Goal: Task Accomplishment & Management: Complete application form

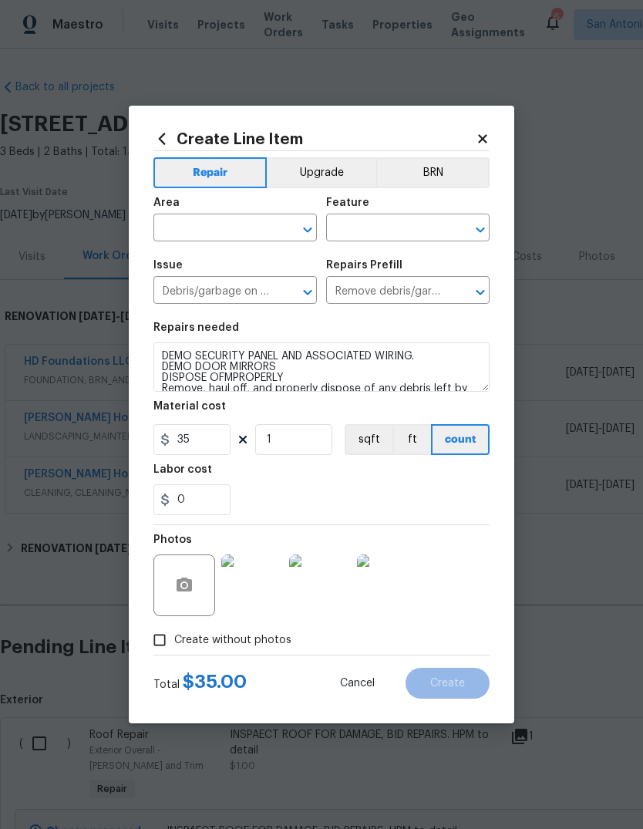
scroll to position [3, 0]
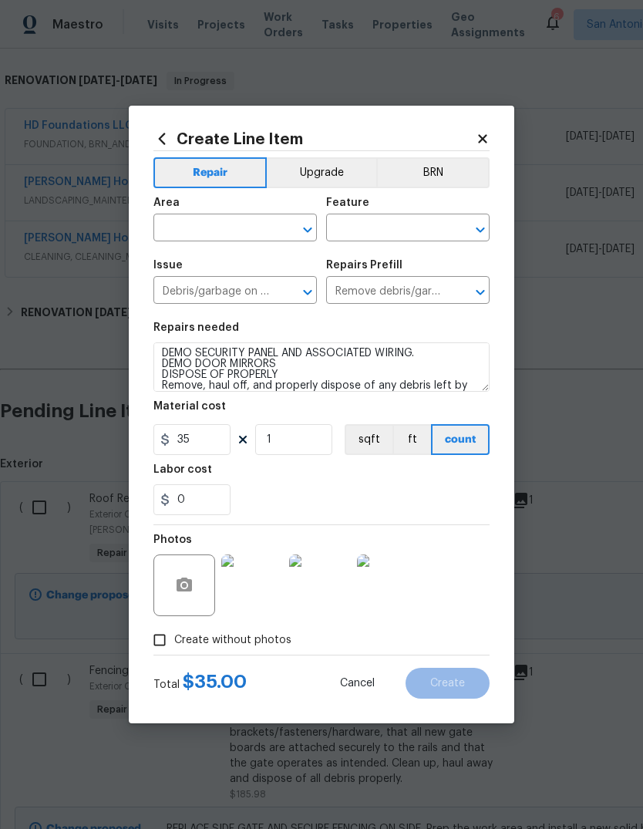
type textarea "DEMO SECURITY PANEL AND ASSOCIATED WIRING. DEMO DOOR MIRRORS DISPOSE OF PROPERL…"
click at [221, 227] on input "text" at bounding box center [214, 230] width 120 height 24
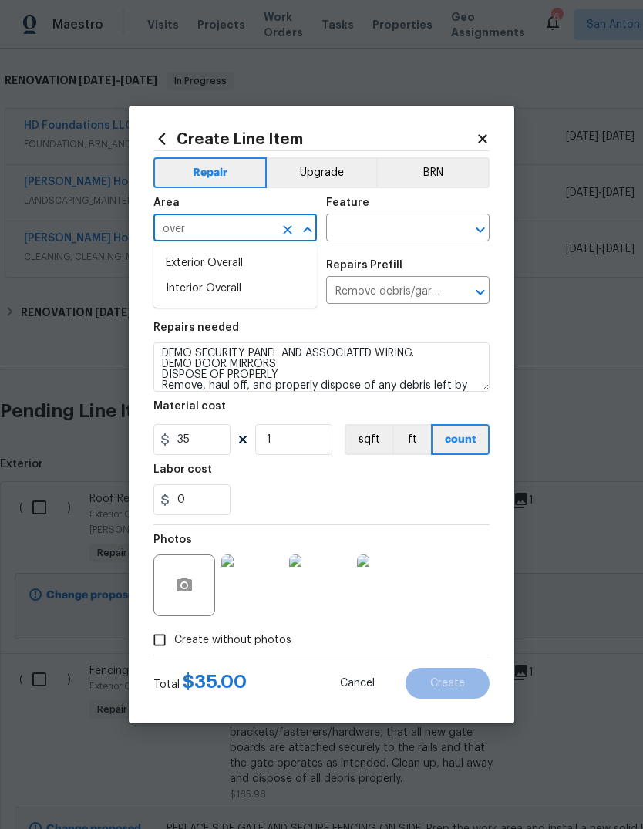
click at [227, 298] on li "Interior Overall" at bounding box center [236, 288] width 164 height 25
type input "Interior Overall"
click at [378, 227] on input "text" at bounding box center [386, 230] width 120 height 24
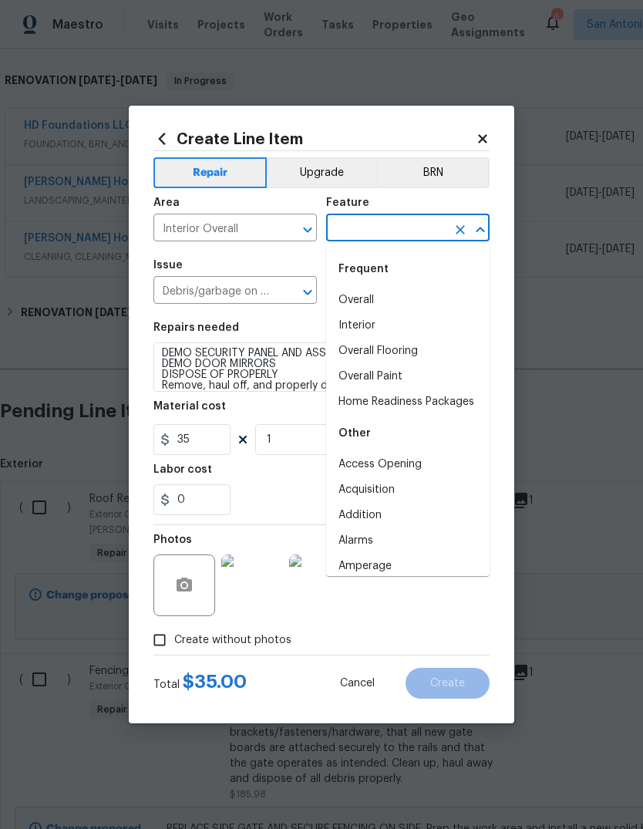
click at [384, 308] on li "Overall" at bounding box center [408, 300] width 164 height 25
type input "Overall"
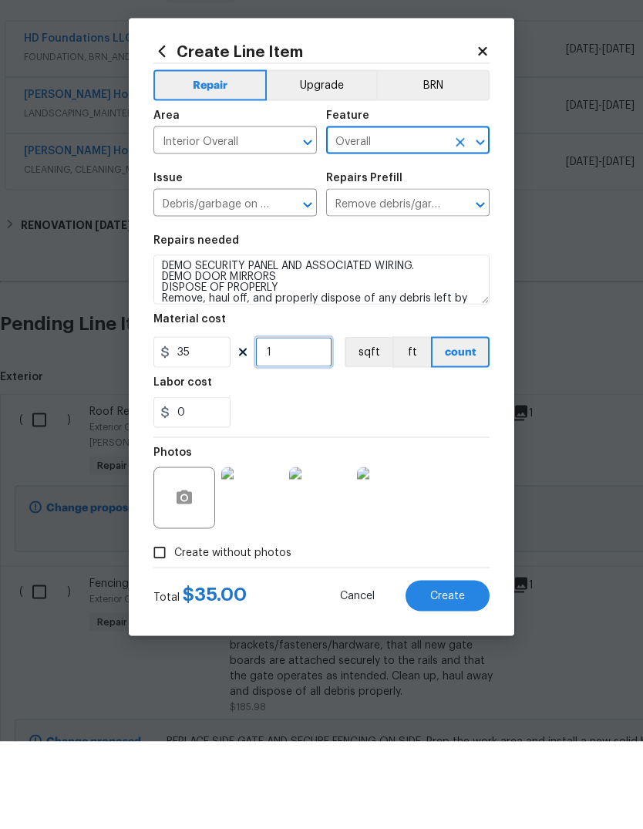
click at [306, 424] on input "1" at bounding box center [293, 439] width 77 height 31
type input "2"
click at [441, 485] on div "0" at bounding box center [322, 500] width 336 height 31
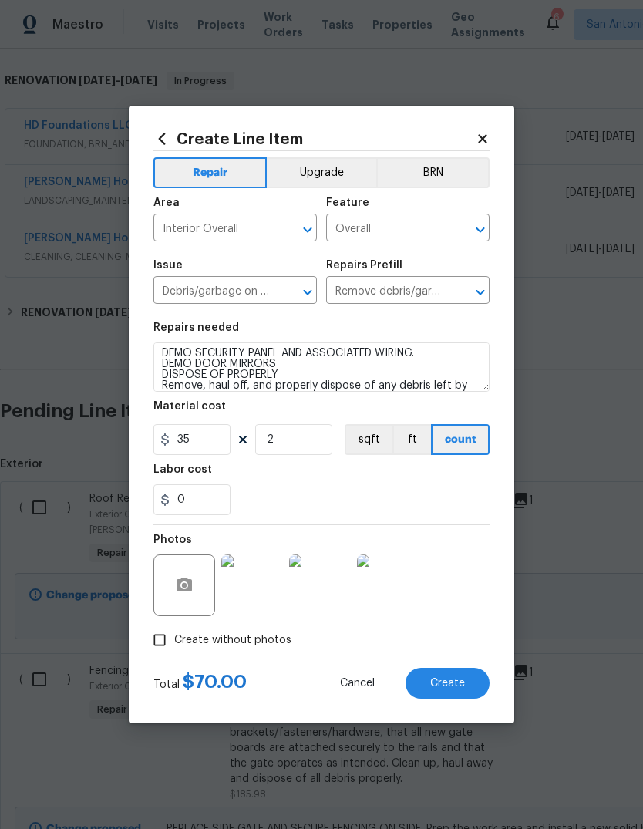
click at [453, 690] on span "Create" at bounding box center [448, 684] width 35 height 12
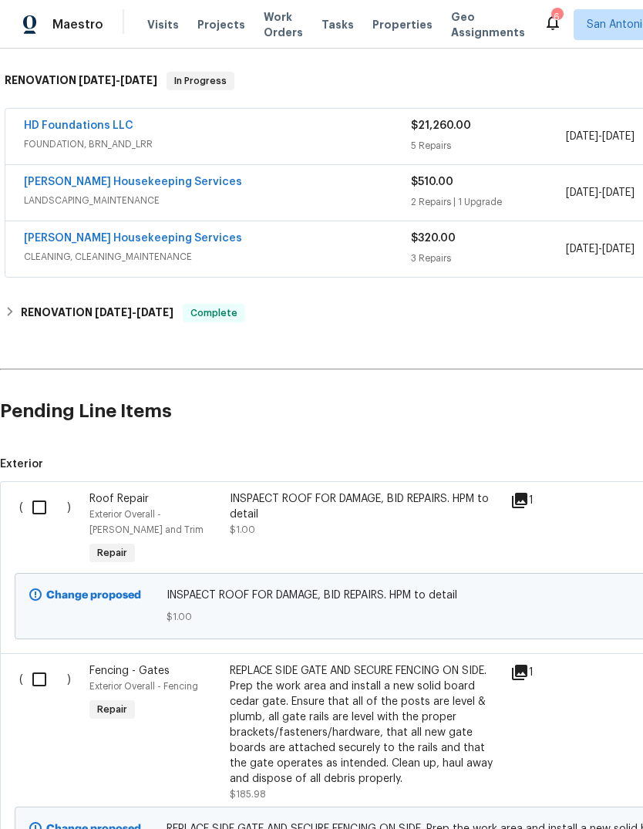
click at [44, 491] on input "checkbox" at bounding box center [45, 507] width 44 height 32
checkbox input "true"
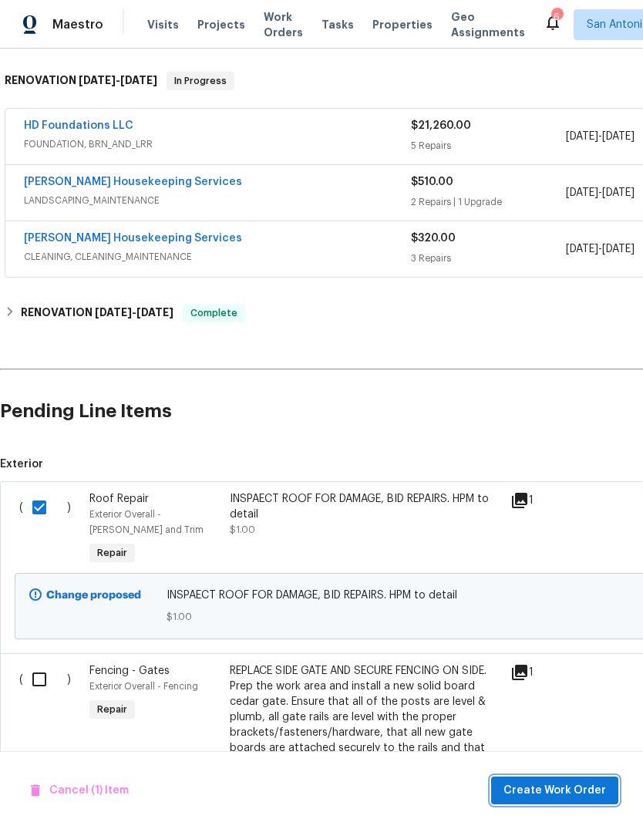
click at [569, 786] on span "Create Work Order" at bounding box center [555, 791] width 103 height 19
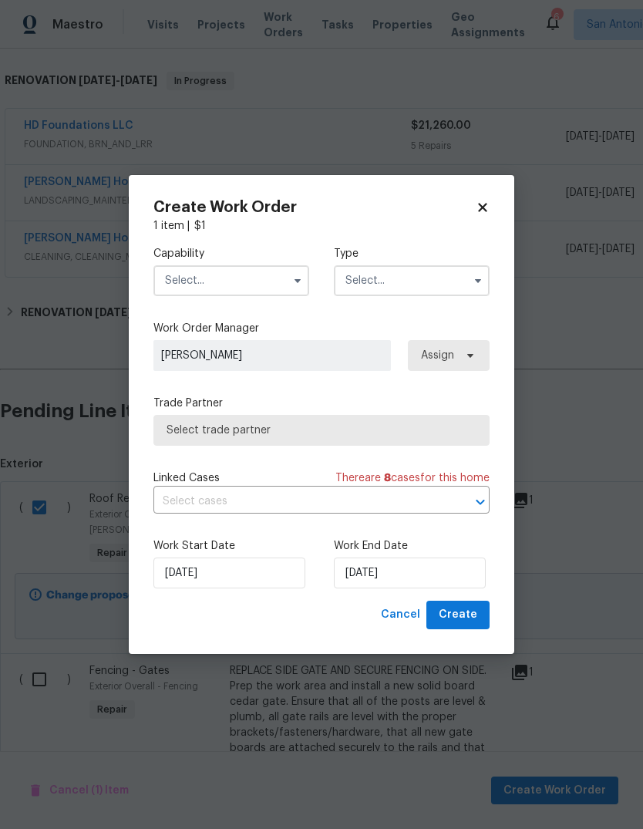
click at [235, 295] on input "text" at bounding box center [232, 280] width 156 height 31
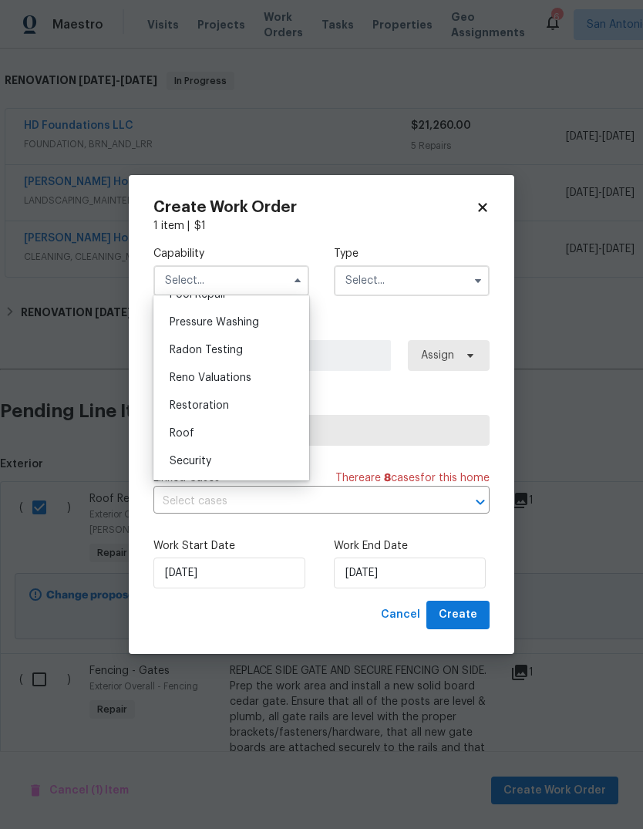
scroll to position [1457, 0]
click at [218, 442] on div "Roof" at bounding box center [231, 431] width 148 height 28
type input "Roof"
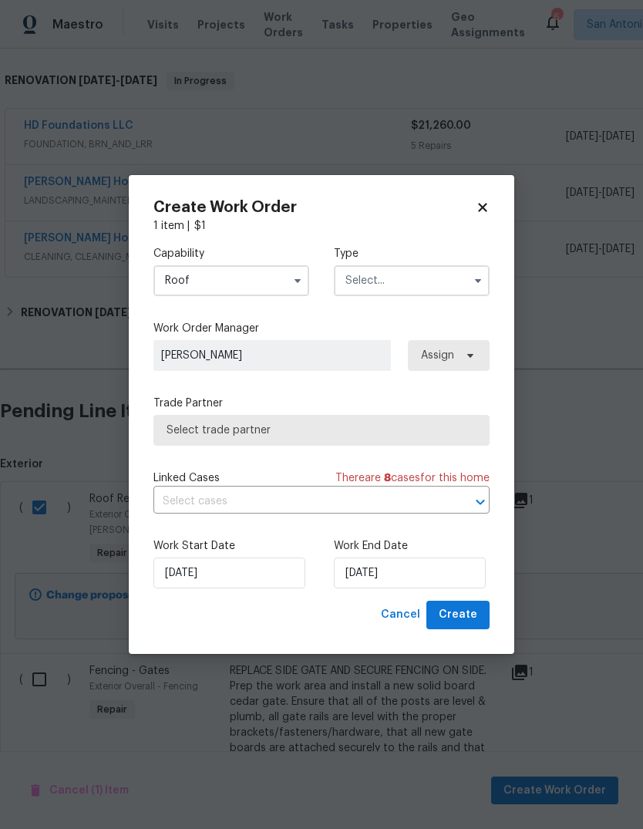
click at [407, 287] on input "text" at bounding box center [412, 280] width 156 height 31
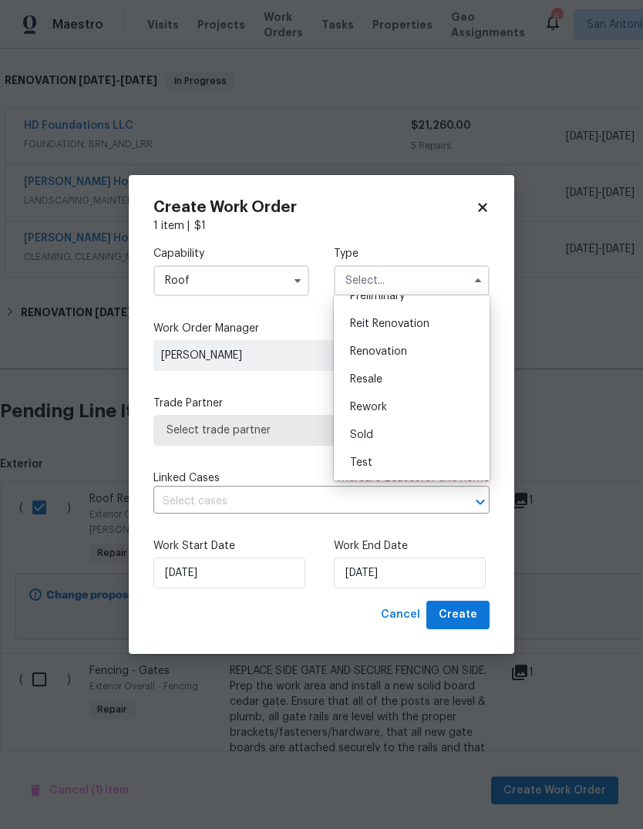
scroll to position [350, 0]
click at [388, 355] on span "Renovation" at bounding box center [378, 351] width 57 height 11
type input "Renovation"
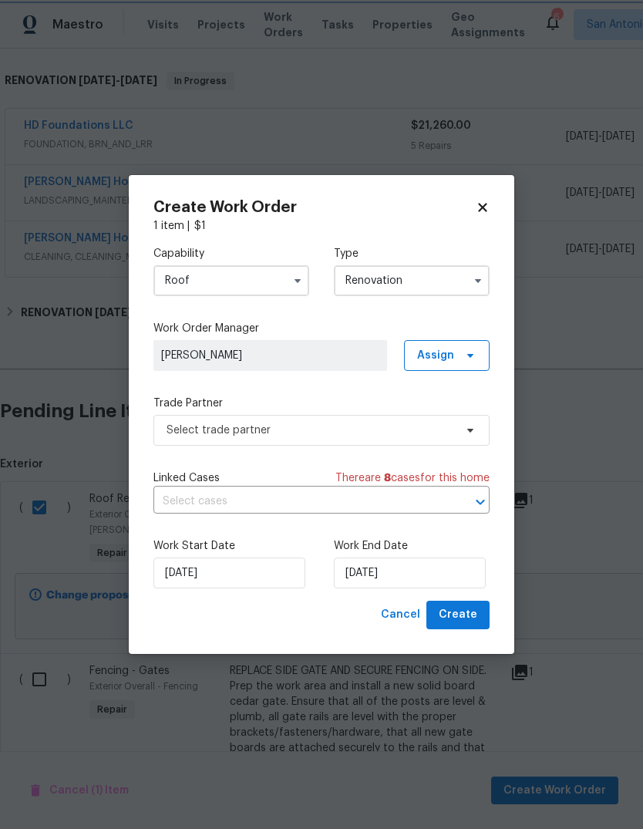
scroll to position [0, 0]
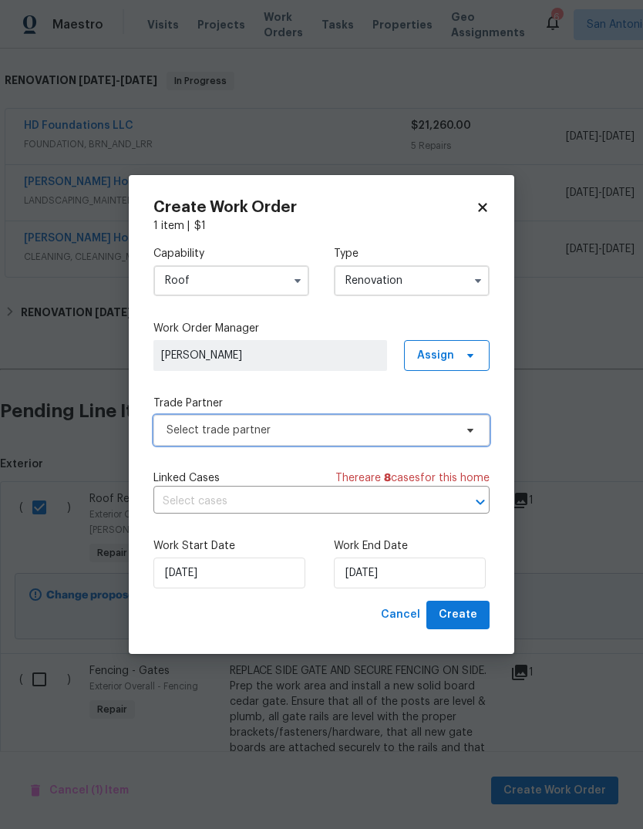
click at [319, 427] on span "Select trade partner" at bounding box center [311, 430] width 288 height 15
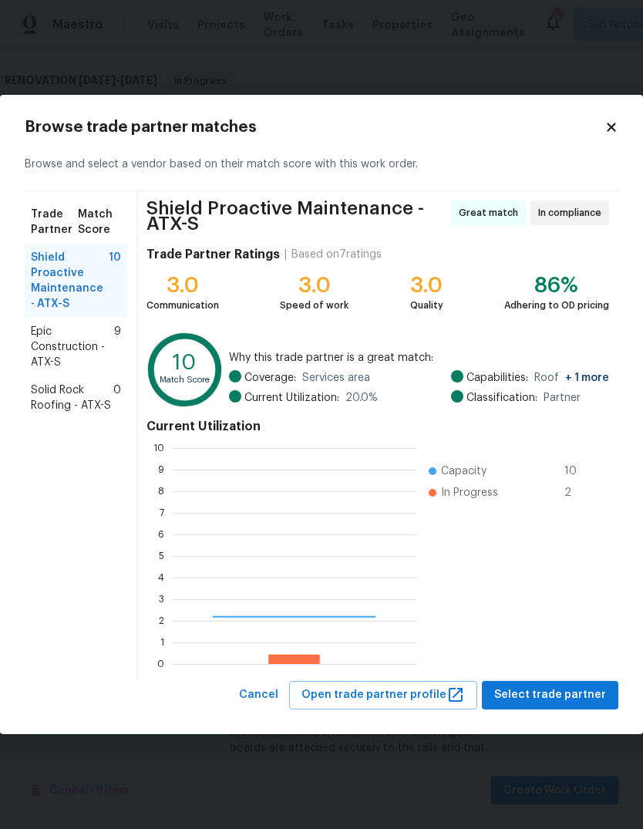
scroll to position [216, 245]
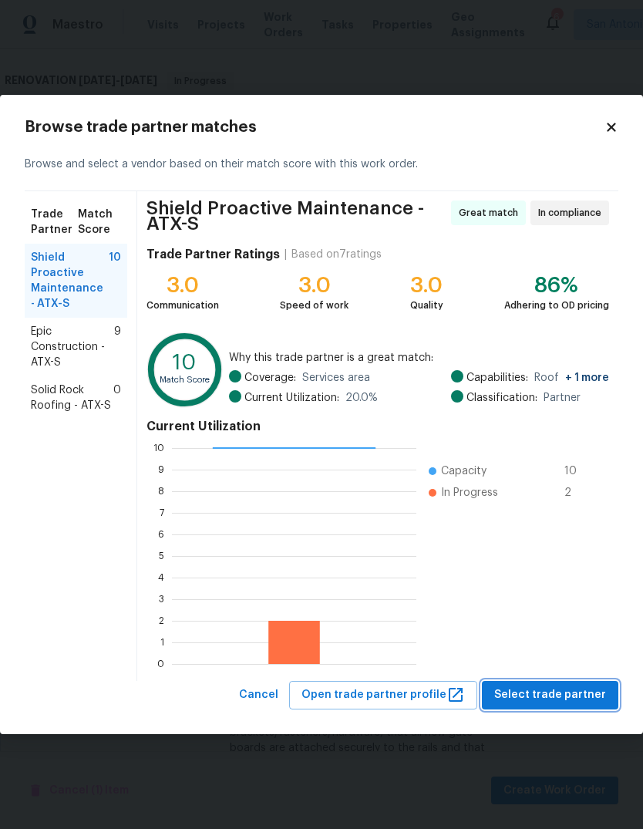
click at [569, 697] on span "Select trade partner" at bounding box center [551, 695] width 112 height 19
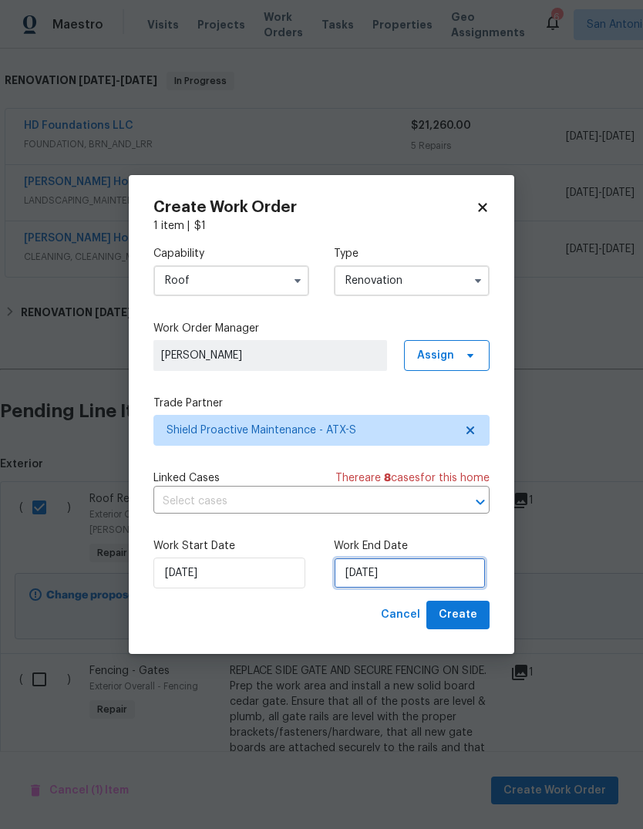
click at [385, 581] on input "[DATE]" at bounding box center [410, 573] width 152 height 31
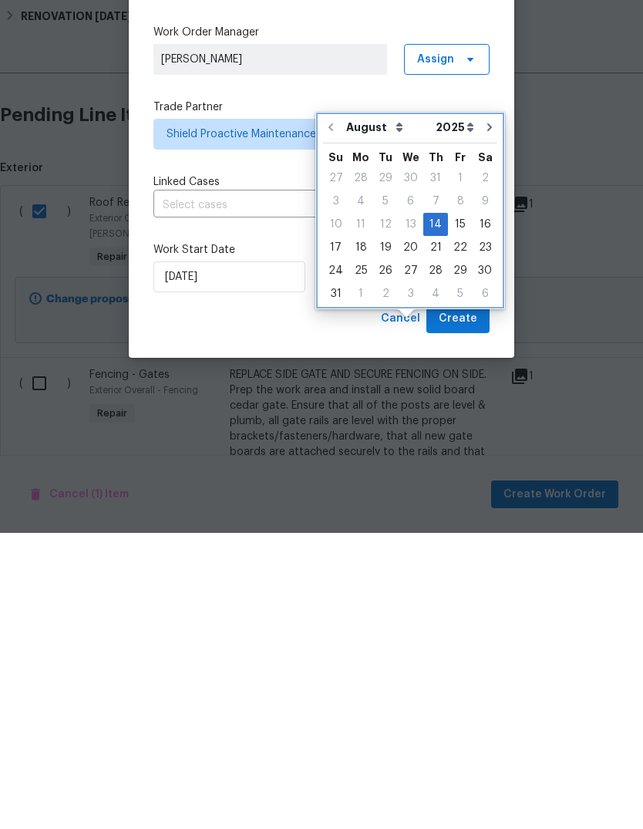
click at [487, 417] on icon "Go to next month" at bounding box center [490, 423] width 12 height 12
type input "[DATE]"
select select "8"
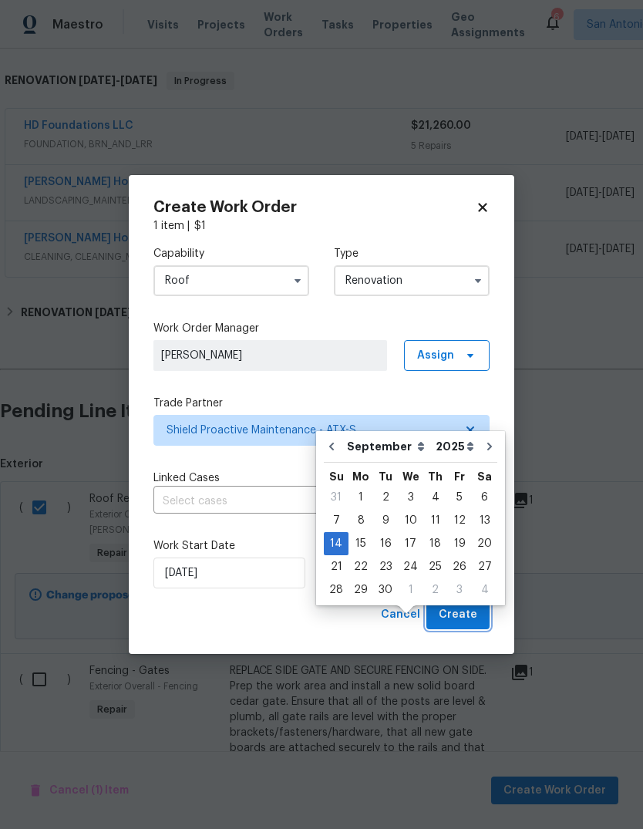
click at [466, 614] on span "Create" at bounding box center [458, 615] width 39 height 19
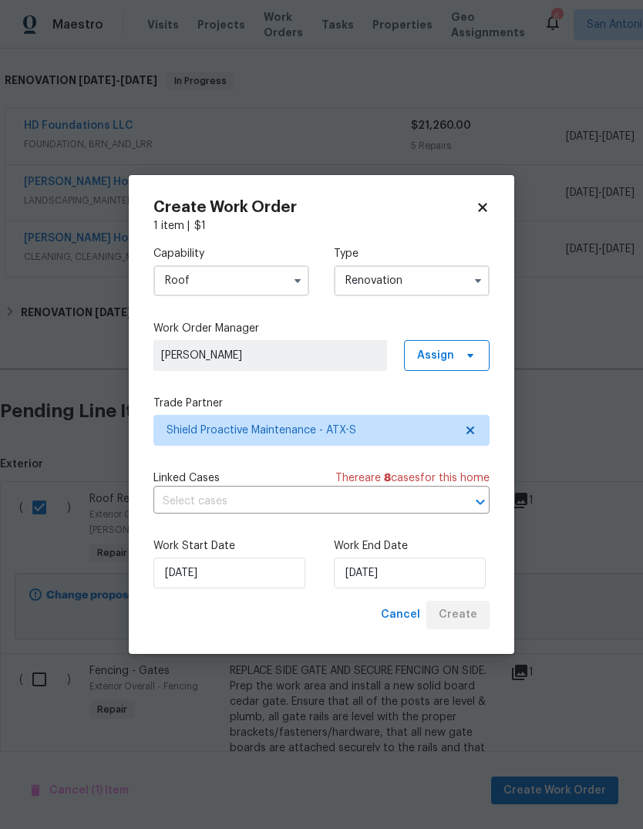
checkbox input "false"
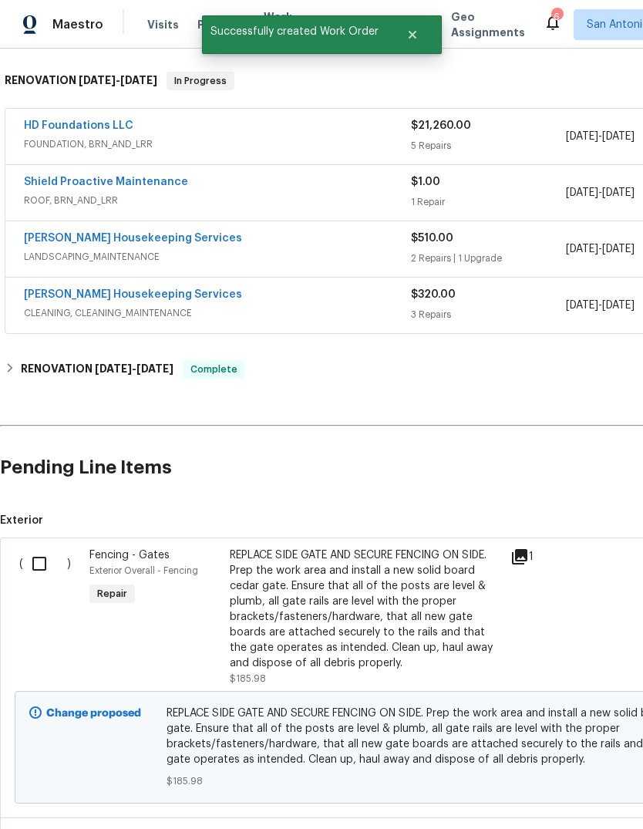
click at [49, 548] on input "checkbox" at bounding box center [45, 564] width 44 height 32
checkbox input "true"
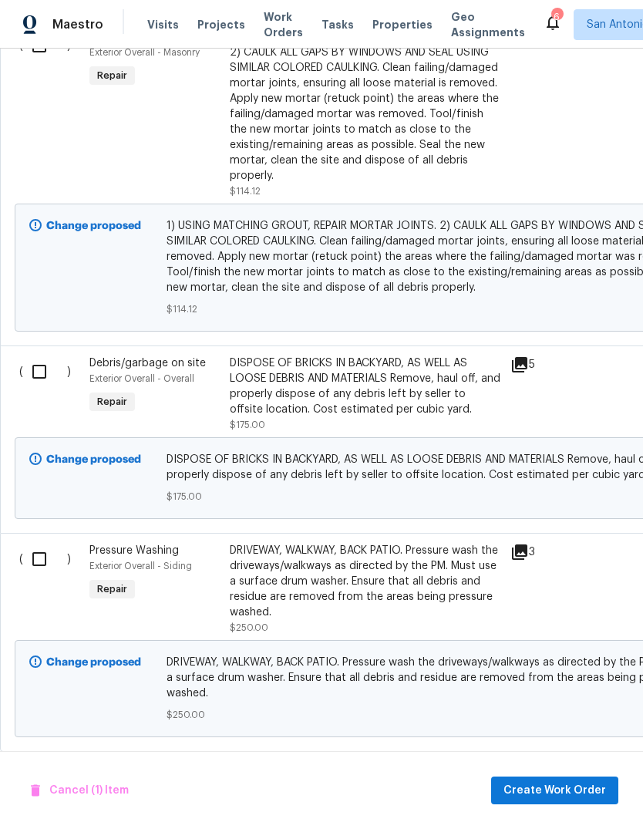
scroll to position [2325, 0]
click at [38, 356] on input "checkbox" at bounding box center [45, 372] width 44 height 32
checkbox input "true"
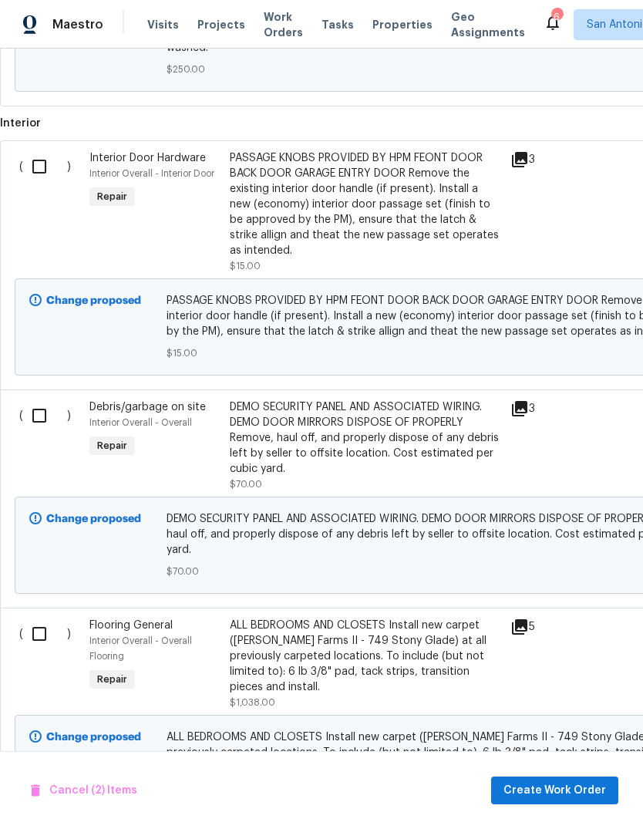
scroll to position [2971, 0]
click at [40, 399] on input "checkbox" at bounding box center [45, 415] width 44 height 32
checkbox input "true"
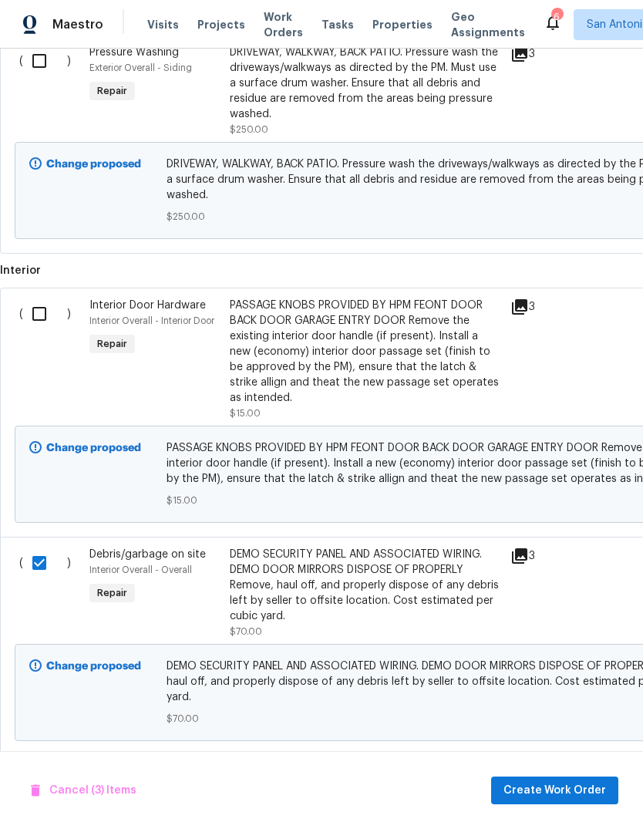
scroll to position [0, 0]
click at [46, 299] on input "checkbox" at bounding box center [45, 315] width 44 height 32
checkbox input "true"
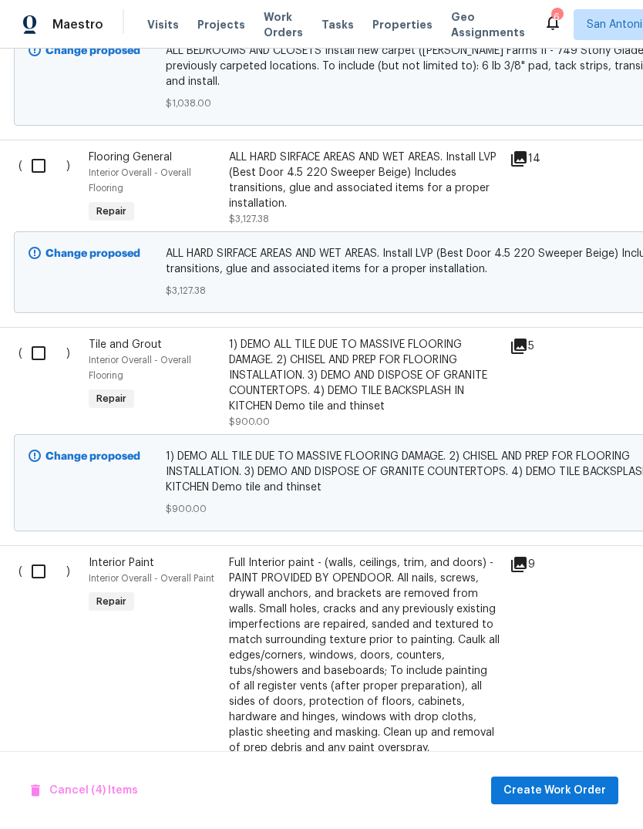
click at [38, 337] on input "checkbox" at bounding box center [44, 353] width 44 height 32
checkbox input "true"
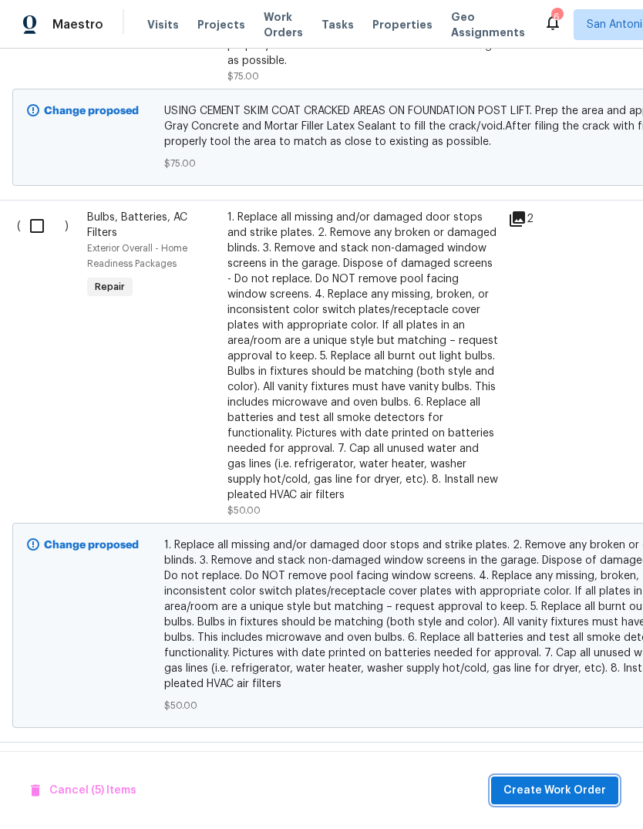
click at [567, 792] on span "Create Work Order" at bounding box center [555, 791] width 103 height 19
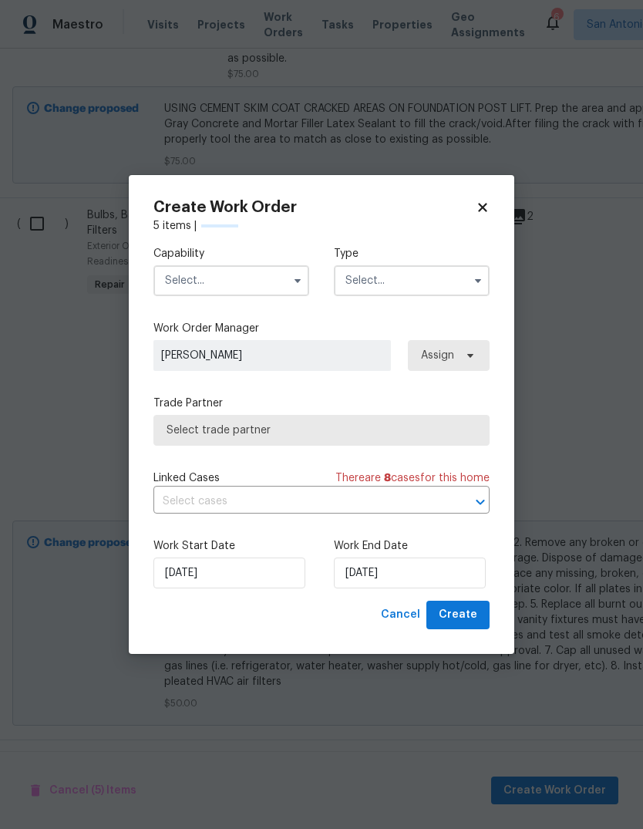
checkbox input "false"
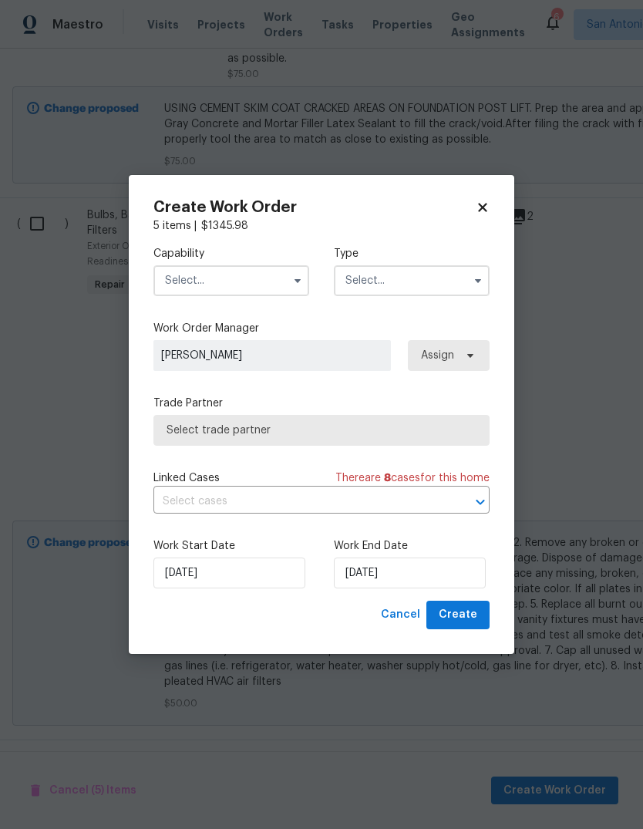
click at [242, 286] on input "text" at bounding box center [232, 280] width 156 height 31
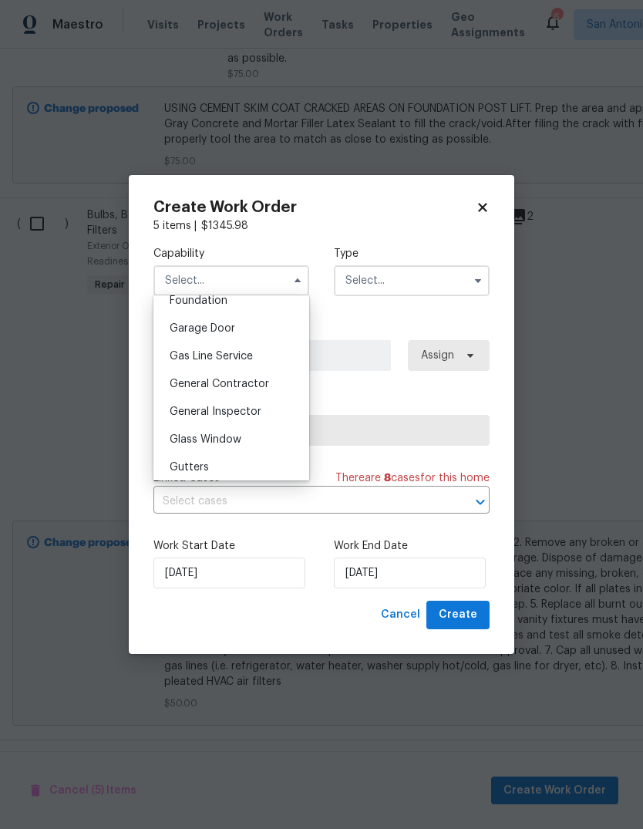
click at [261, 384] on span "General Contractor" at bounding box center [220, 384] width 100 height 11
type input "General Contractor"
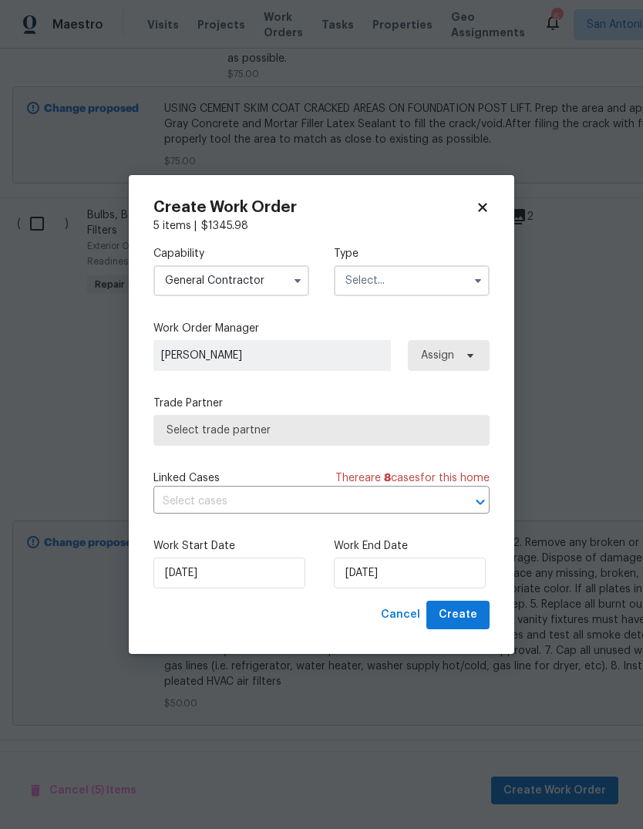
click at [393, 285] on input "text" at bounding box center [412, 280] width 156 height 31
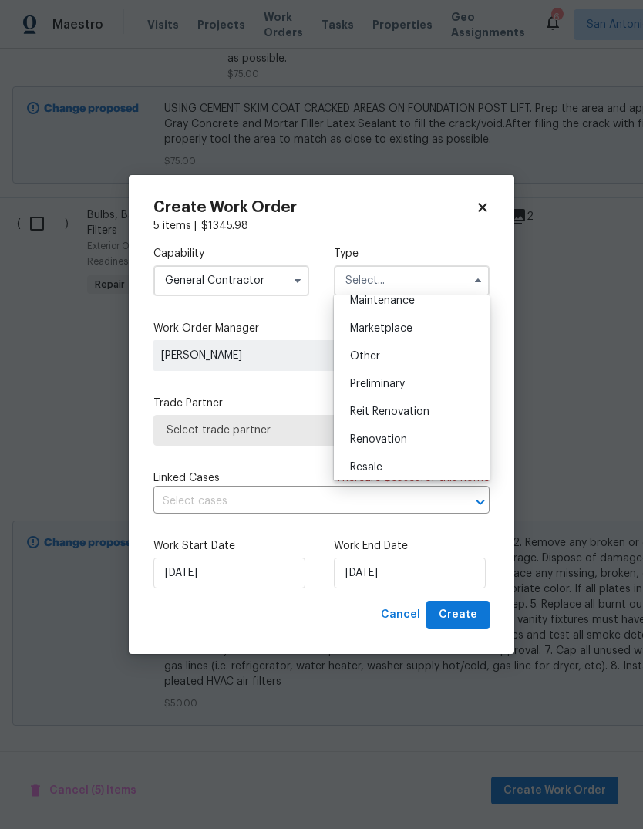
click at [407, 441] on span "Renovation" at bounding box center [378, 439] width 57 height 11
type input "Renovation"
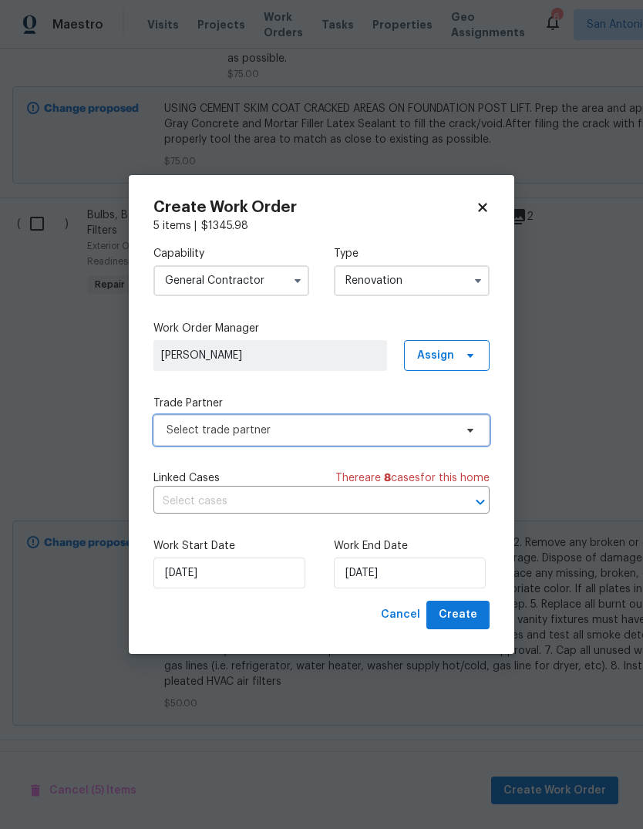
click at [345, 434] on span "Select trade partner" at bounding box center [311, 430] width 288 height 15
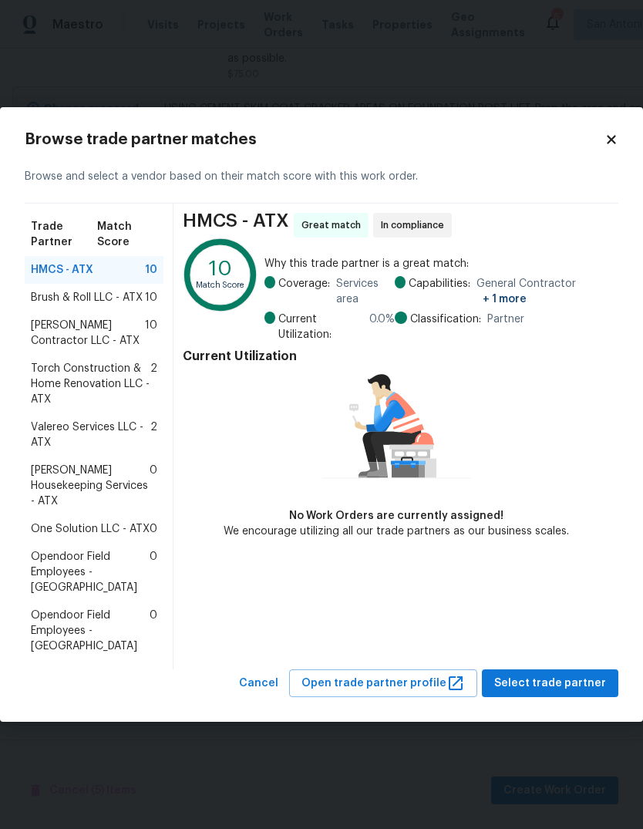
click at [123, 349] on span "[PERSON_NAME] Contractor LLC - ATX" at bounding box center [88, 333] width 114 height 31
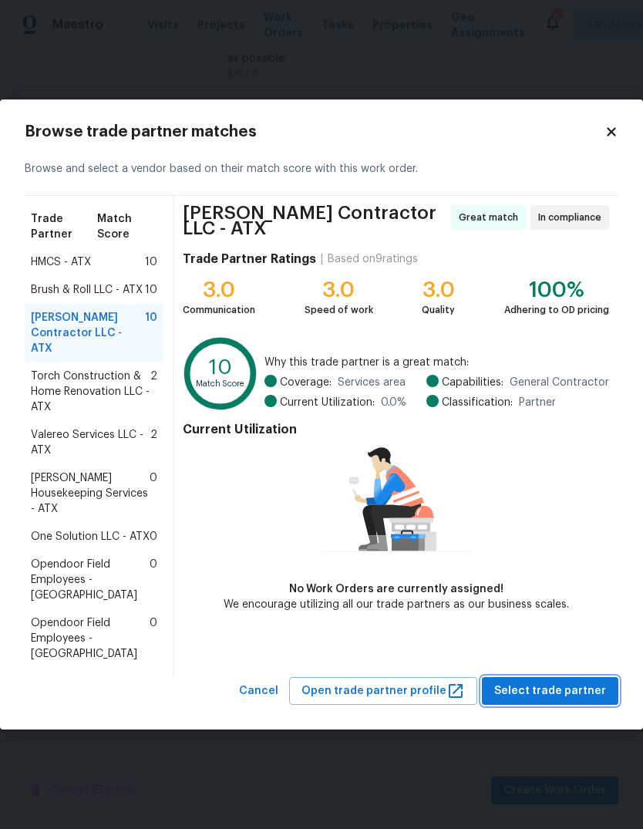
click at [582, 682] on span "Select trade partner" at bounding box center [551, 691] width 112 height 19
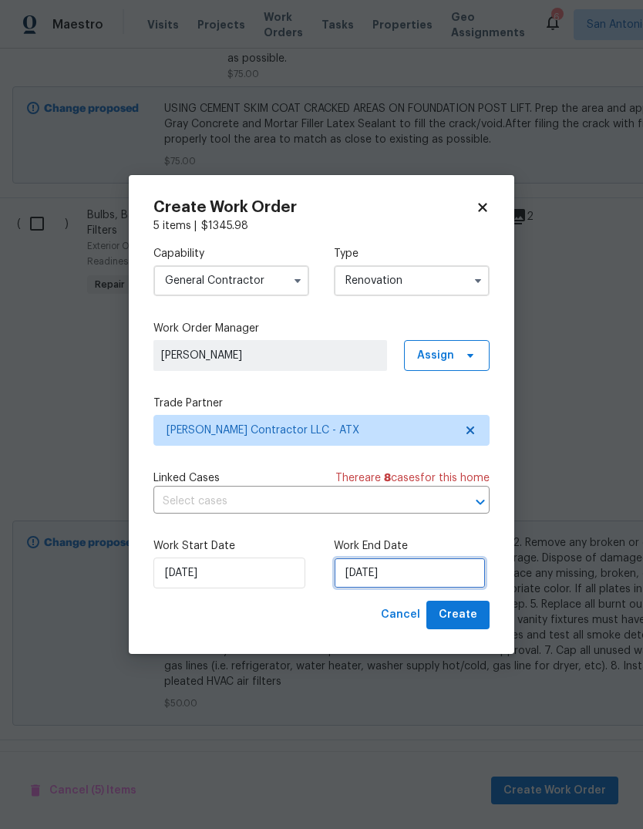
click at [420, 569] on input "[DATE]" at bounding box center [410, 573] width 152 height 31
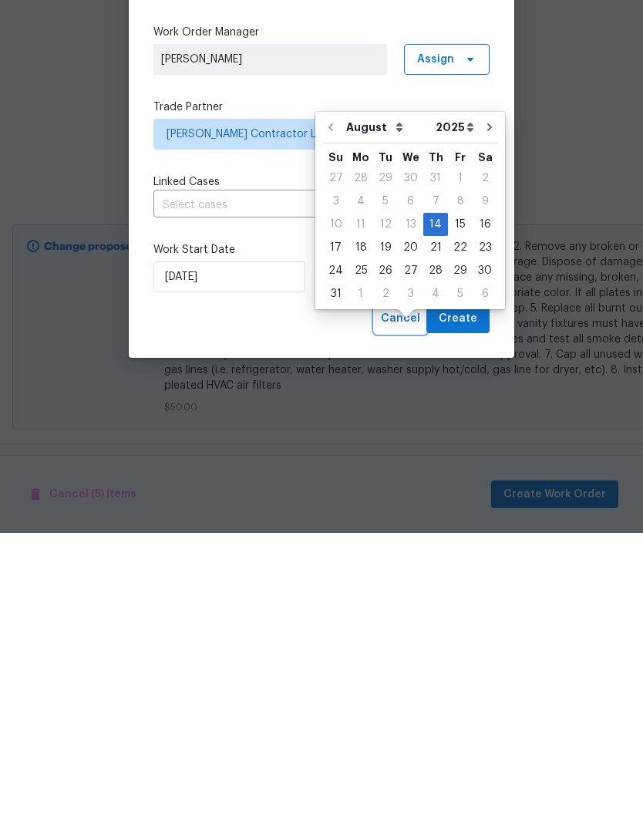
click at [406, 606] on span "Cancel" at bounding box center [400, 615] width 39 height 19
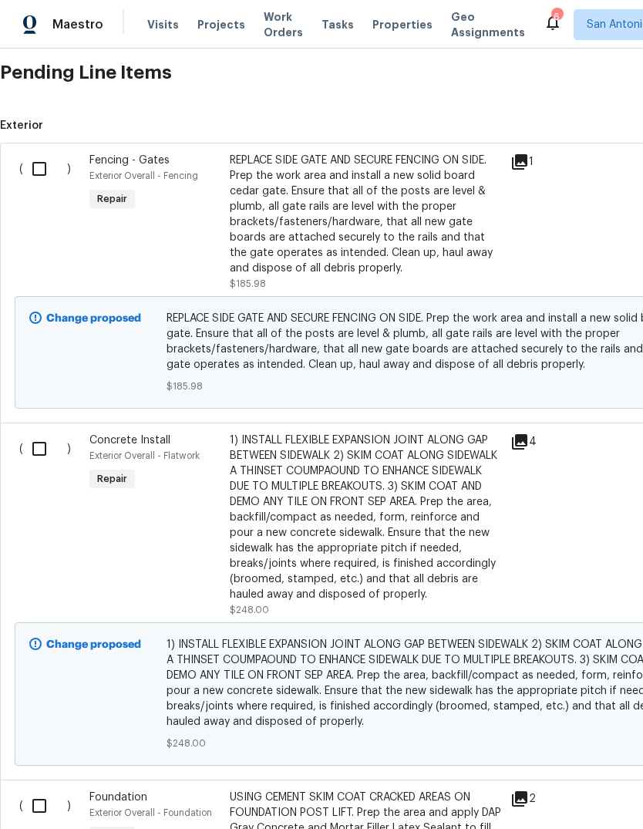
scroll to position [631, 0]
click at [39, 153] on input "checkbox" at bounding box center [45, 169] width 44 height 32
checkbox input "true"
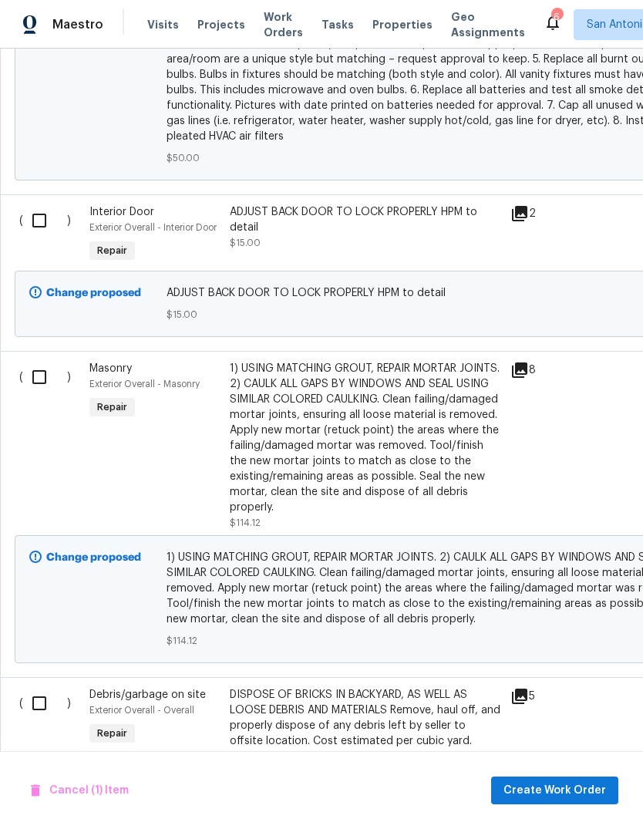
scroll to position [1993, 0]
click at [44, 204] on input "checkbox" at bounding box center [45, 220] width 44 height 32
click at [47, 204] on input "checkbox" at bounding box center [45, 220] width 44 height 32
checkbox input "false"
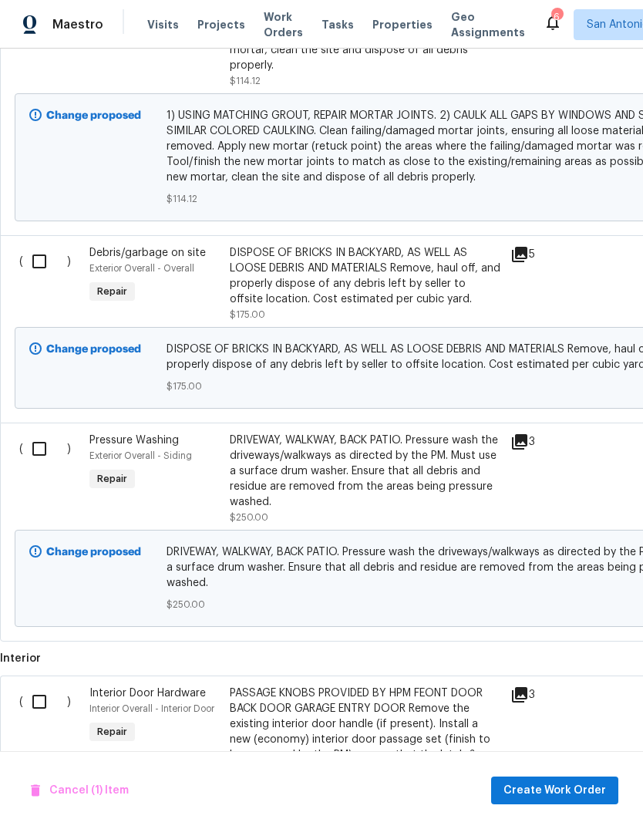
scroll to position [2443, 0]
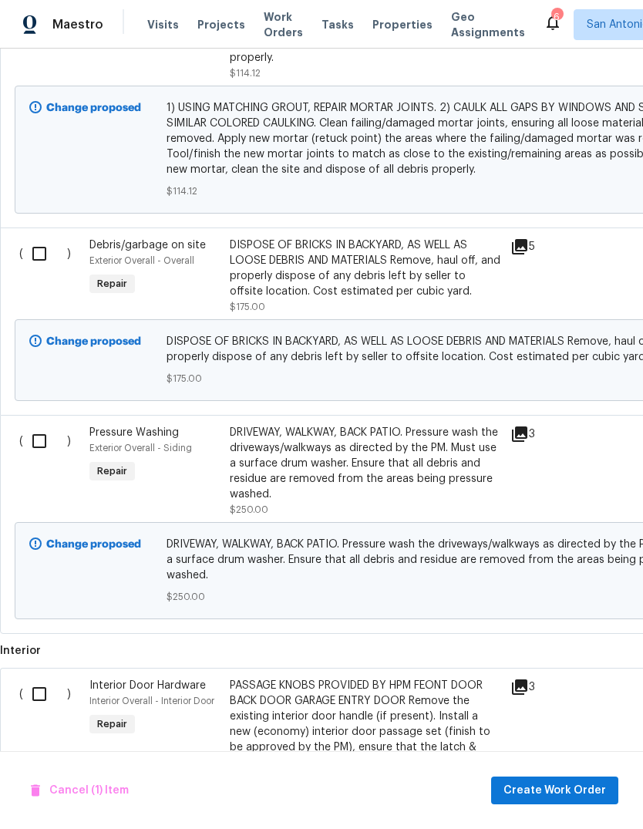
click at [49, 238] on input "checkbox" at bounding box center [45, 254] width 44 height 32
checkbox input "true"
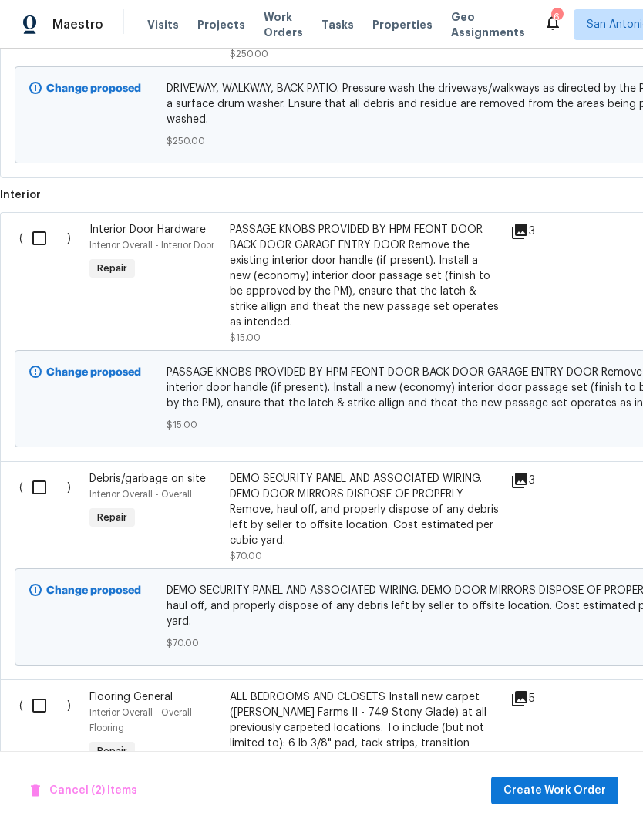
scroll to position [2899, 0]
click at [32, 222] on input "checkbox" at bounding box center [45, 238] width 44 height 32
checkbox input "true"
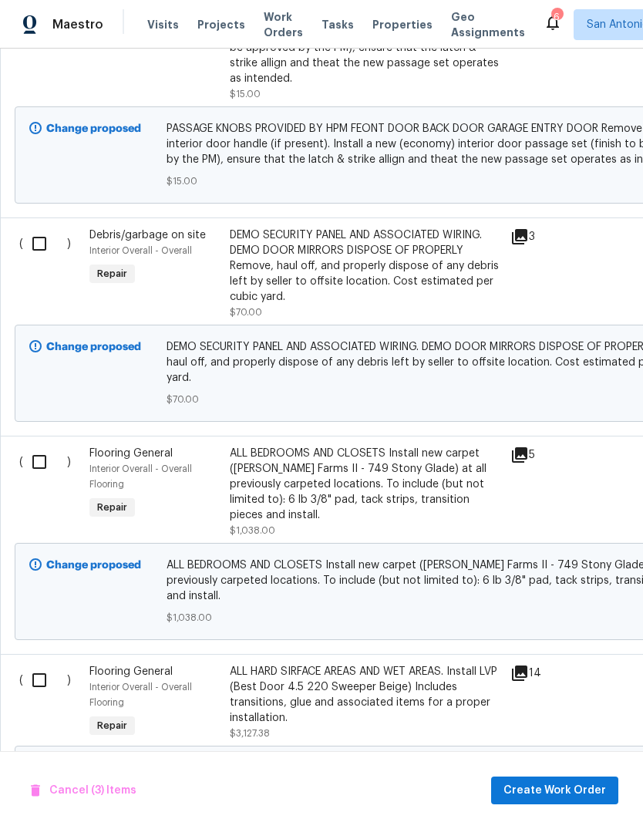
scroll to position [3143, 0]
click at [40, 228] on input "checkbox" at bounding box center [45, 244] width 44 height 32
checkbox input "true"
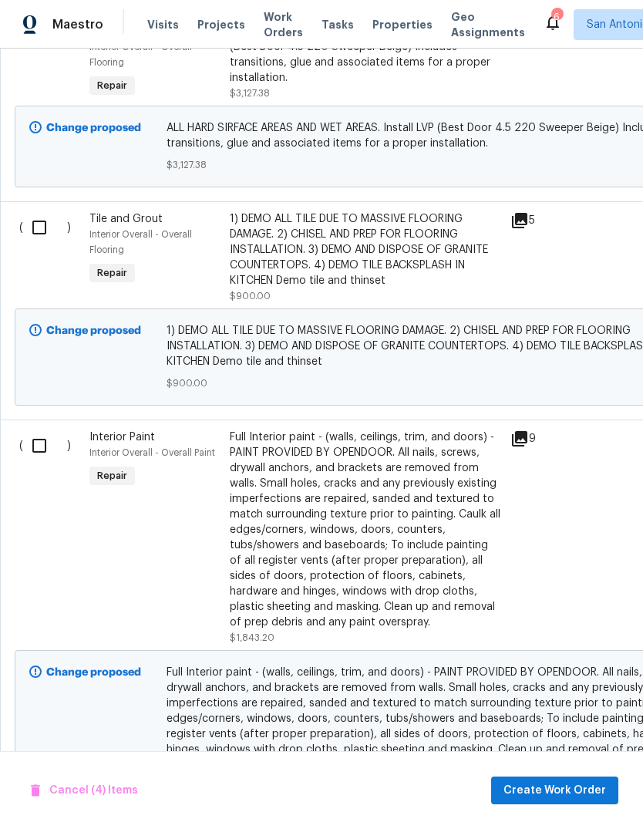
scroll to position [3786, 0]
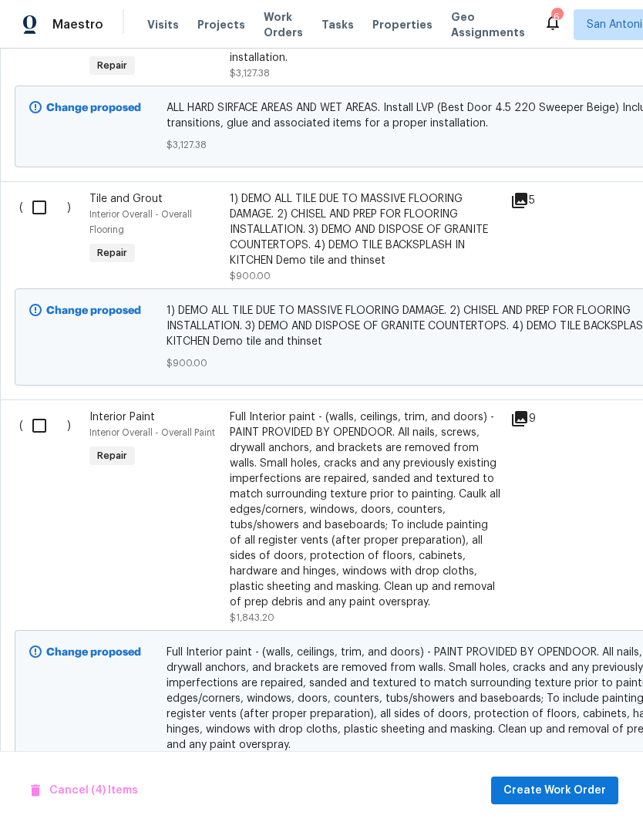
click at [36, 191] on input "checkbox" at bounding box center [45, 207] width 44 height 32
checkbox input "true"
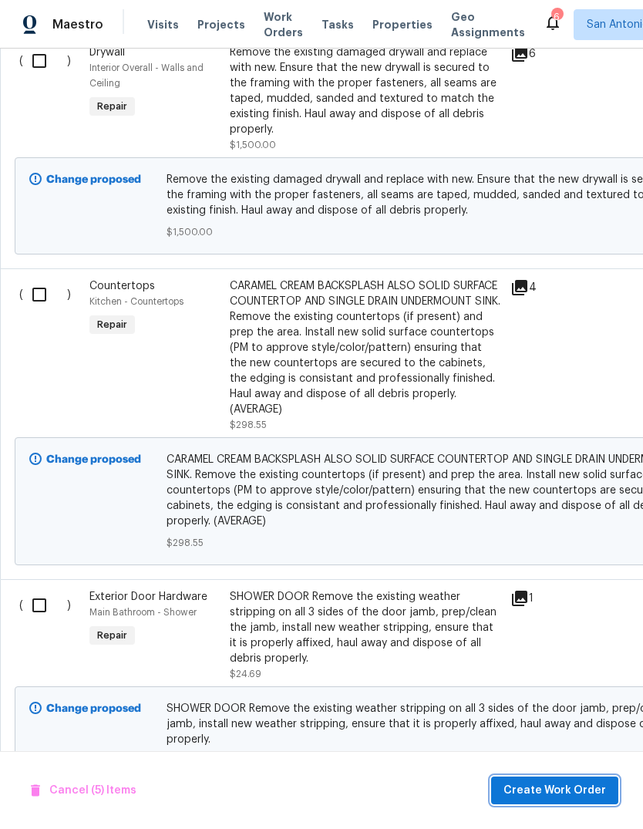
click at [551, 795] on span "Create Work Order" at bounding box center [555, 791] width 103 height 19
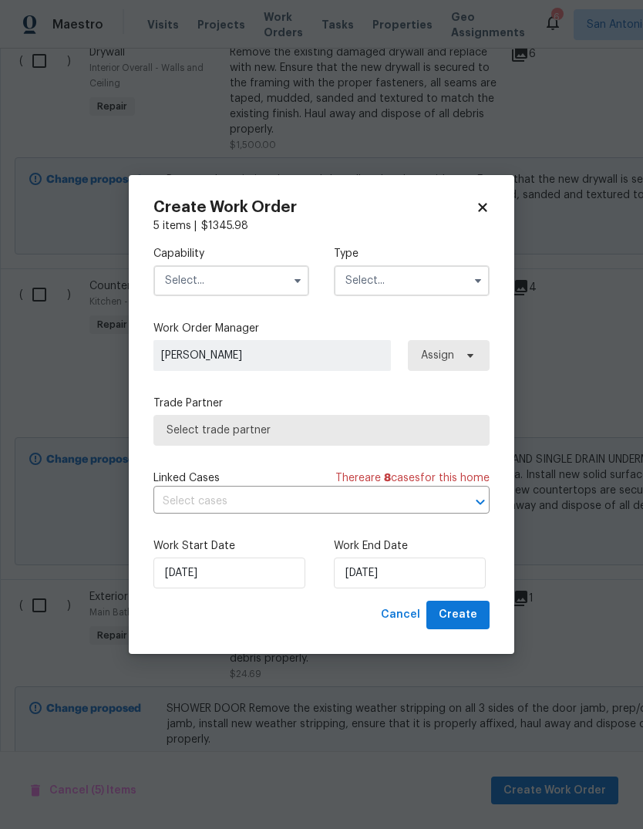
click at [225, 285] on input "text" at bounding box center [232, 280] width 156 height 31
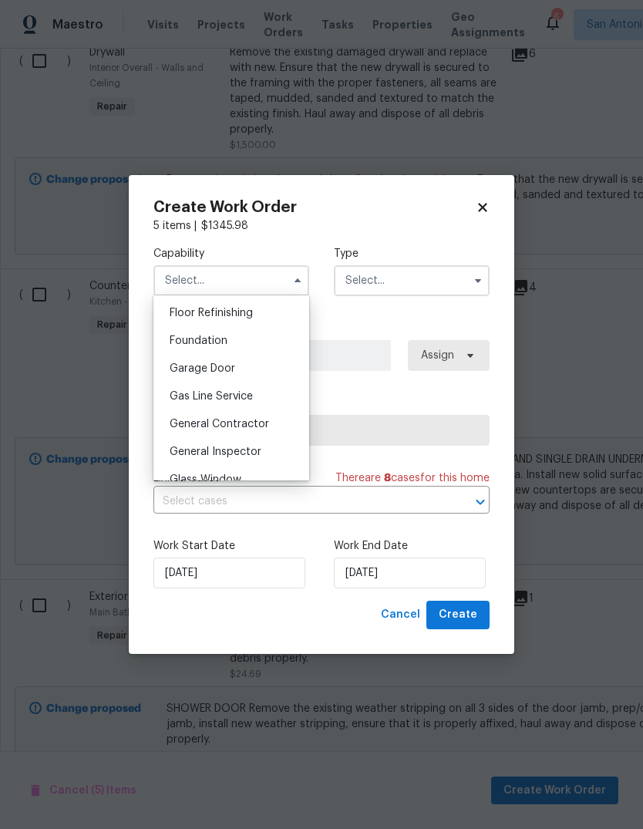
click at [232, 423] on span "General Contractor" at bounding box center [220, 424] width 100 height 11
type input "General Contractor"
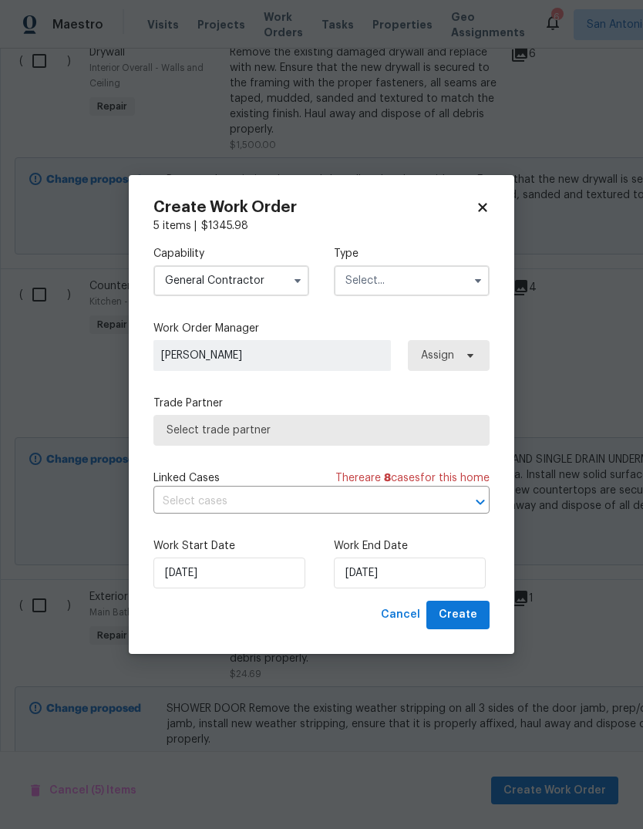
click at [402, 279] on input "text" at bounding box center [412, 280] width 156 height 31
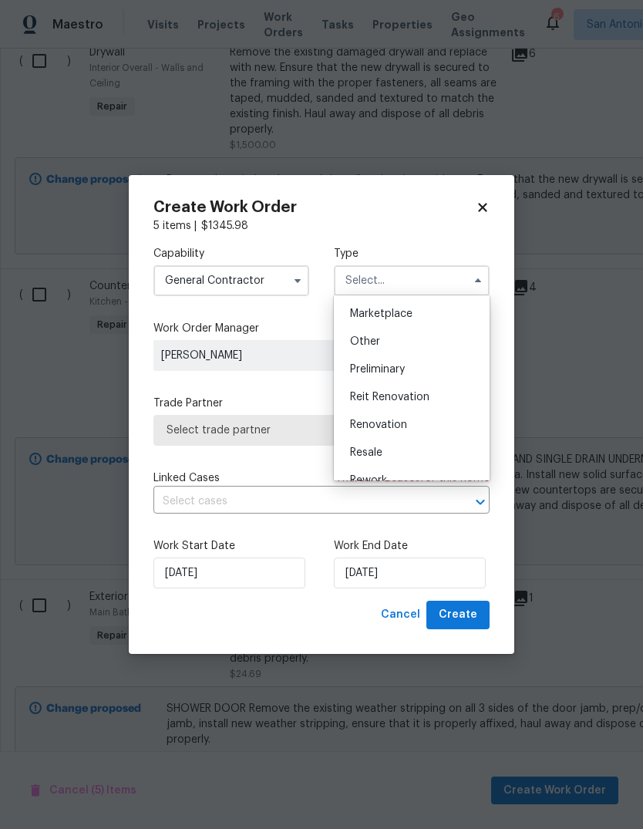
click at [412, 425] on div "Renovation" at bounding box center [412, 425] width 148 height 28
type input "Renovation"
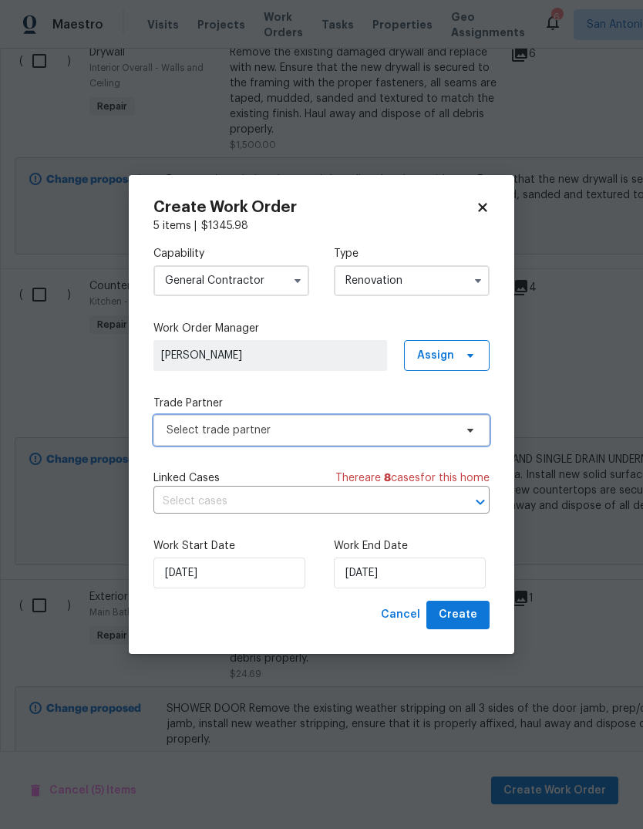
click at [342, 433] on span "Select trade partner" at bounding box center [311, 430] width 288 height 15
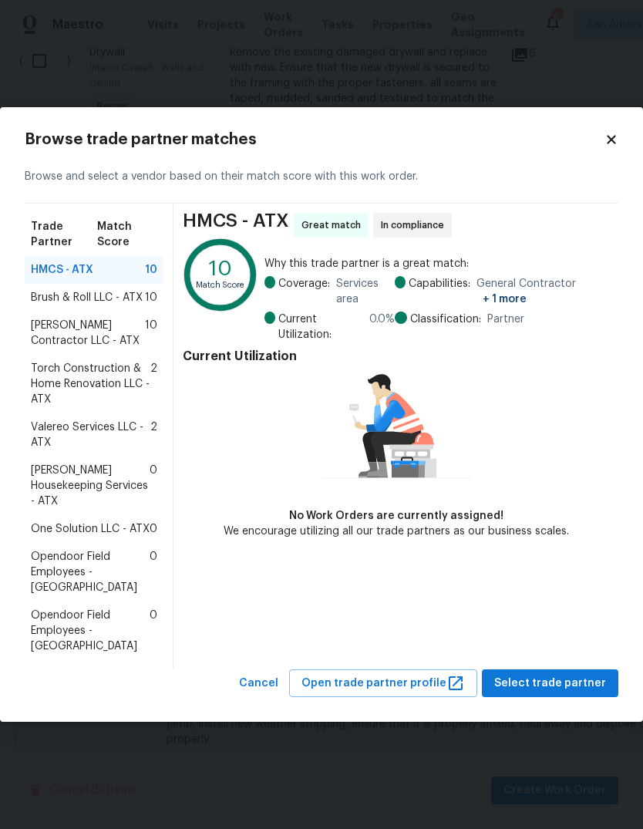
click at [103, 349] on span "[PERSON_NAME] Contractor LLC - ATX" at bounding box center [88, 333] width 114 height 31
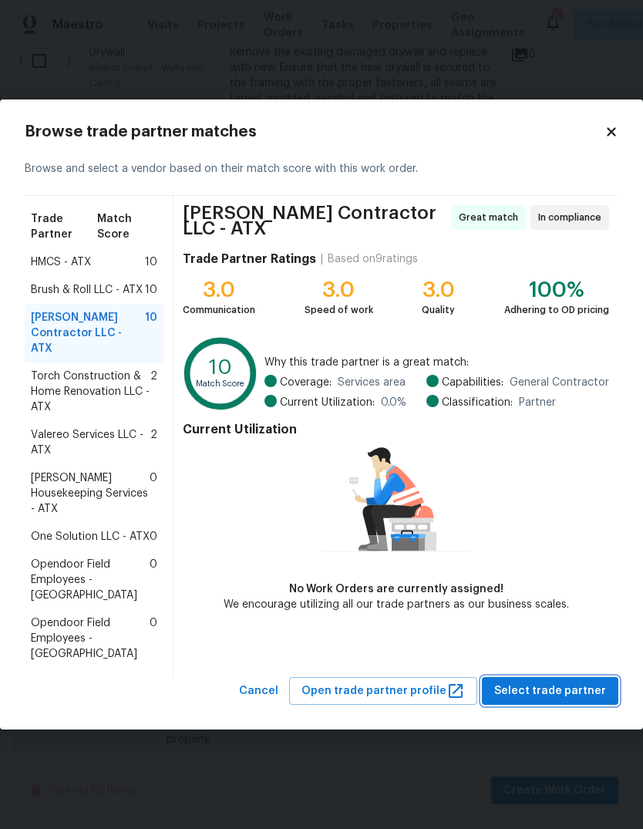
click at [569, 682] on span "Select trade partner" at bounding box center [551, 691] width 112 height 19
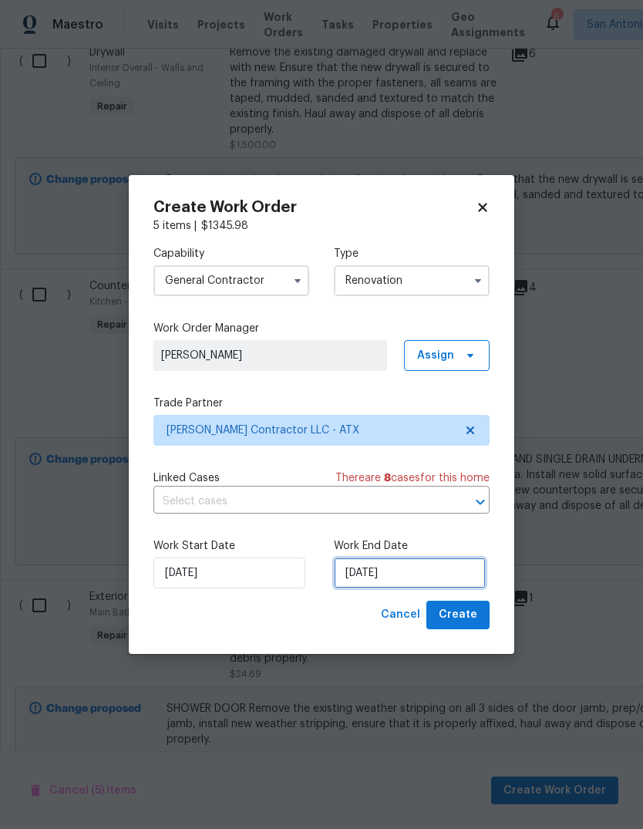
click at [405, 575] on input "[DATE]" at bounding box center [410, 573] width 152 height 31
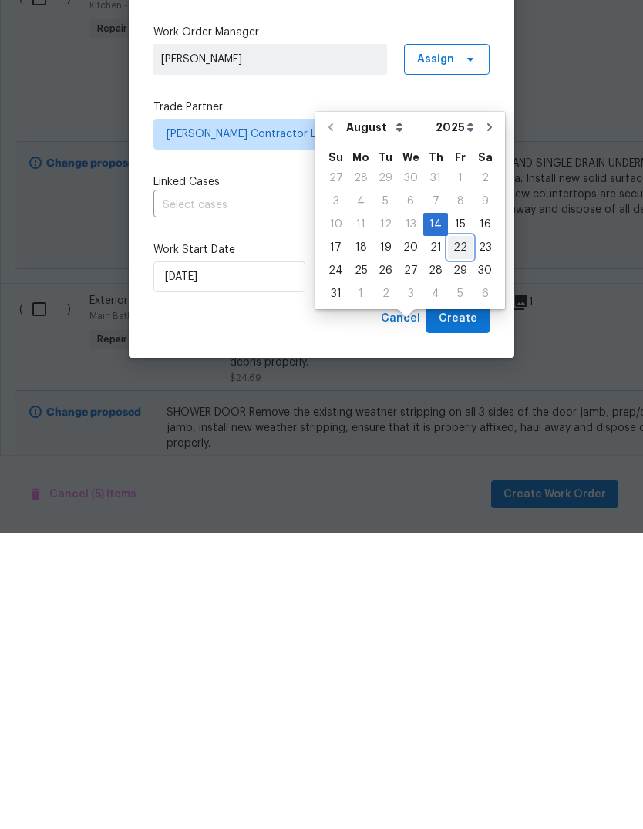
click at [462, 533] on div "22" at bounding box center [460, 544] width 25 height 22
type input "[DATE]"
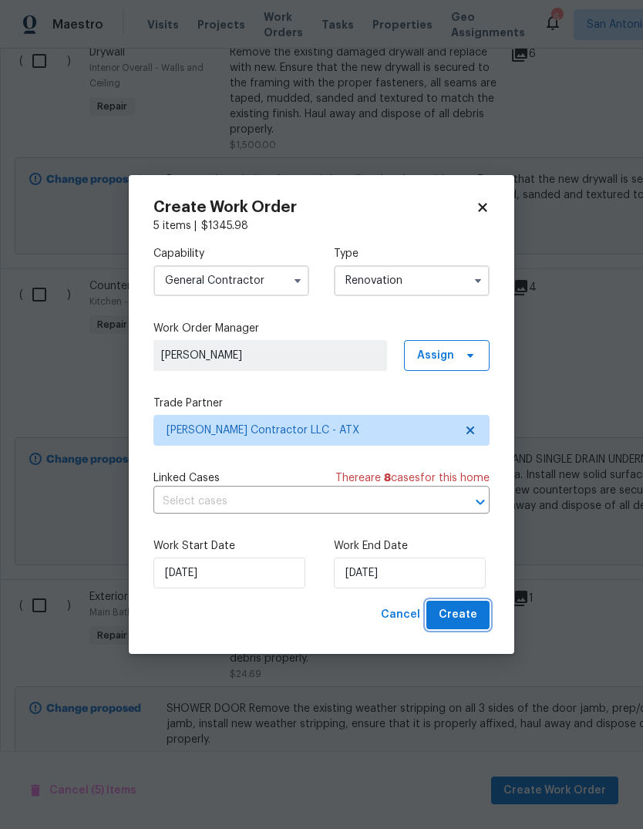
click at [464, 619] on span "Create" at bounding box center [458, 615] width 39 height 19
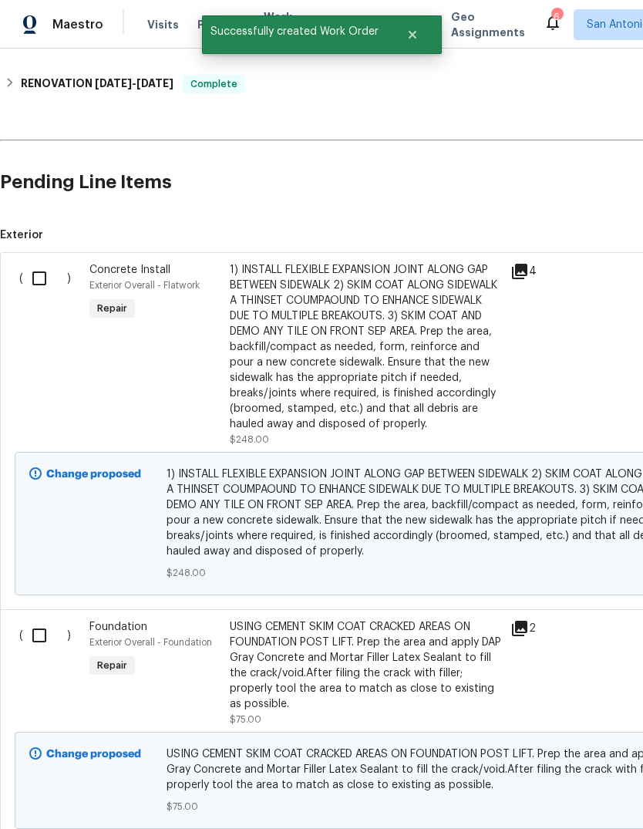
scroll to position [579, 0]
click at [42, 262] on input "checkbox" at bounding box center [45, 278] width 44 height 32
checkbox input "true"
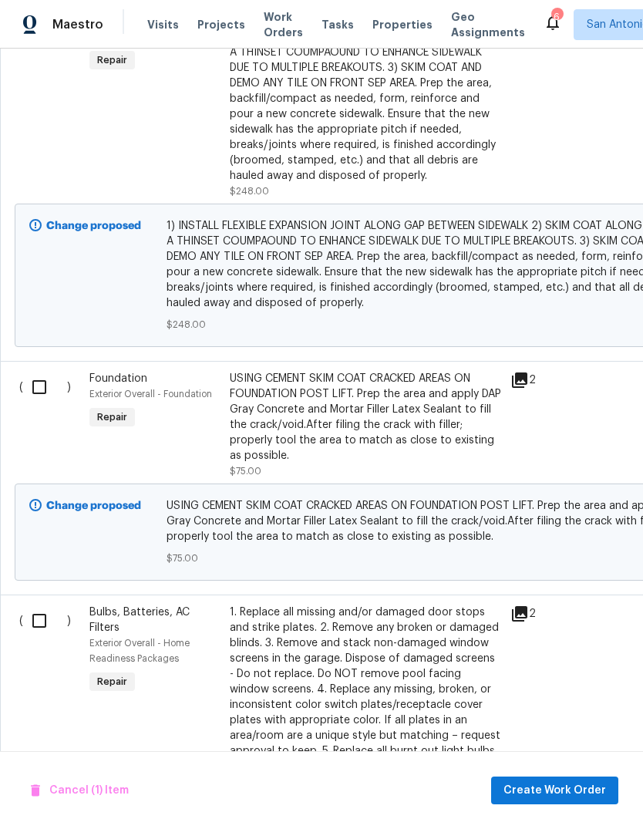
scroll to position [827, 0]
click at [52, 370] on input "checkbox" at bounding box center [45, 386] width 44 height 32
checkbox input "true"
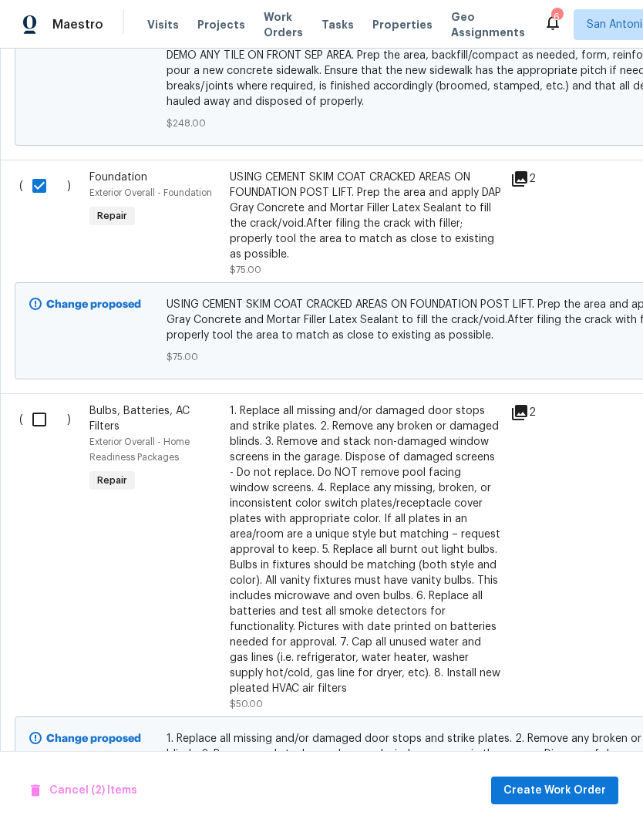
scroll to position [1030, 0]
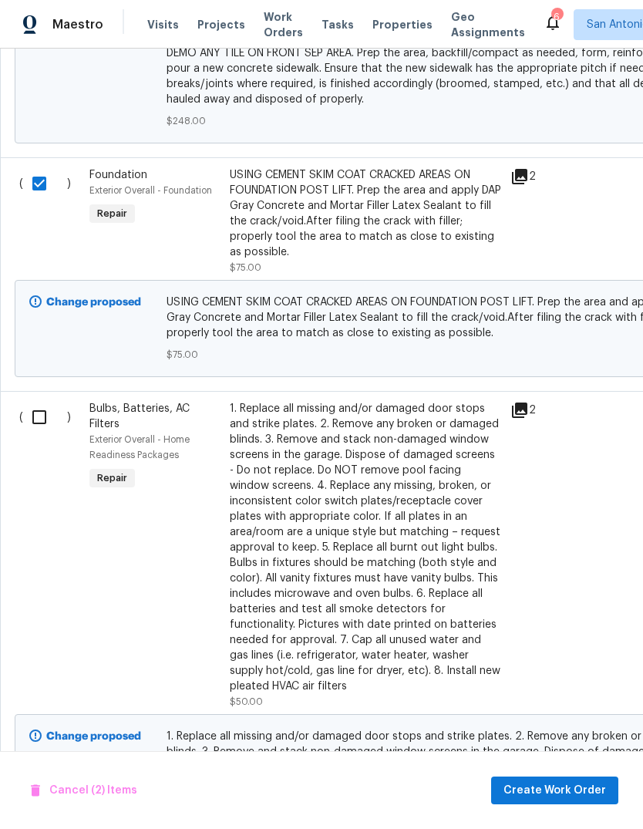
click at [51, 401] on input "checkbox" at bounding box center [45, 417] width 44 height 32
checkbox input "true"
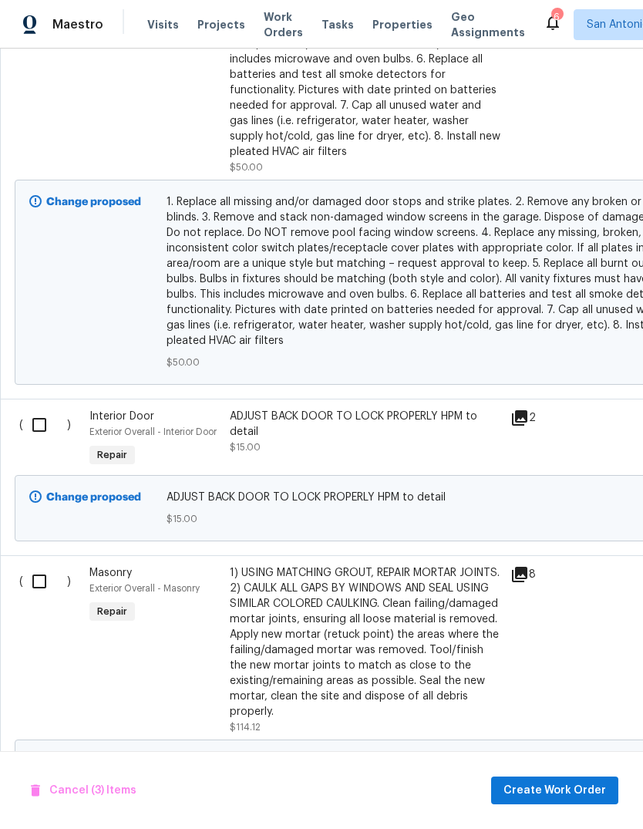
scroll to position [1565, 0]
click at [39, 408] on input "checkbox" at bounding box center [45, 424] width 44 height 32
checkbox input "true"
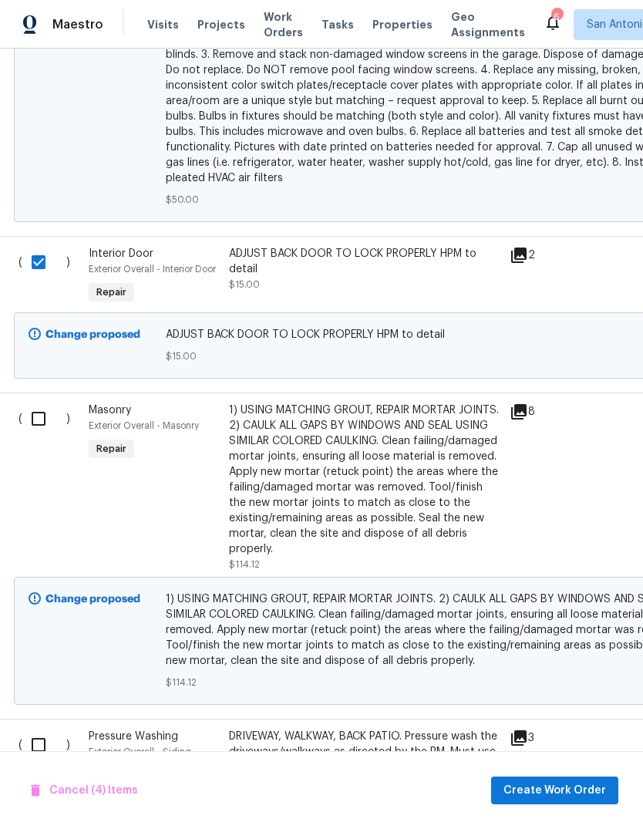
scroll to position [1728, 2]
click at [38, 403] on input "checkbox" at bounding box center [44, 419] width 44 height 32
checkbox input "true"
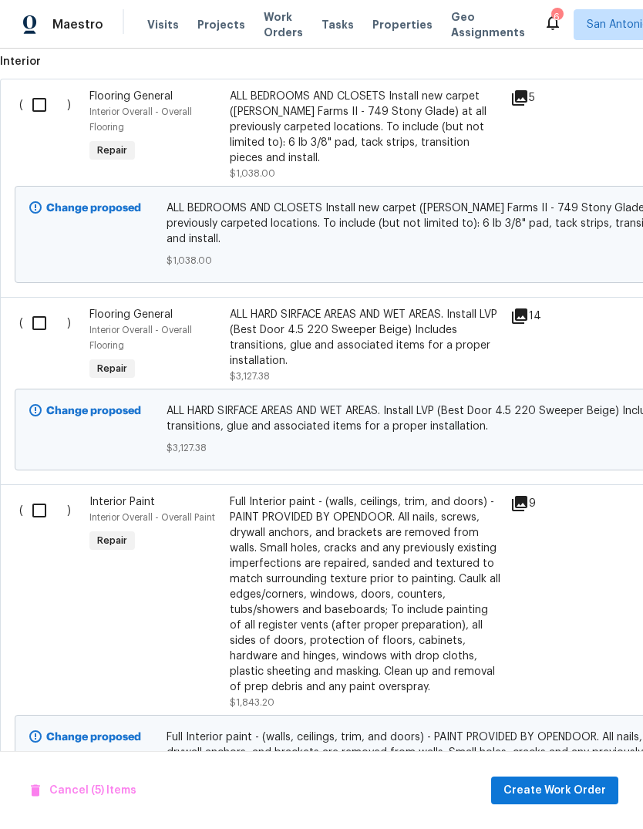
scroll to position [2622, 0]
click at [43, 494] on input "checkbox" at bounding box center [45, 510] width 44 height 32
checkbox input "true"
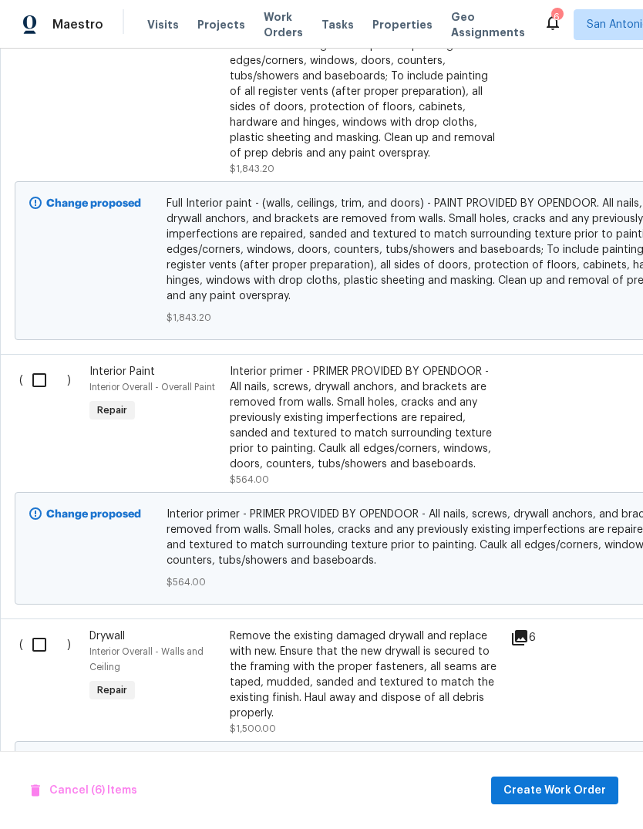
scroll to position [3153, 0]
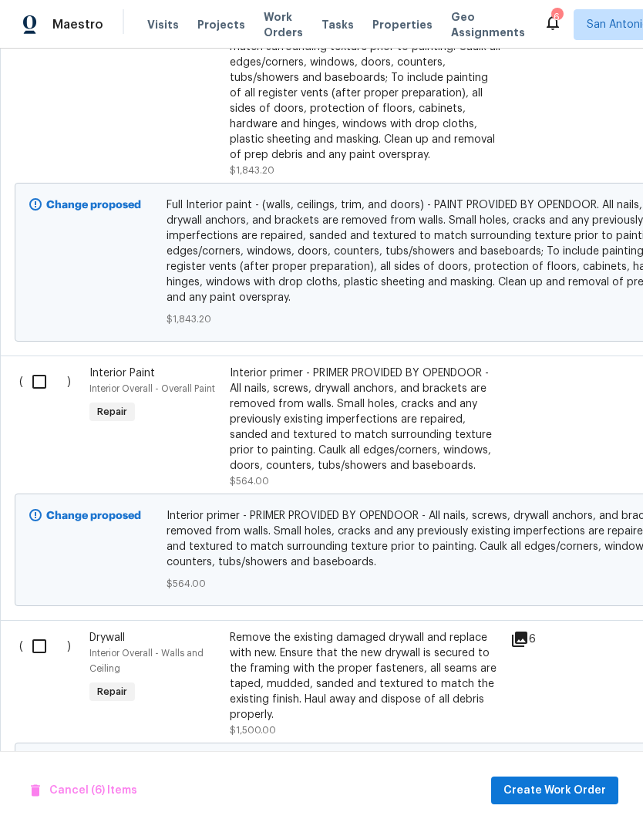
click at [39, 366] on input "checkbox" at bounding box center [45, 382] width 44 height 32
checkbox input "true"
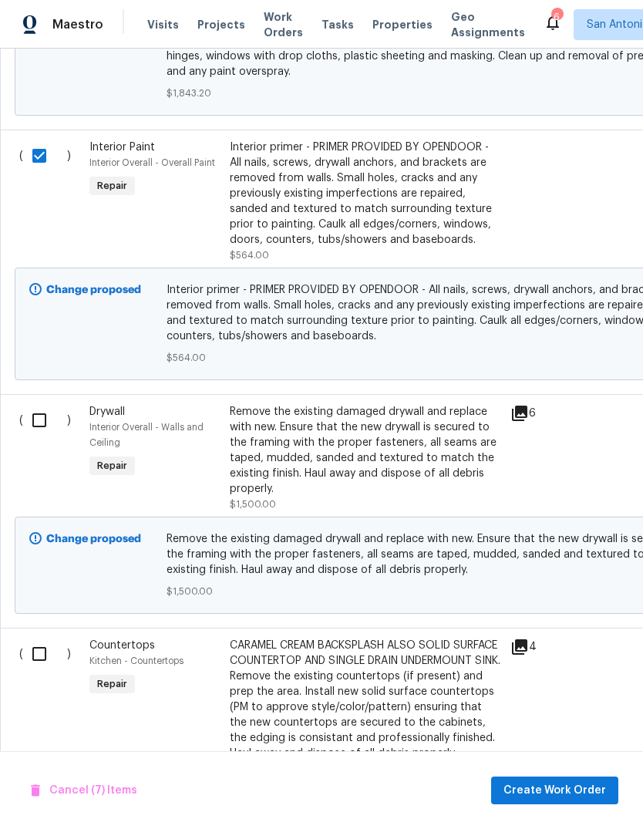
scroll to position [3380, 0]
click at [45, 404] on input "checkbox" at bounding box center [45, 420] width 44 height 32
checkbox input "true"
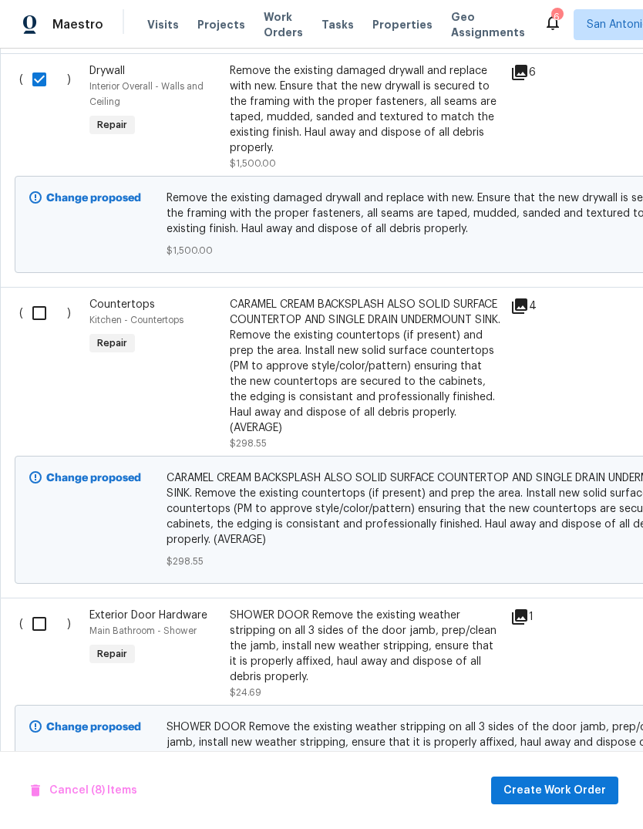
scroll to position [3720, 0]
click at [44, 609] on input "checkbox" at bounding box center [45, 625] width 44 height 32
checkbox input "true"
click at [377, 609] on div "SHOWER DOOR Remove the existing weather stripping on all 3 sides of the door ja…" at bounding box center [366, 647] width 272 height 77
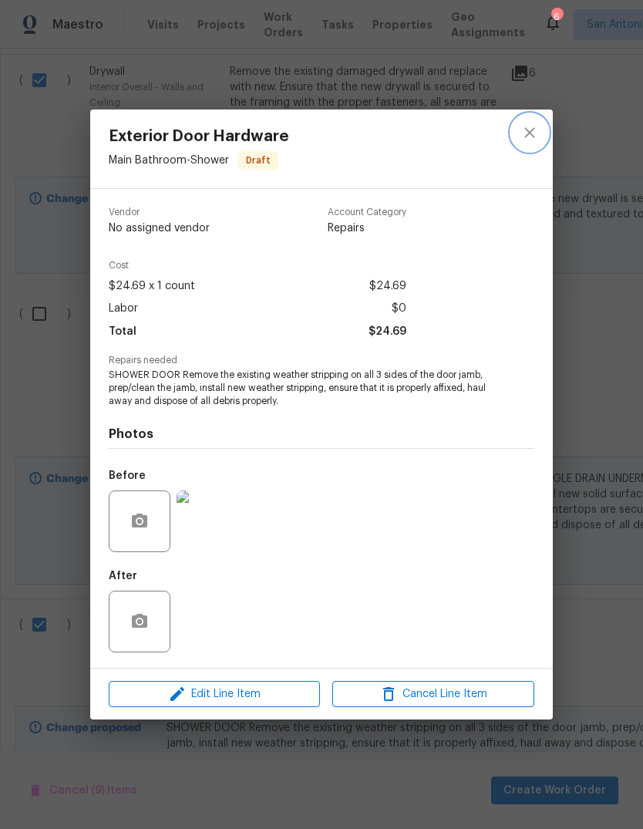
click at [522, 124] on icon "close" at bounding box center [530, 132] width 19 height 19
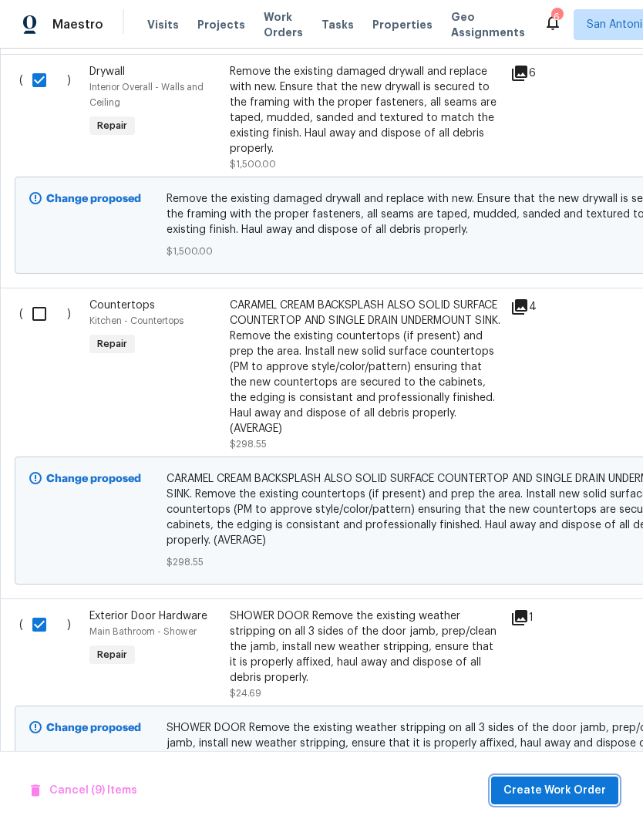
click at [561, 788] on span "Create Work Order" at bounding box center [555, 791] width 103 height 19
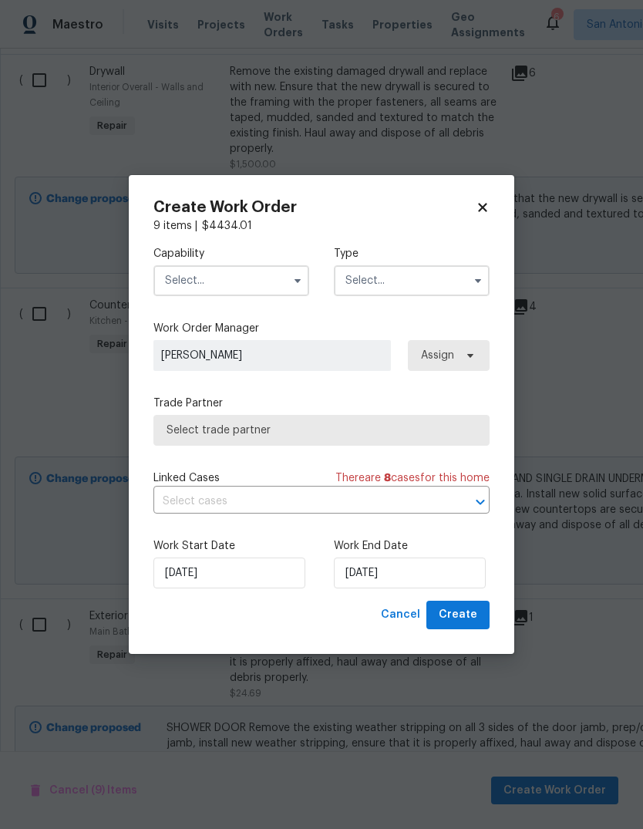
checkbox input "false"
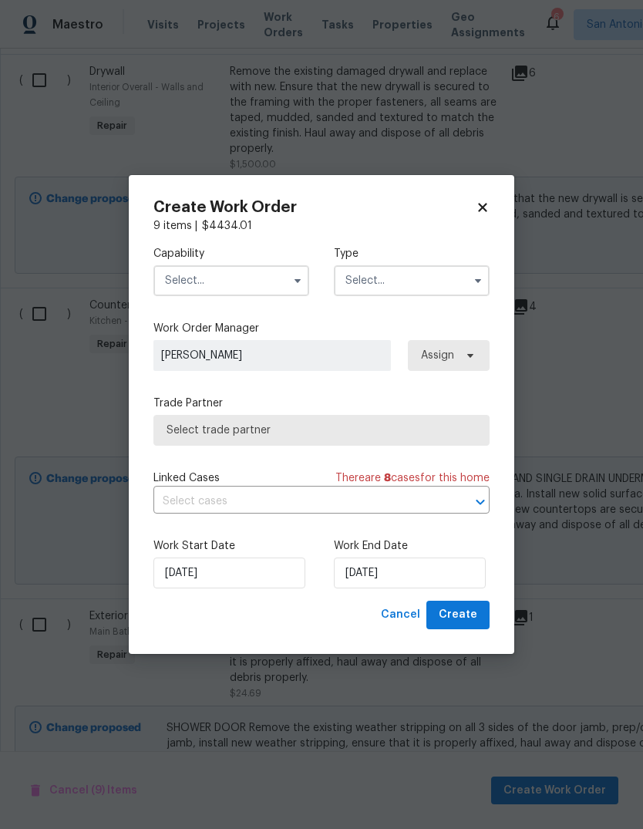
checkbox input "false"
click at [223, 291] on input "text" at bounding box center [232, 280] width 156 height 31
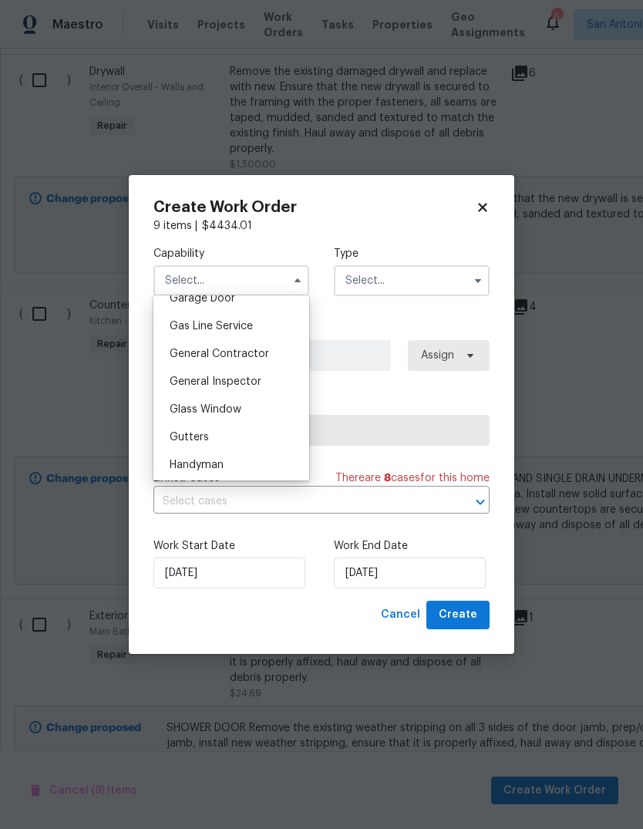
scroll to position [706, 0]
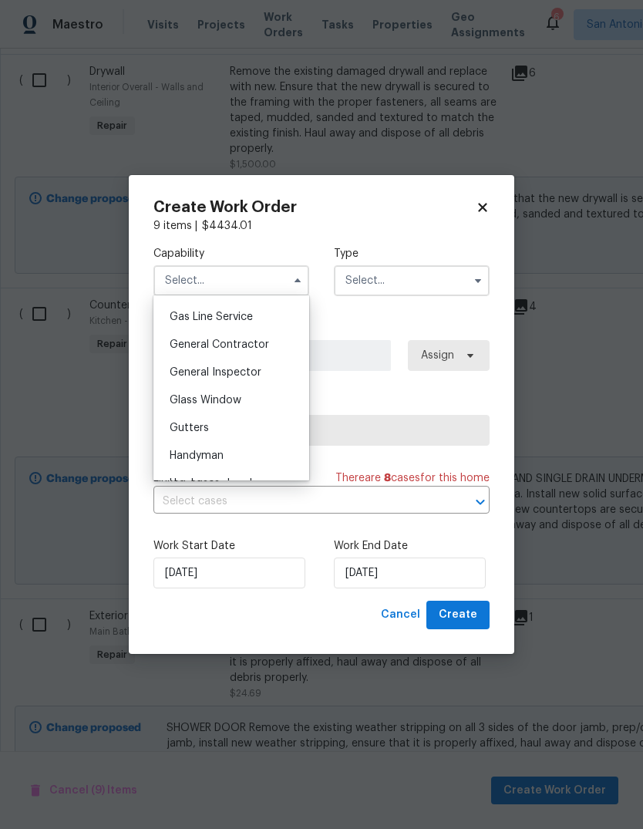
click at [272, 344] on div "General Contractor" at bounding box center [231, 345] width 148 height 28
type input "General Contractor"
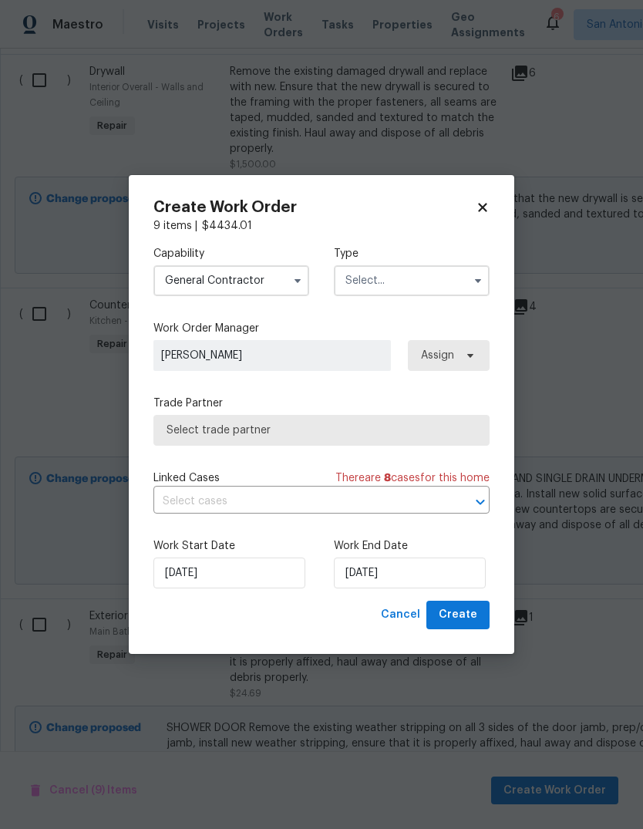
click at [401, 288] on input "text" at bounding box center [412, 280] width 156 height 31
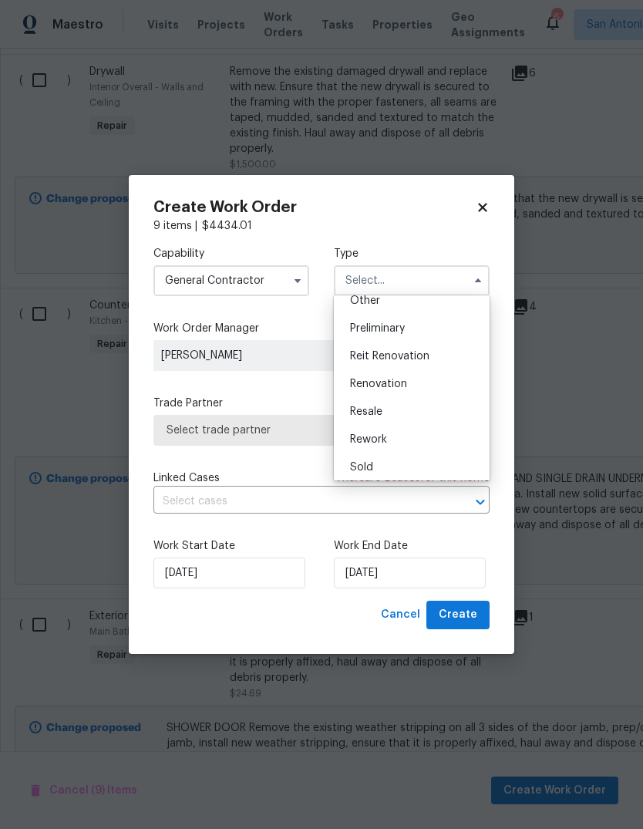
scroll to position [319, 0]
click at [397, 387] on span "Renovation" at bounding box center [378, 383] width 57 height 11
type input "Renovation"
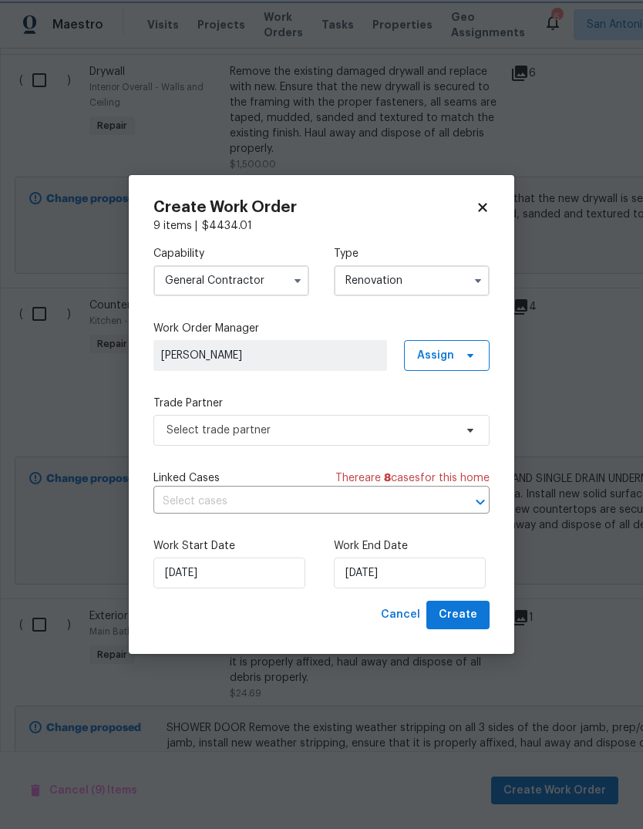
scroll to position [0, 0]
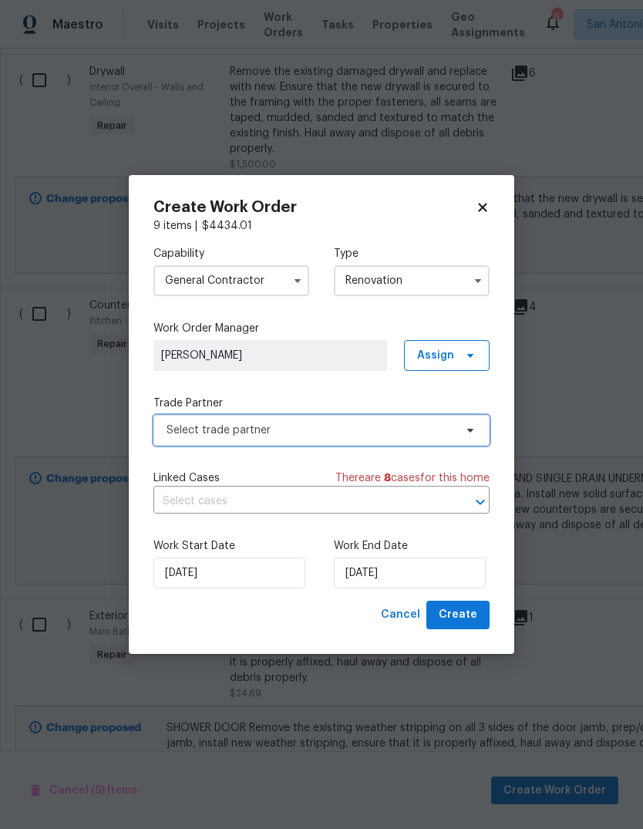
click at [270, 429] on span "Select trade partner" at bounding box center [311, 430] width 288 height 15
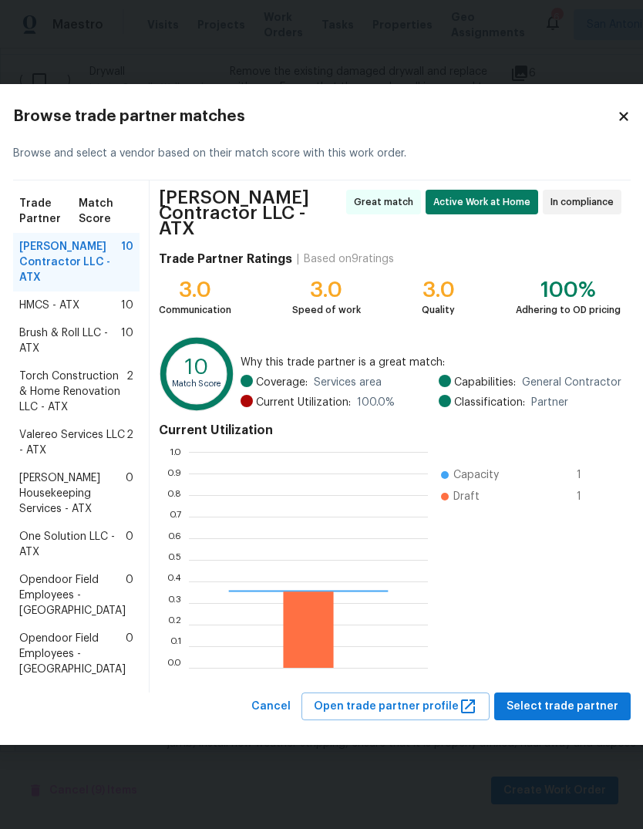
scroll to position [216, 239]
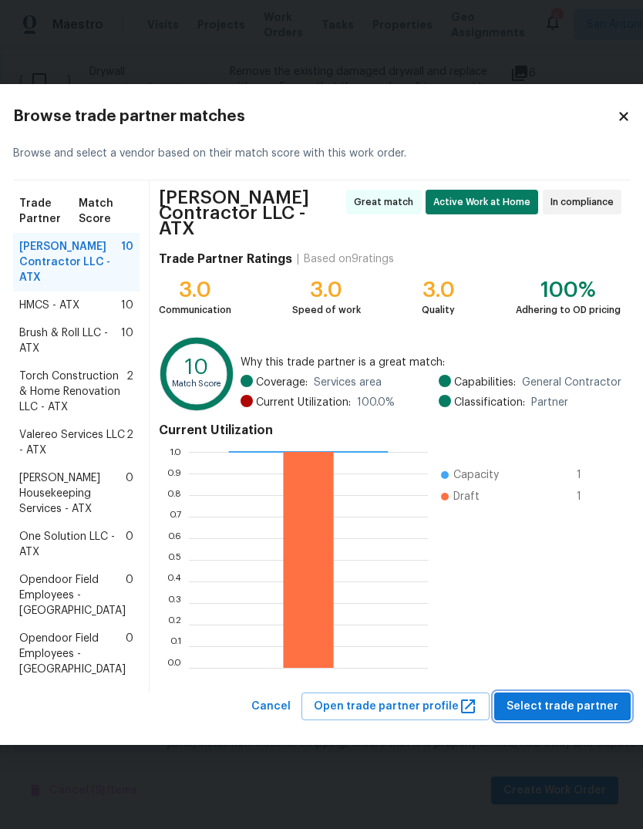
click at [566, 717] on span "Select trade partner" at bounding box center [563, 706] width 112 height 19
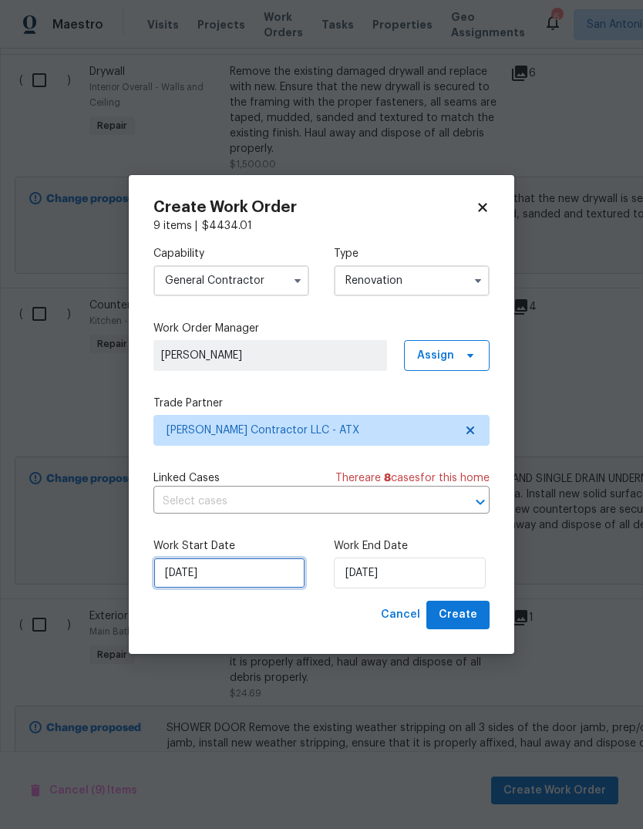
click at [232, 575] on input "[DATE]" at bounding box center [230, 573] width 152 height 31
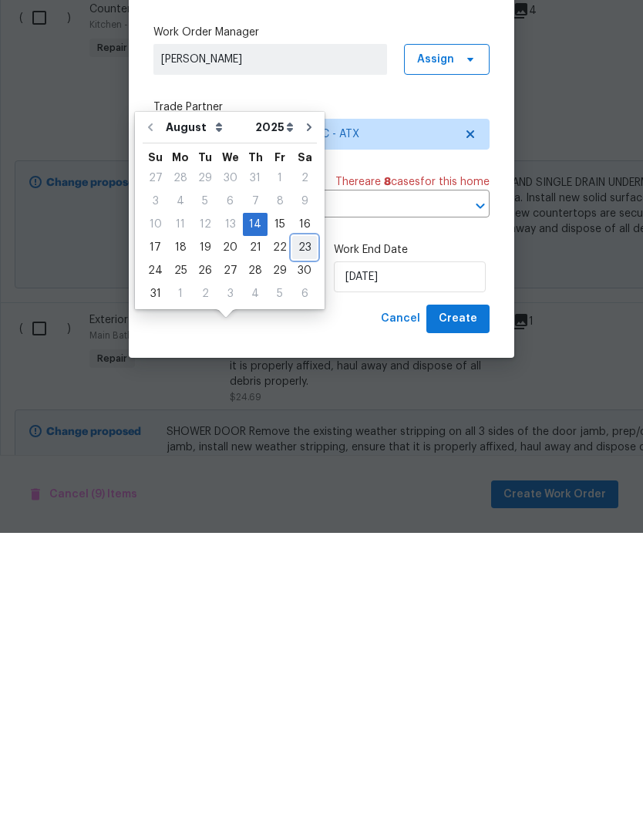
click at [303, 533] on div "23" at bounding box center [304, 544] width 25 height 22
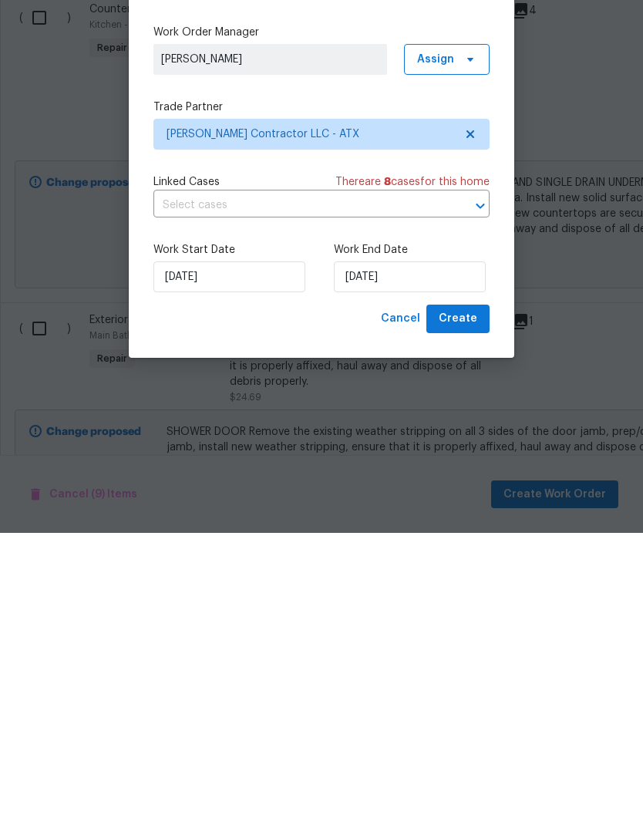
type input "[DATE]"
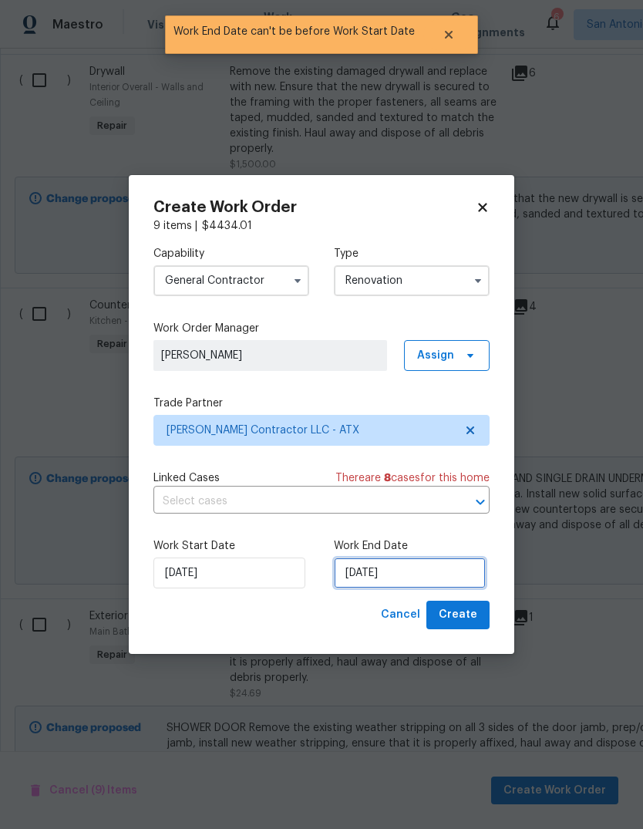
click at [390, 583] on input "[DATE]" at bounding box center [410, 573] width 152 height 31
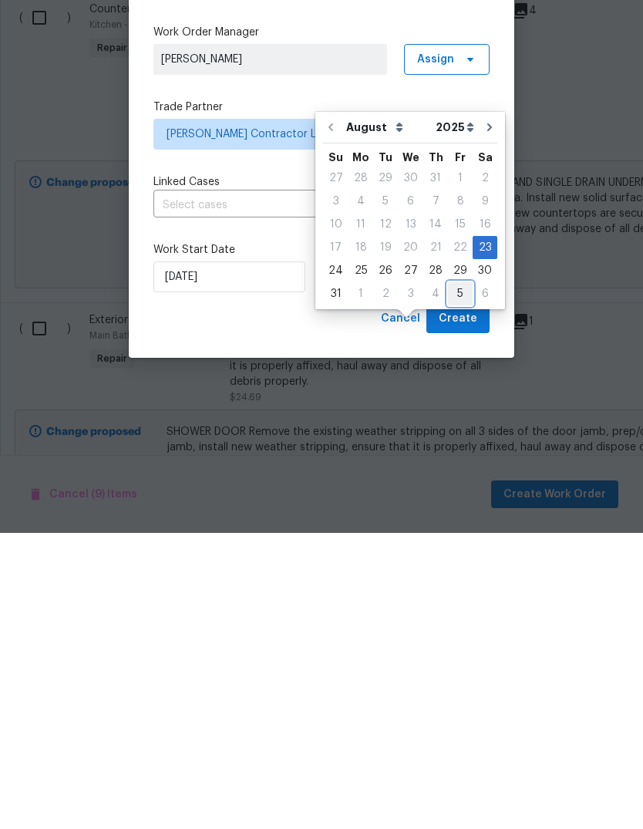
click at [457, 579] on div "5" at bounding box center [460, 590] width 25 height 22
type input "[DATE]"
select select "8"
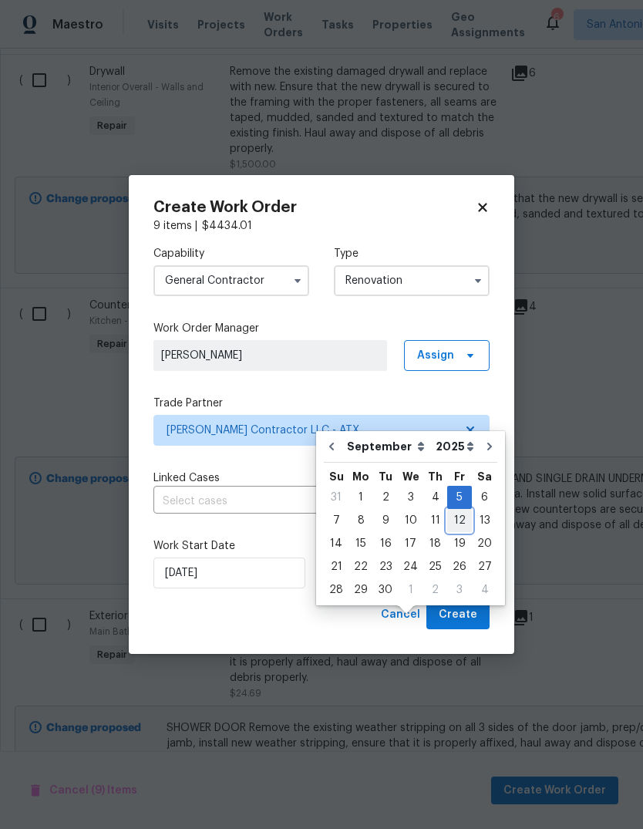
click at [452, 510] on div "12" at bounding box center [460, 521] width 25 height 22
type input "[DATE]"
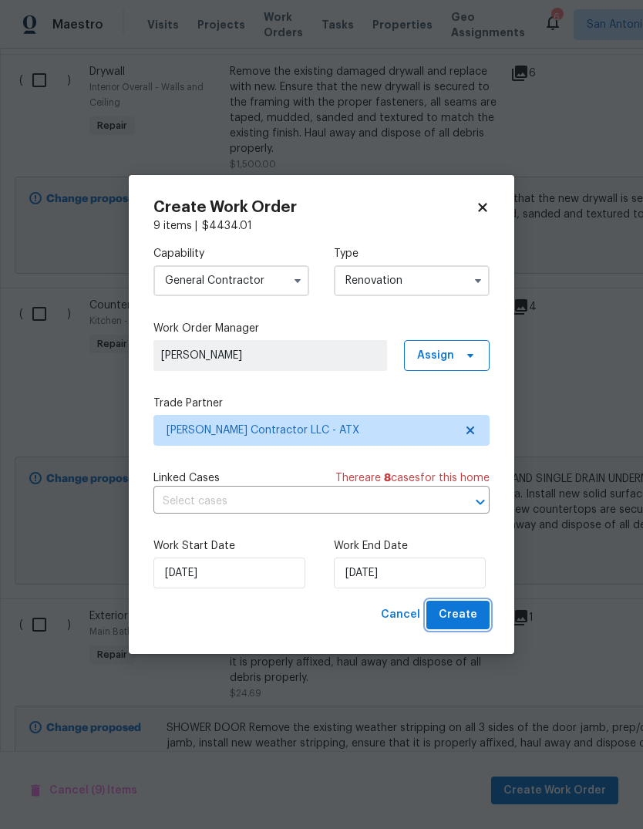
click at [456, 616] on span "Create" at bounding box center [458, 615] width 39 height 19
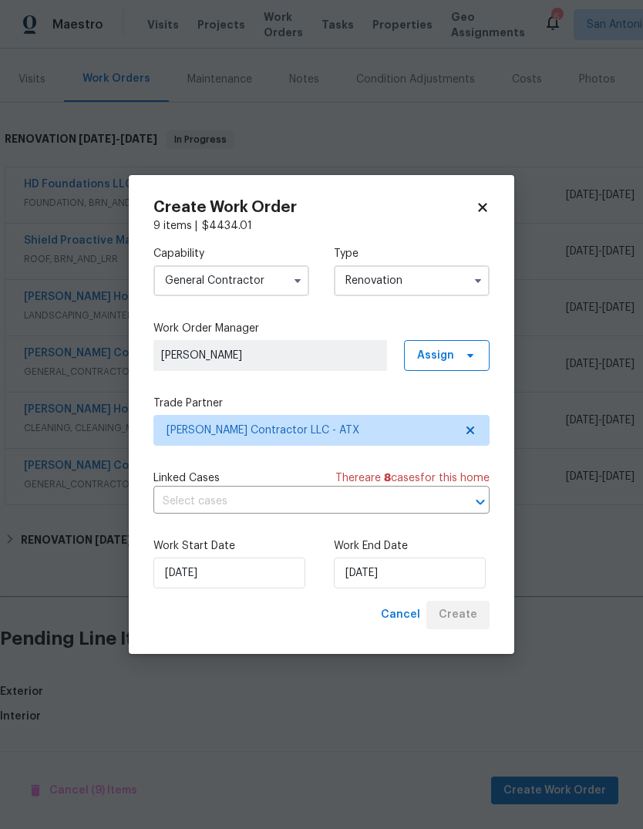
scroll to position [119, 0]
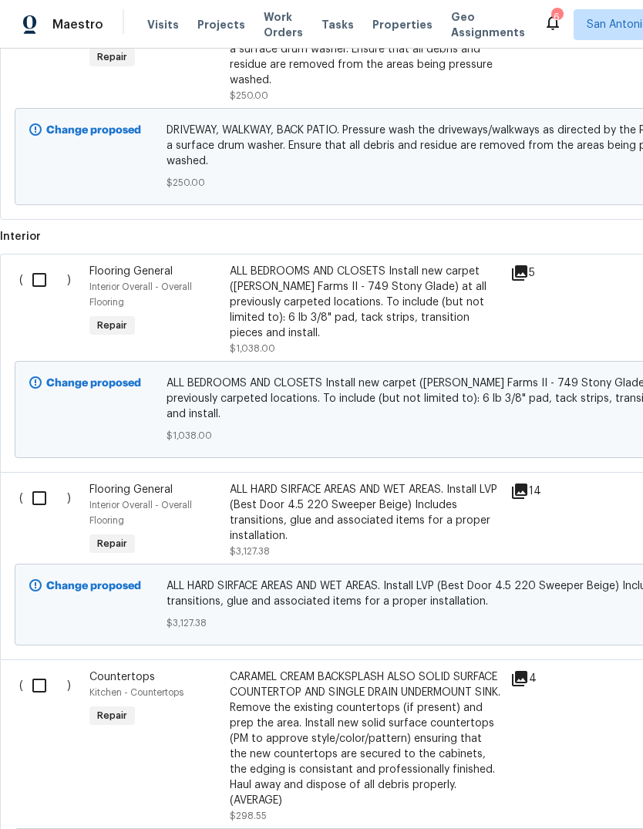
scroll to position [887, 0]
click at [49, 275] on input "checkbox" at bounding box center [45, 279] width 44 height 32
checkbox input "true"
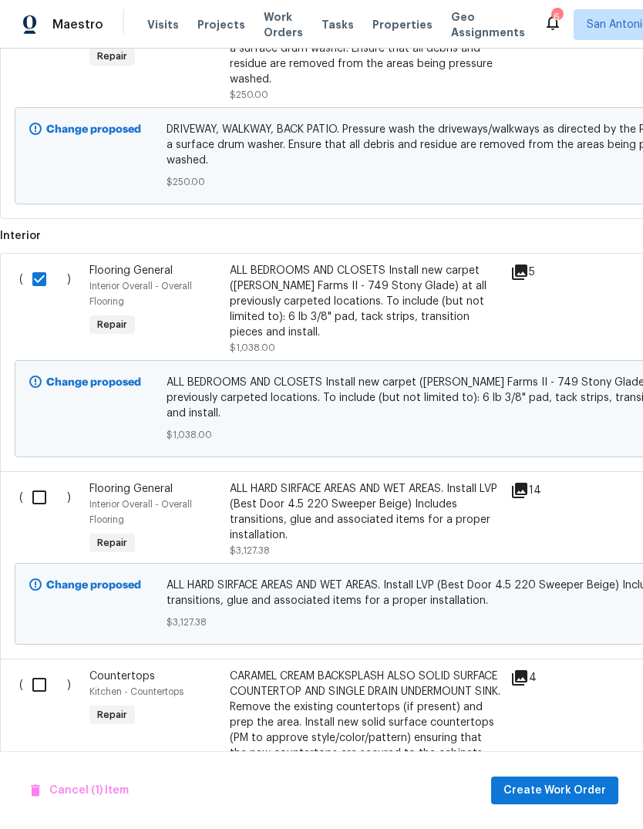
click at [46, 481] on input "checkbox" at bounding box center [45, 497] width 44 height 32
checkbox input "true"
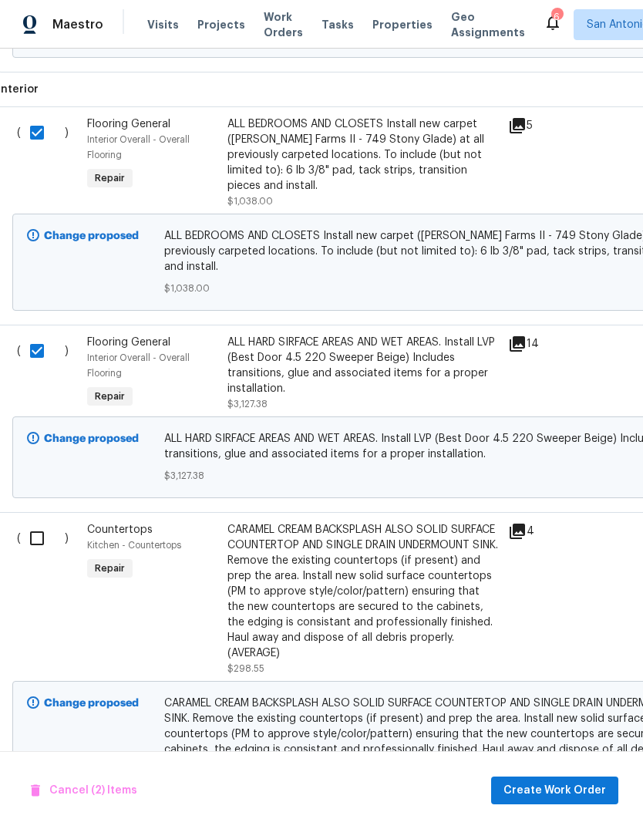
scroll to position [1032, 2]
click at [567, 791] on span "Create Work Order" at bounding box center [555, 791] width 103 height 19
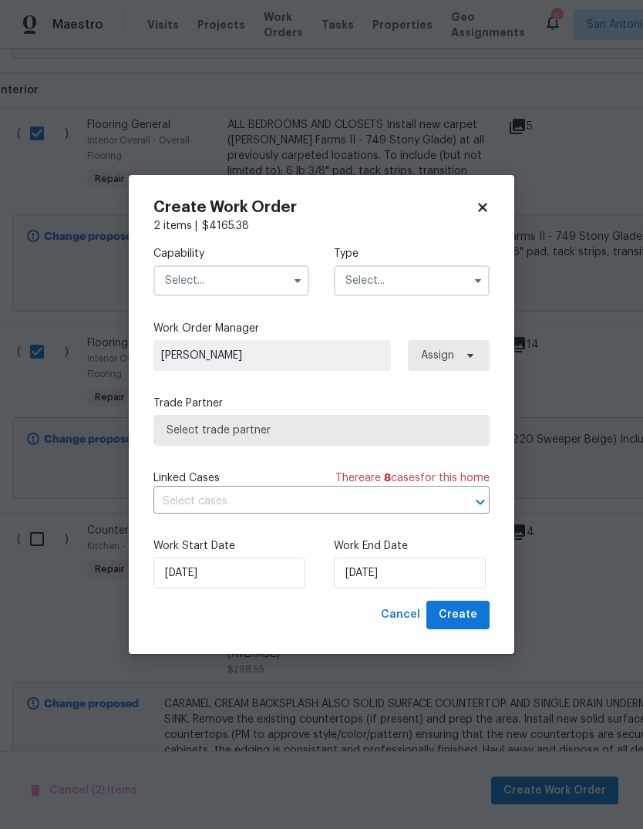
click at [280, 279] on input "text" at bounding box center [232, 280] width 156 height 31
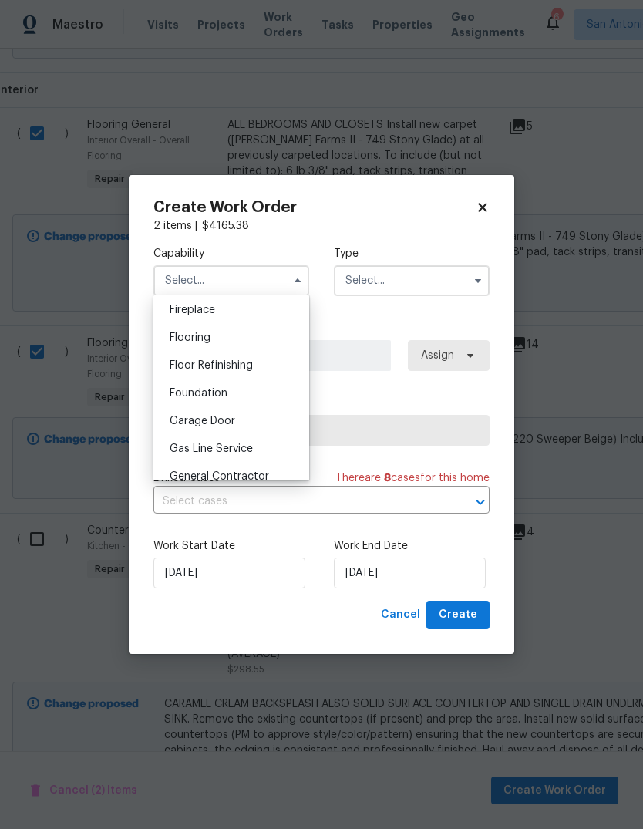
scroll to position [574, 0]
click at [237, 346] on div "Flooring" at bounding box center [231, 338] width 148 height 28
type input "Flooring"
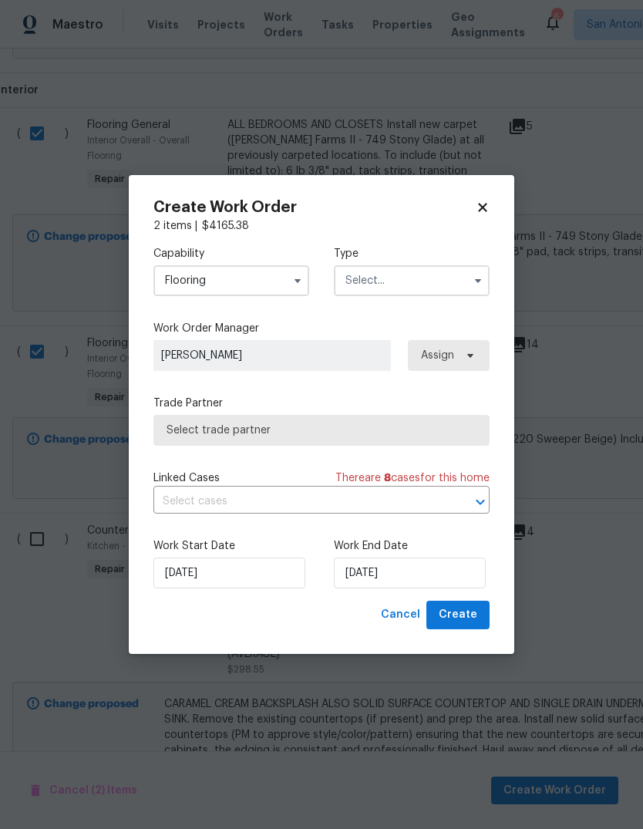
click at [392, 294] on input "text" at bounding box center [412, 280] width 156 height 31
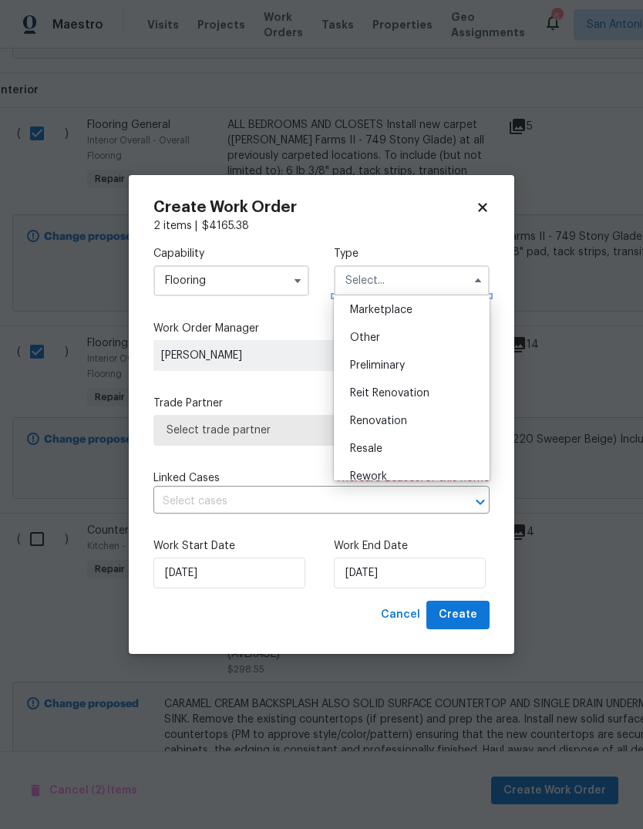
scroll to position [282, 0]
click at [414, 421] on div "Renovation" at bounding box center [412, 421] width 148 height 28
type input "Renovation"
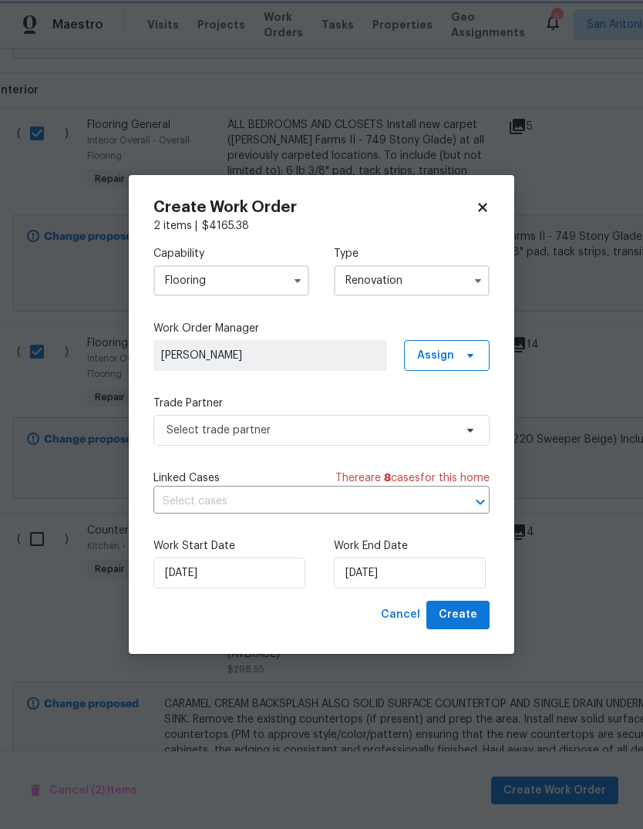
scroll to position [0, 0]
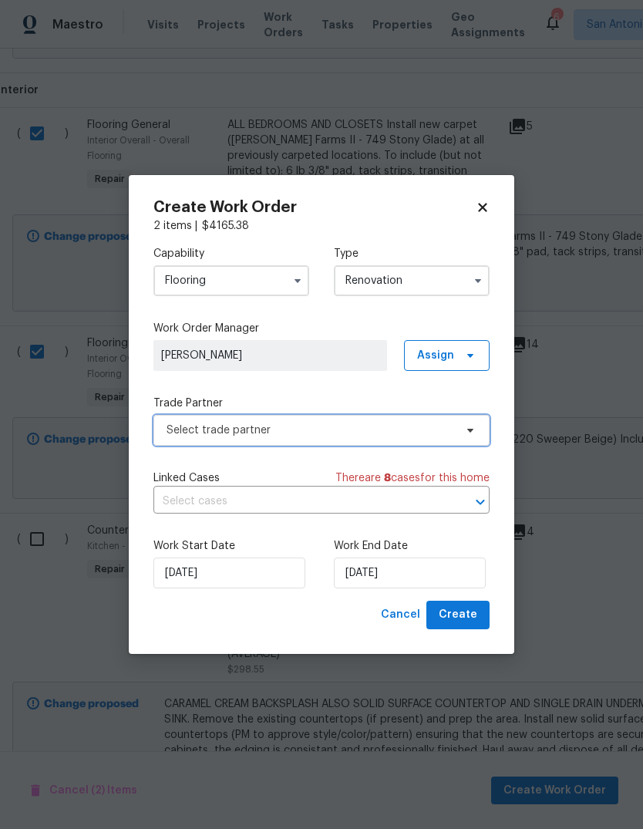
click at [458, 434] on span "Select trade partner" at bounding box center [322, 430] width 336 height 31
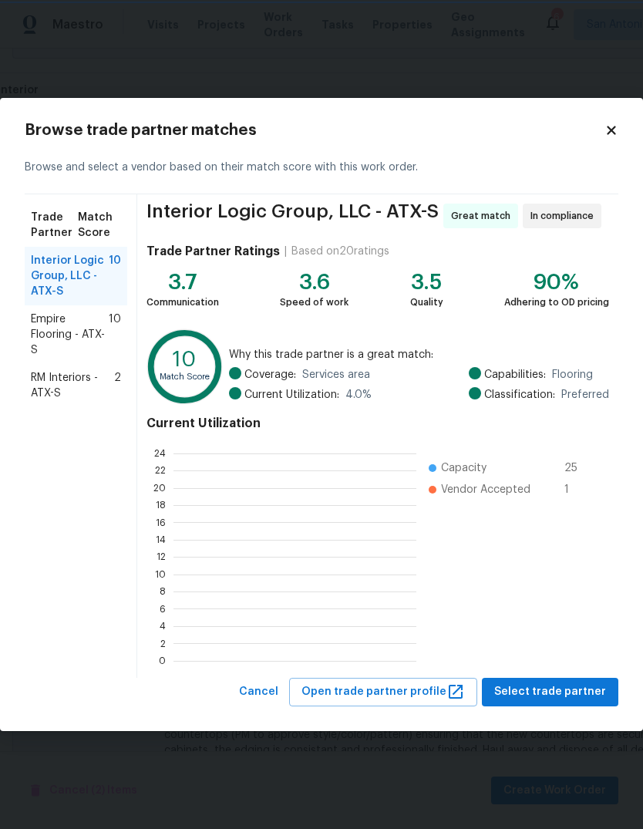
scroll to position [216, 243]
click at [564, 693] on span "Select trade partner" at bounding box center [551, 692] width 112 height 19
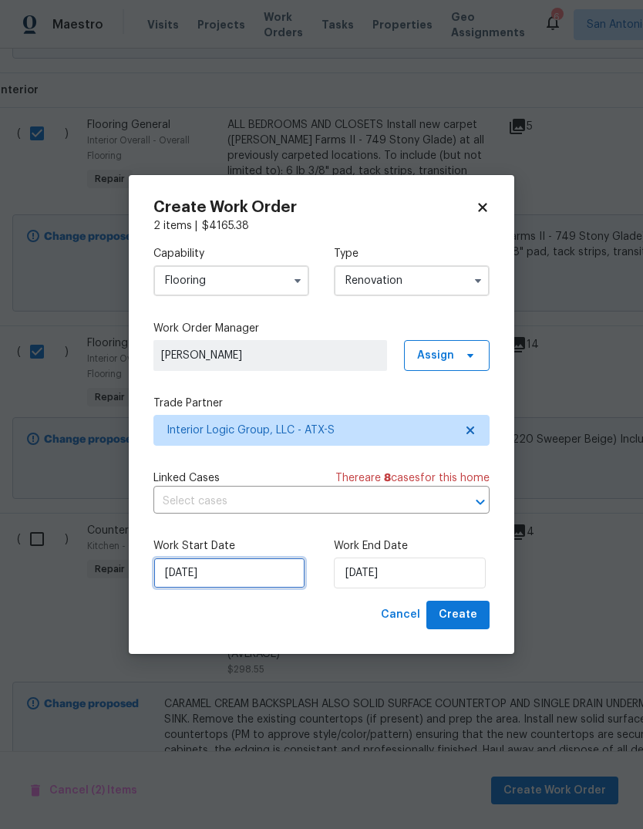
click at [269, 570] on input "[DATE]" at bounding box center [230, 573] width 152 height 31
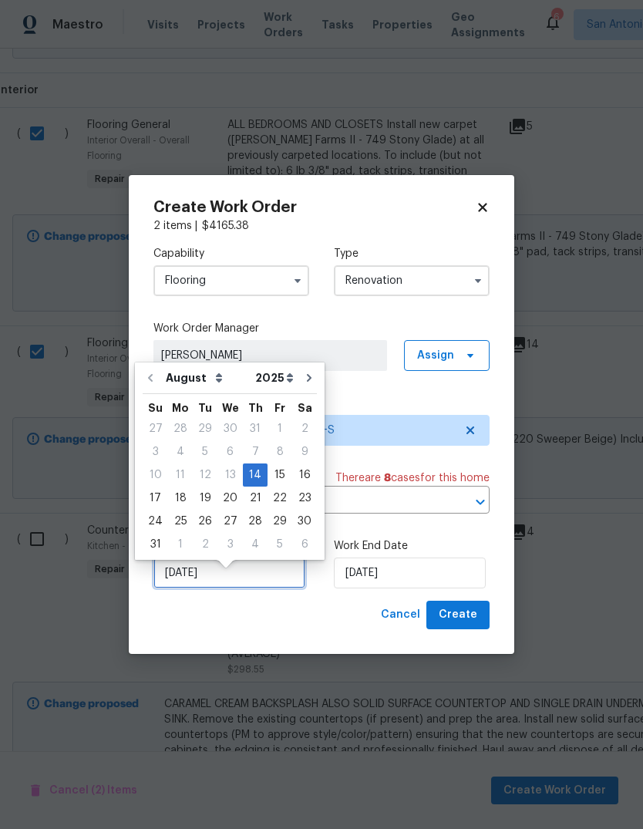
scroll to position [12, 0]
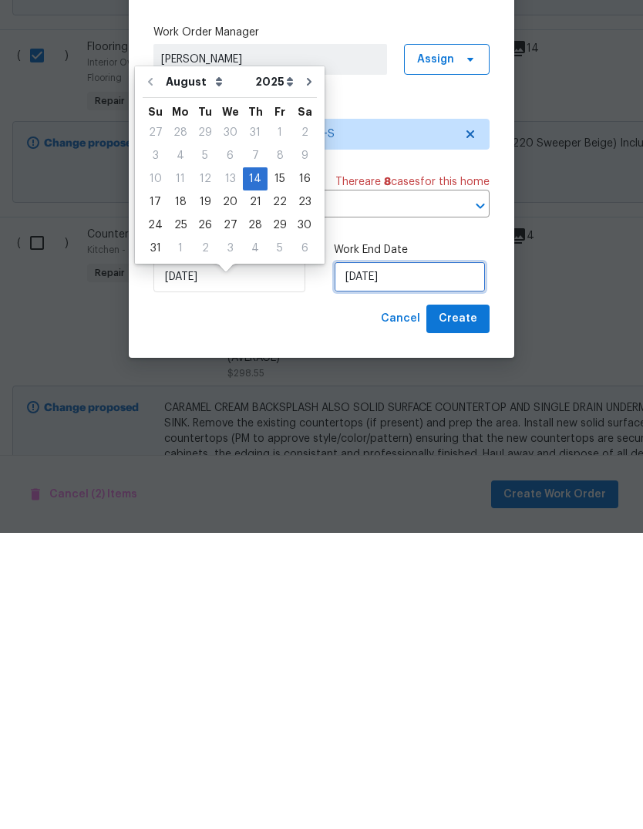
click at [400, 558] on input "[DATE]" at bounding box center [410, 573] width 152 height 31
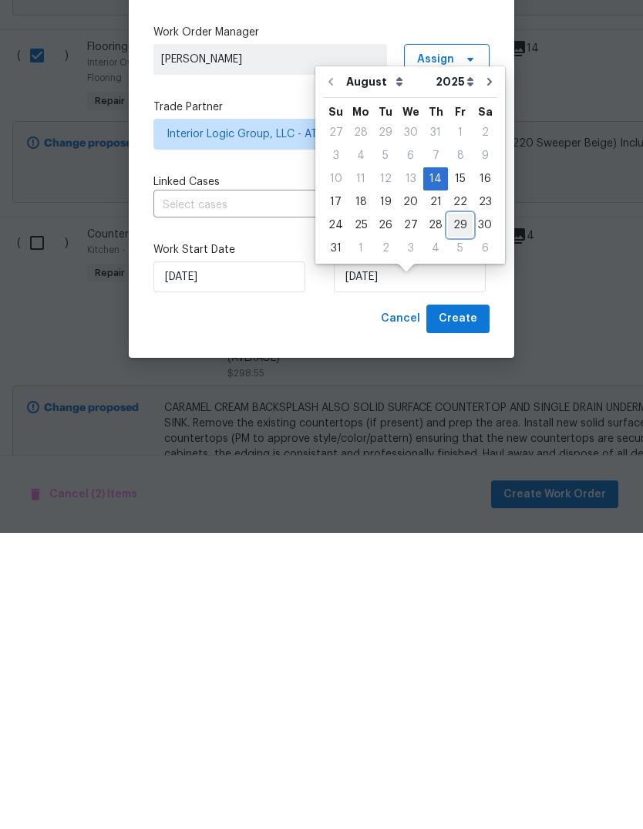
click at [461, 511] on div "29" at bounding box center [460, 522] width 25 height 22
type input "[DATE]"
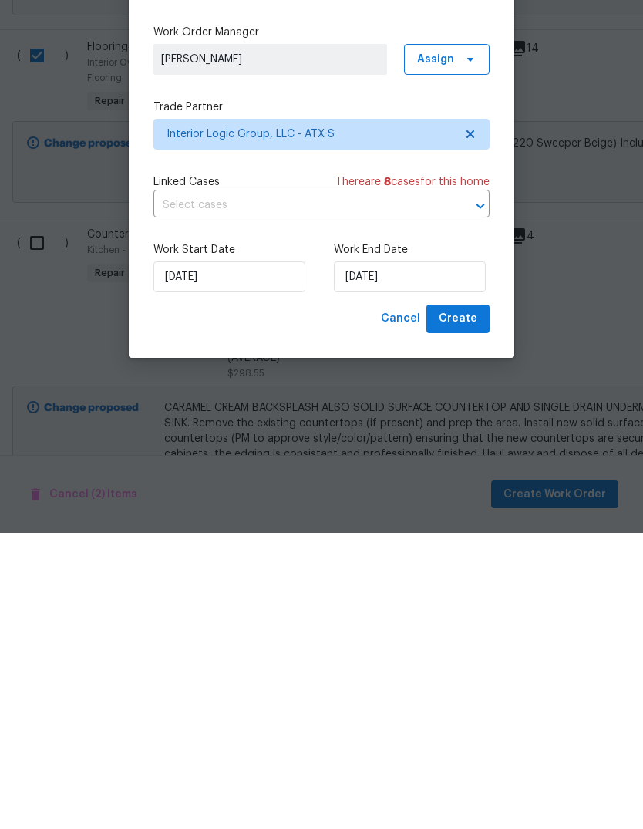
scroll to position [58, 0]
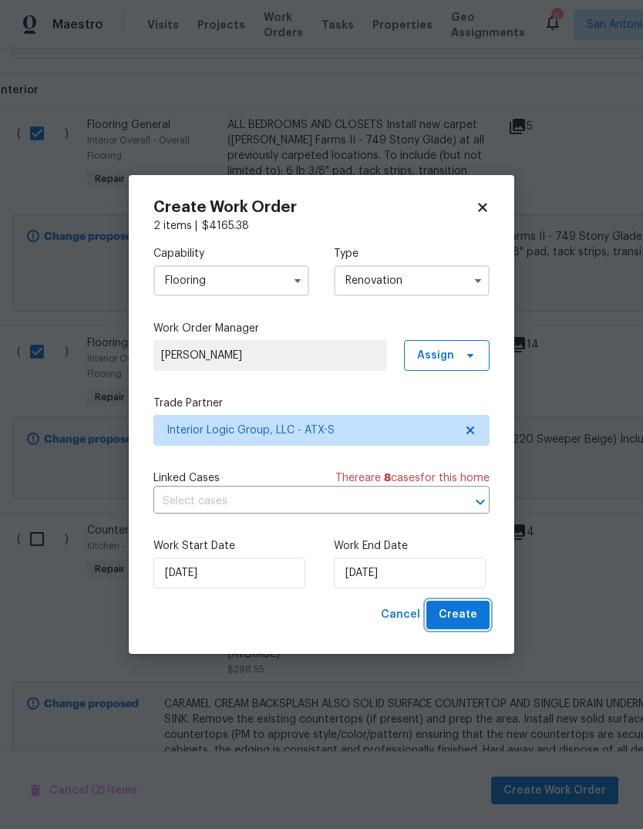
click at [465, 617] on span "Create" at bounding box center [458, 615] width 39 height 19
checkbox input "false"
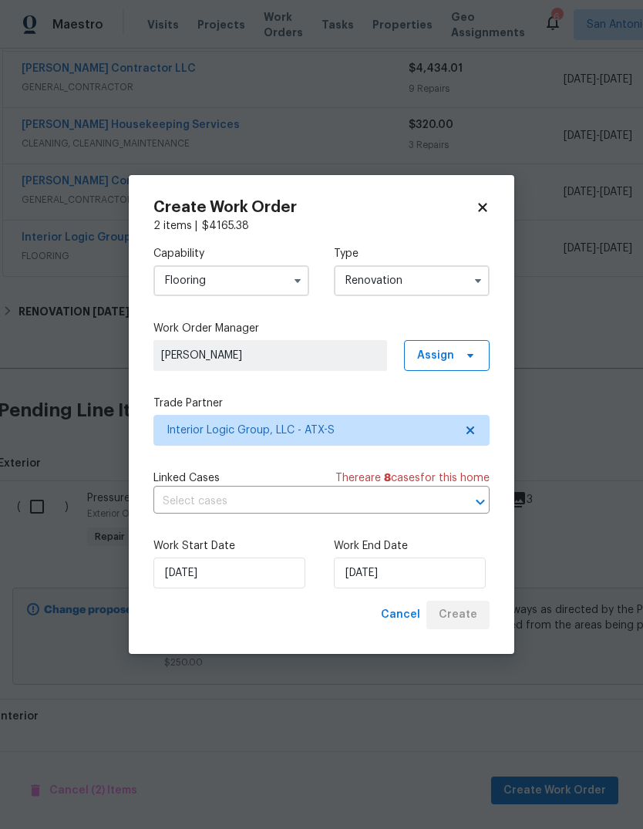
scroll to position [404, 2]
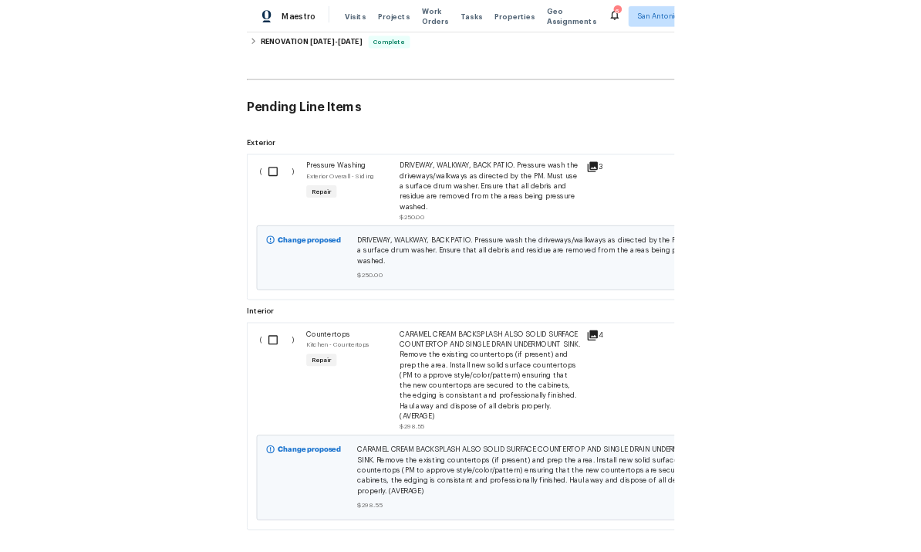
scroll to position [711, 0]
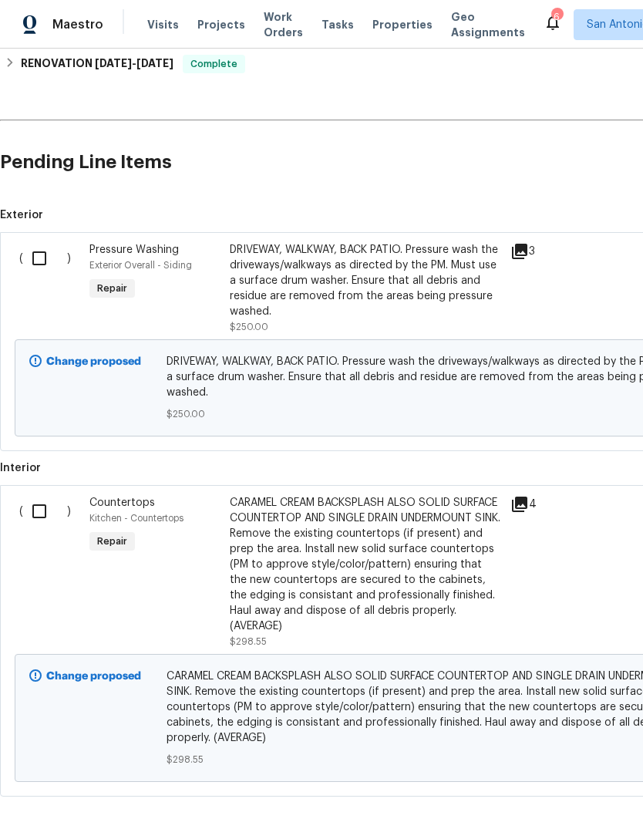
click at [46, 514] on input "checkbox" at bounding box center [45, 511] width 44 height 32
checkbox input "true"
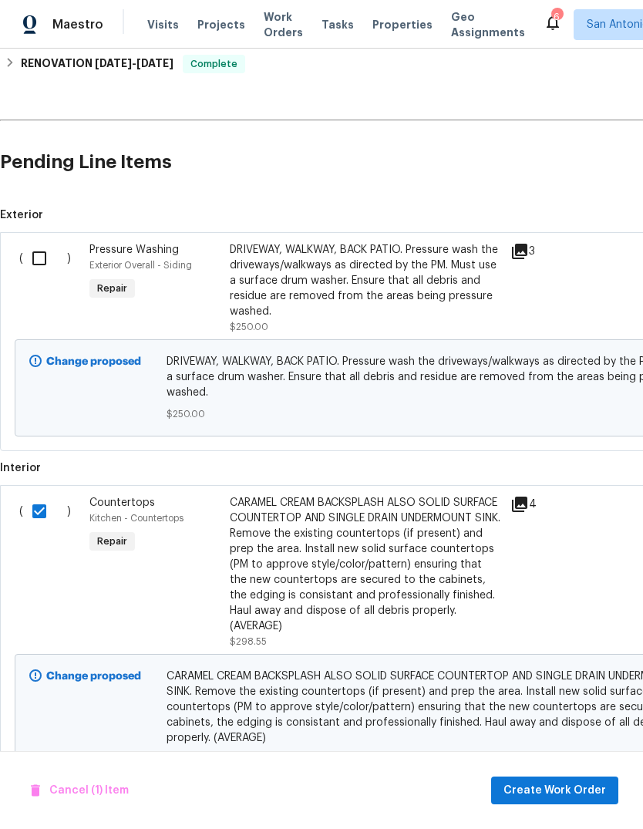
click at [445, 801] on div "Cancel (1) Item Create Work Order" at bounding box center [321, 790] width 643 height 79
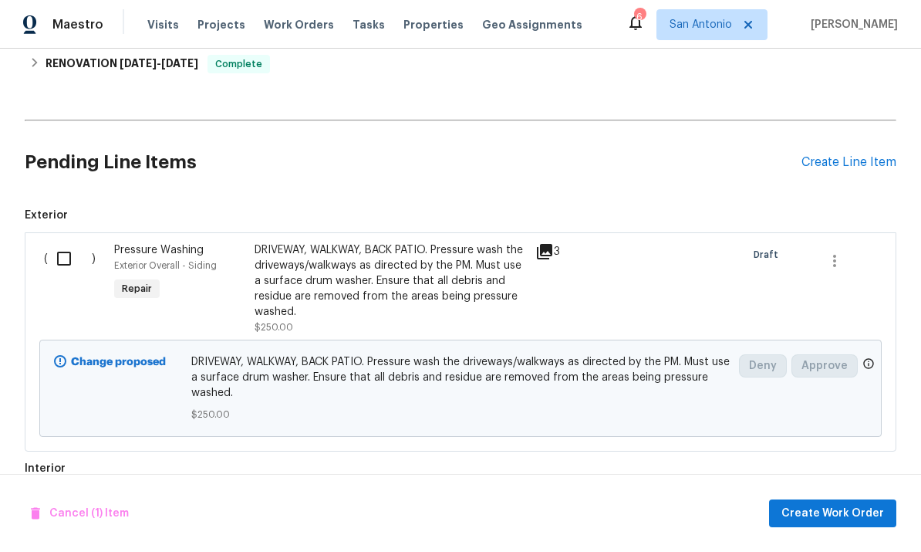
click at [528, 212] on span "Exterior" at bounding box center [461, 215] width 872 height 15
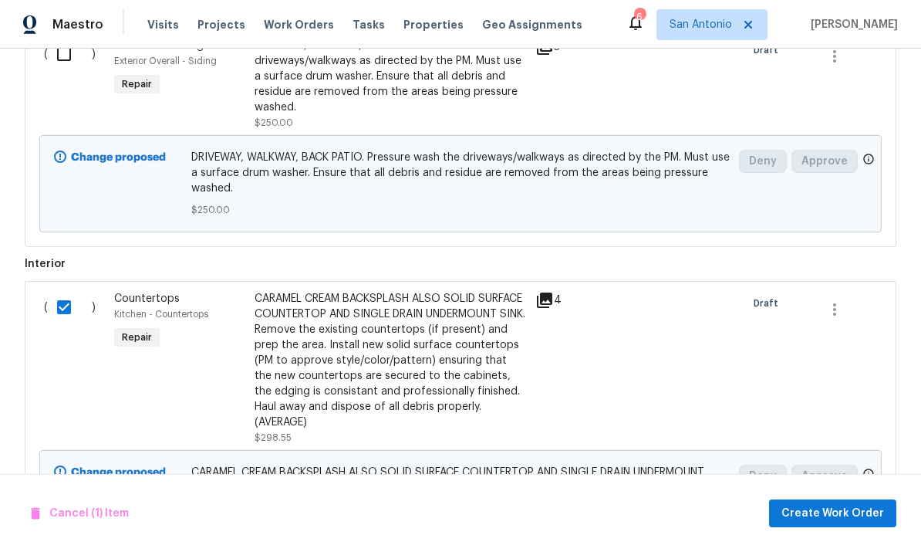
scroll to position [893, 0]
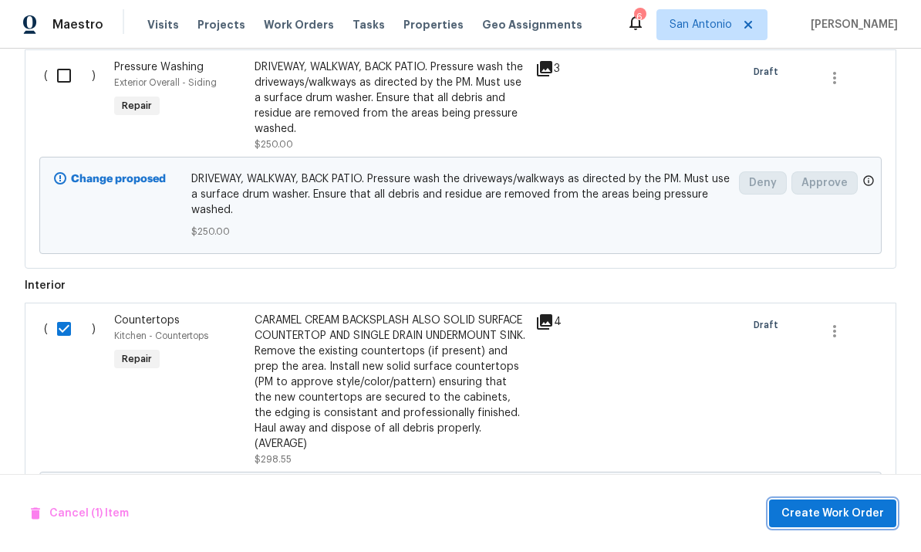
click at [643, 513] on span "Create Work Order" at bounding box center [833, 513] width 103 height 19
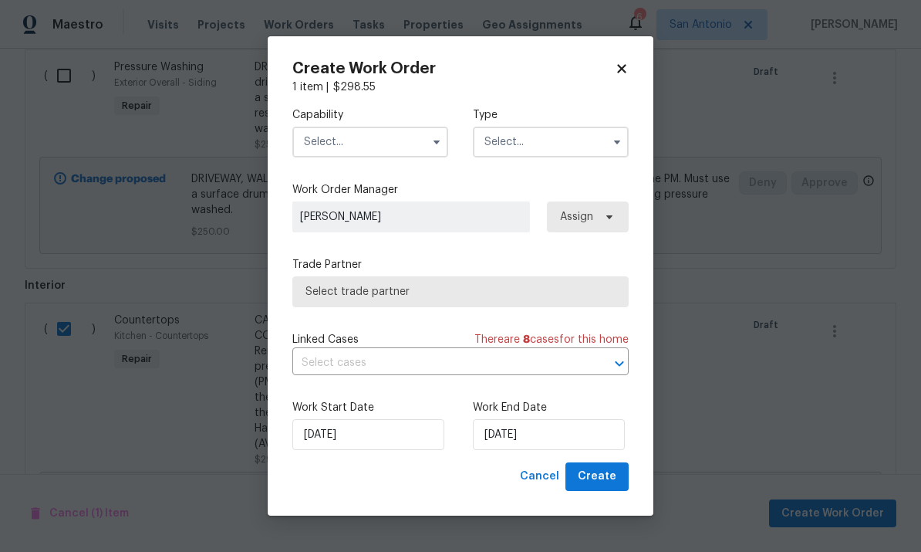
click at [382, 141] on input "text" at bounding box center [370, 142] width 156 height 31
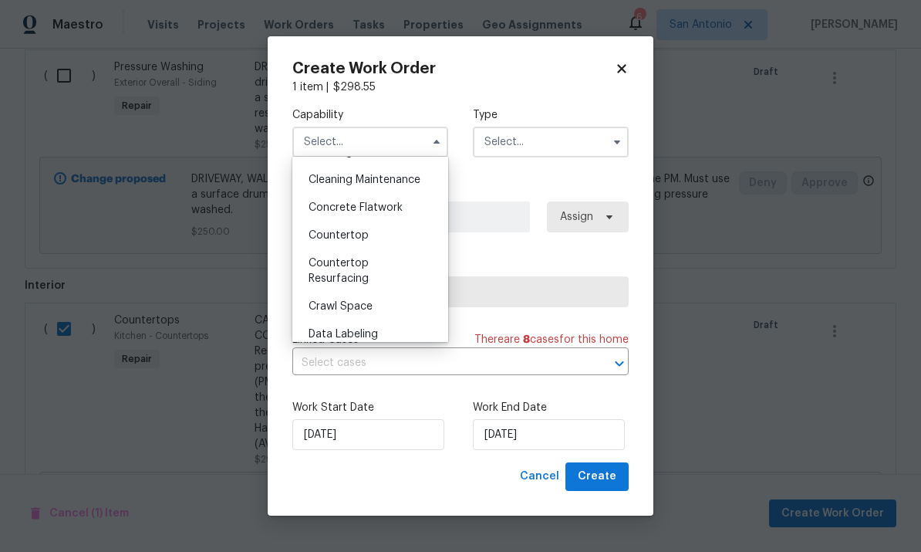
scroll to position [234, 0]
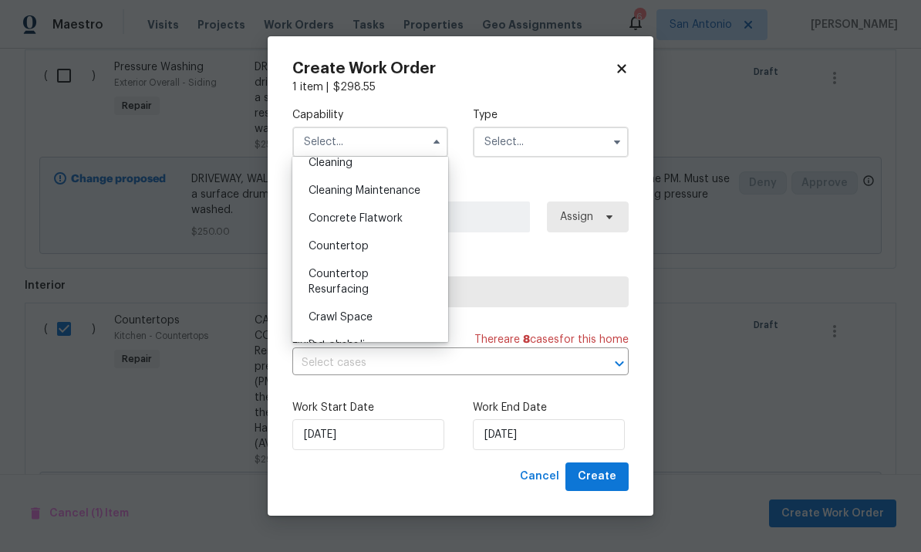
click at [362, 281] on div "Countertop Resurfacing" at bounding box center [370, 281] width 148 height 43
type input "Countertop Resurfacing"
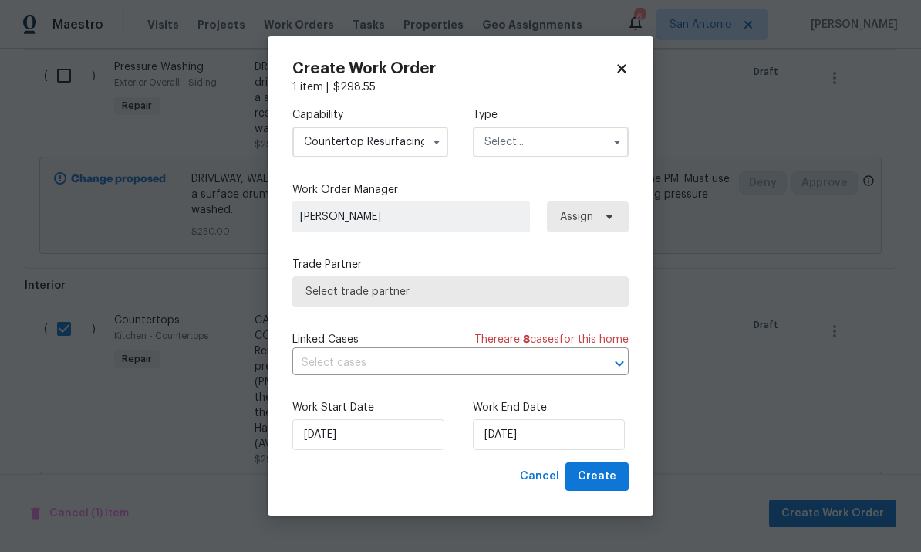
click at [533, 152] on input "text" at bounding box center [551, 142] width 156 height 31
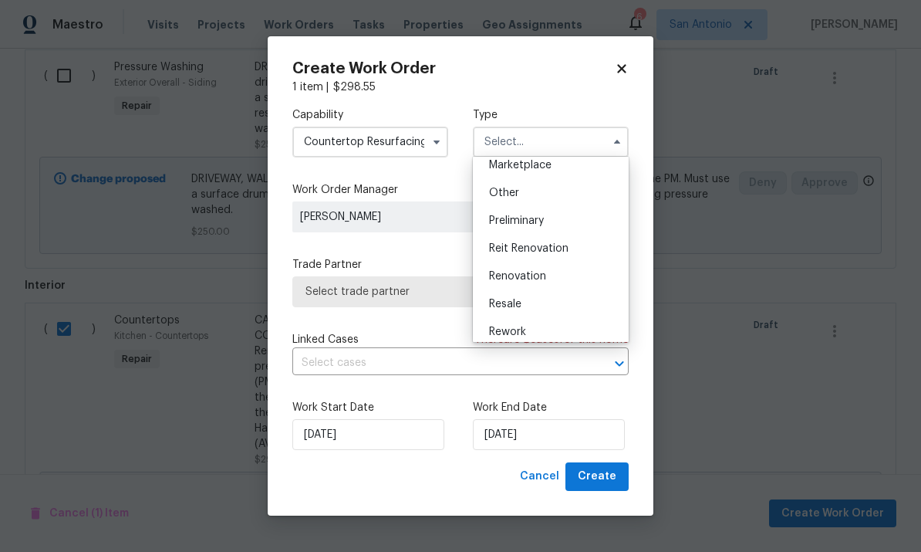
scroll to position [291, 0]
click at [556, 276] on div "Renovation" at bounding box center [551, 272] width 148 height 28
type input "Renovation"
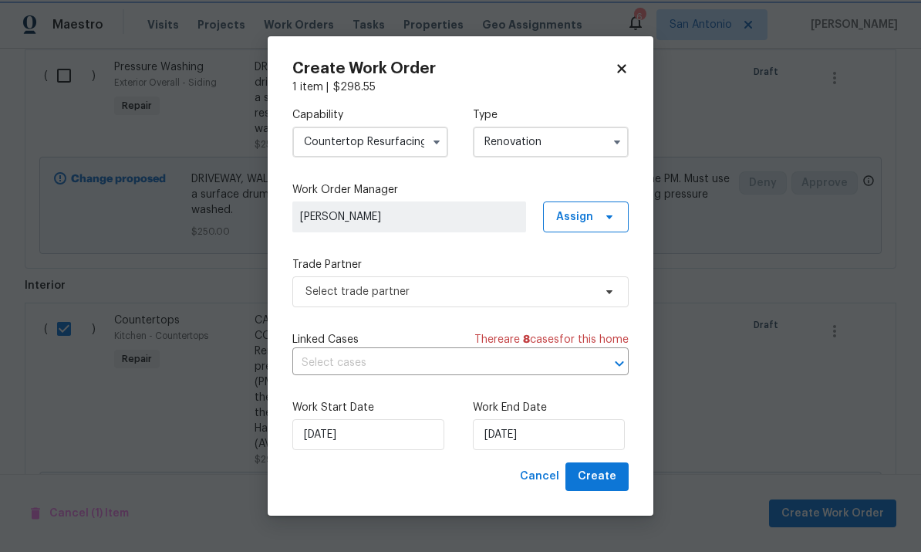
scroll to position [0, 0]
click at [409, 295] on span "Select trade partner" at bounding box center [450, 291] width 288 height 15
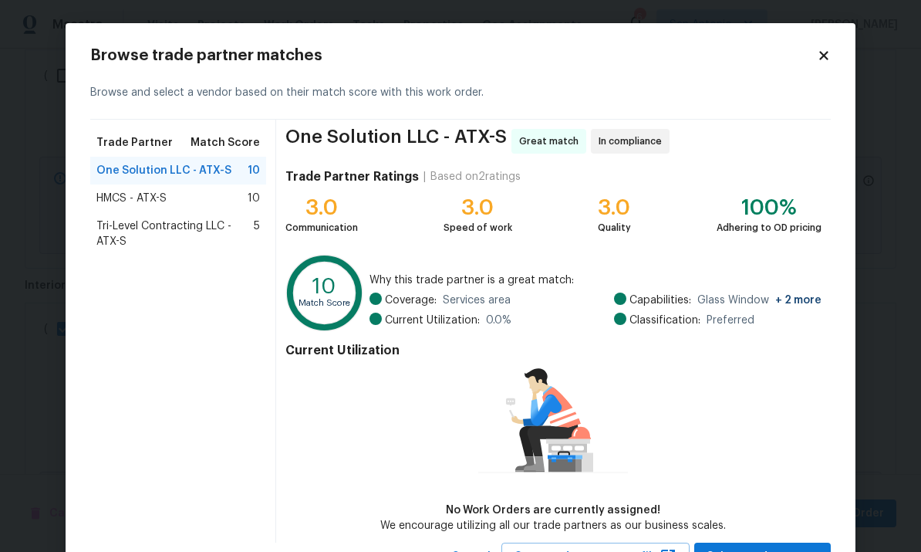
click at [643, 51] on icon at bounding box center [824, 56] width 14 height 14
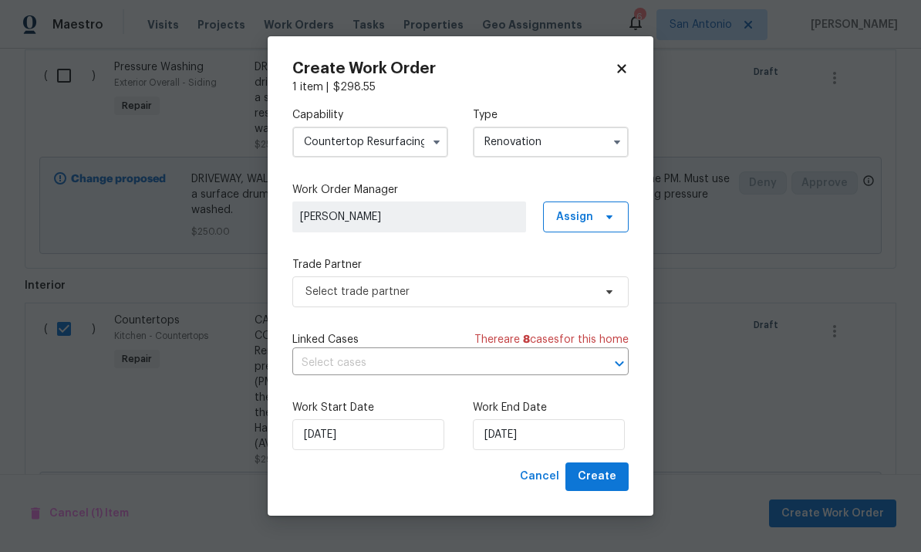
click at [397, 137] on input "Countertop Resurfacing" at bounding box center [370, 142] width 156 height 31
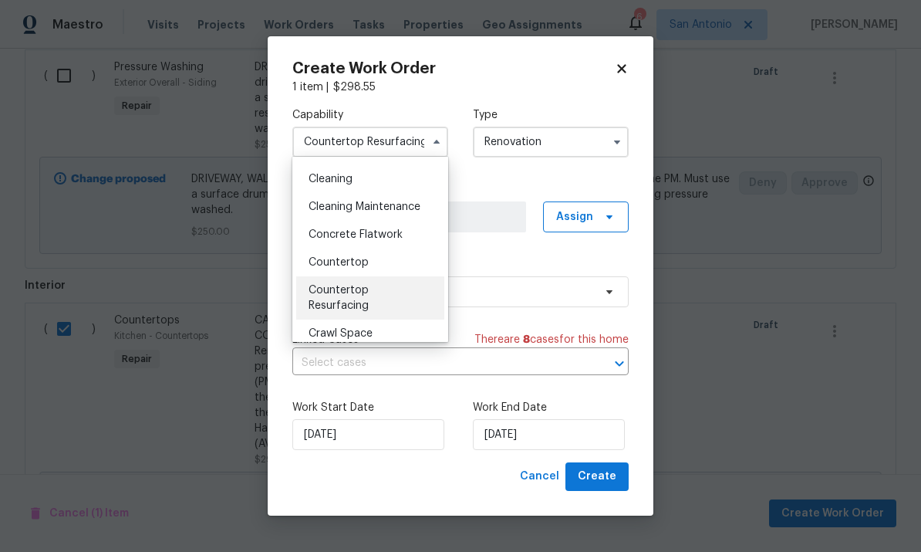
scroll to position [224, 0]
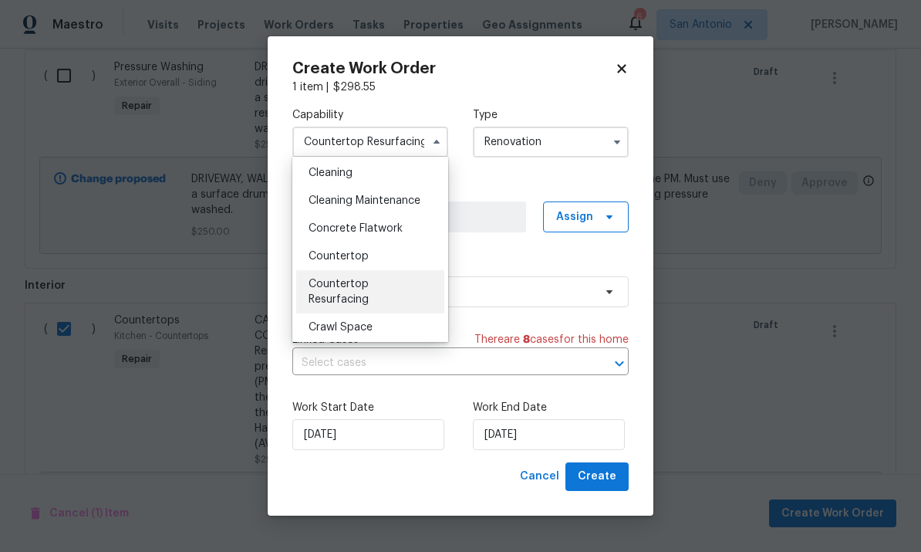
click at [375, 257] on div "Countertop" at bounding box center [370, 256] width 148 height 28
type input "Countertop"
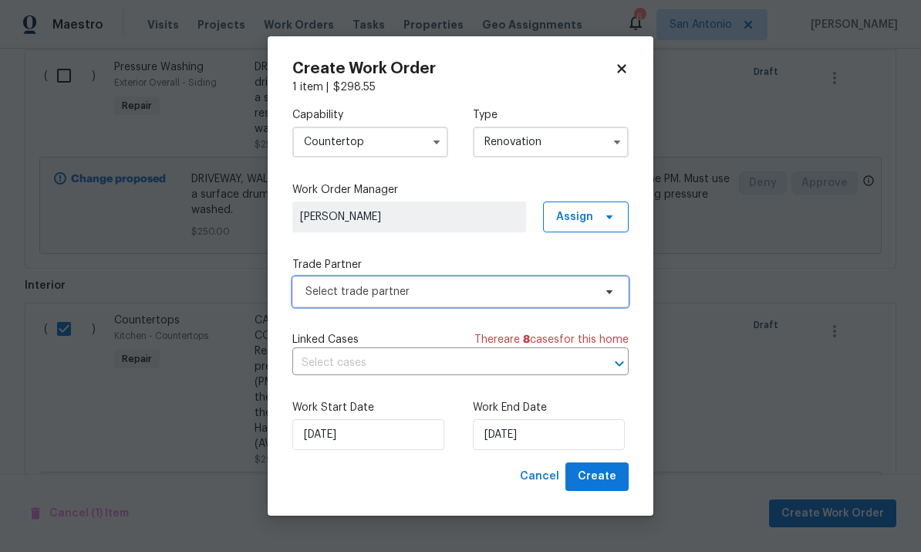
click at [524, 286] on span "Select trade partner" at bounding box center [450, 291] width 288 height 15
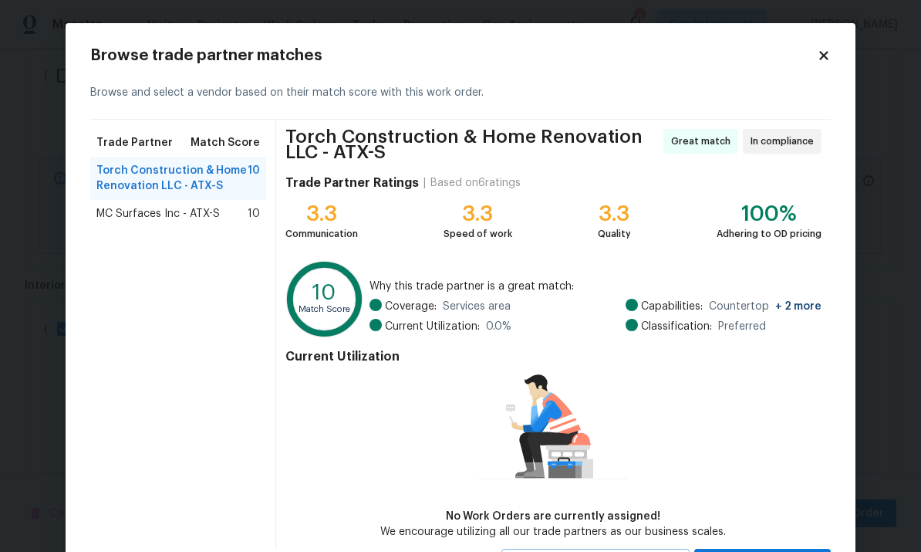
click at [210, 211] on span "MC Surfaces Inc - ATX-S" at bounding box center [157, 213] width 123 height 15
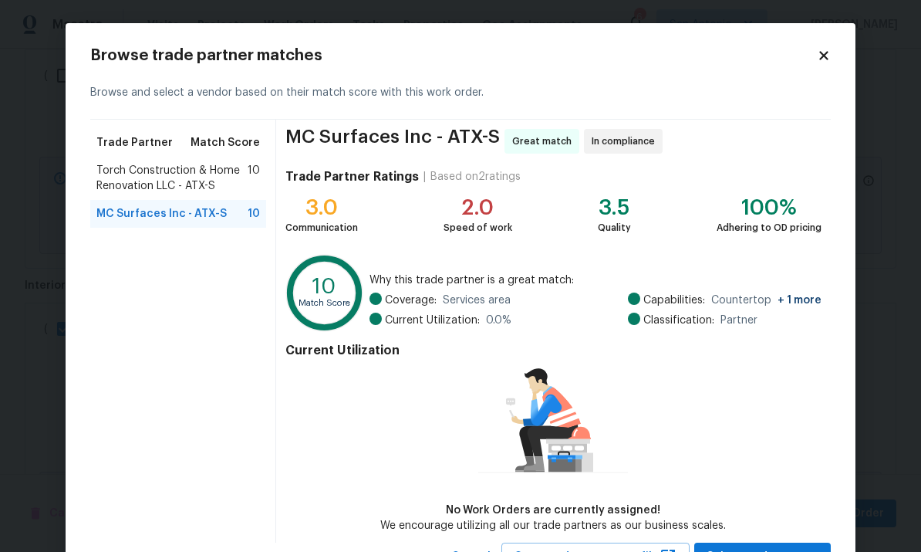
click at [643, 460] on div "Current Utilization No Work Orders are currently assigned! We encourage utilizi…" at bounding box center [553, 434] width 536 height 197
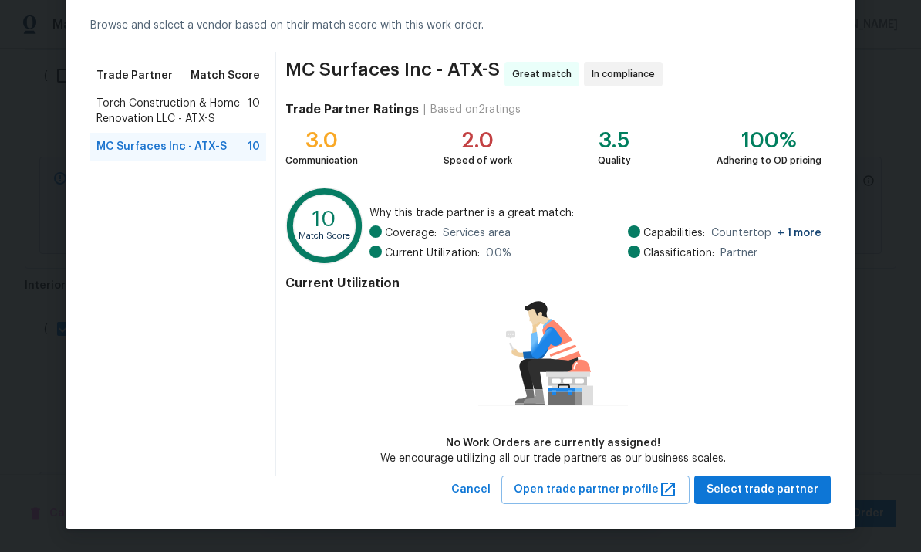
scroll to position [66, 0]
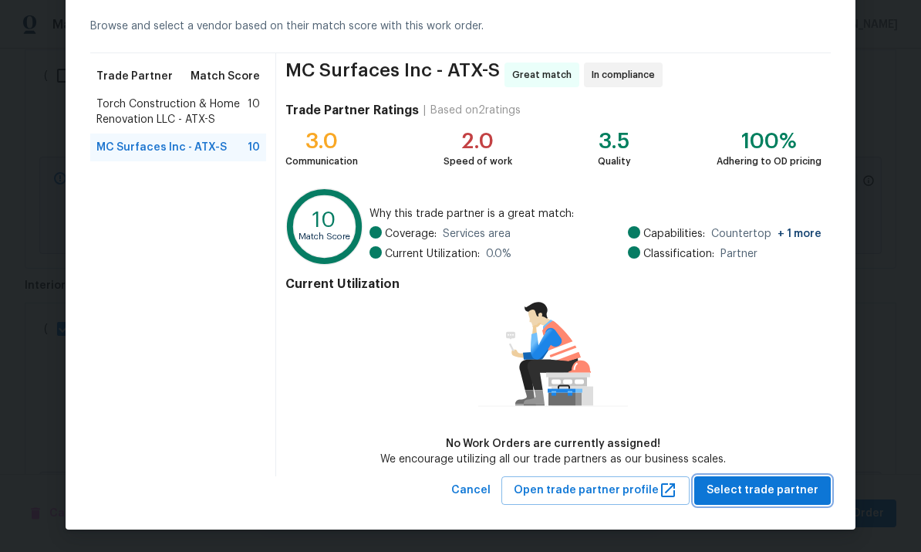
click at [643, 498] on span "Select trade partner" at bounding box center [763, 490] width 112 height 19
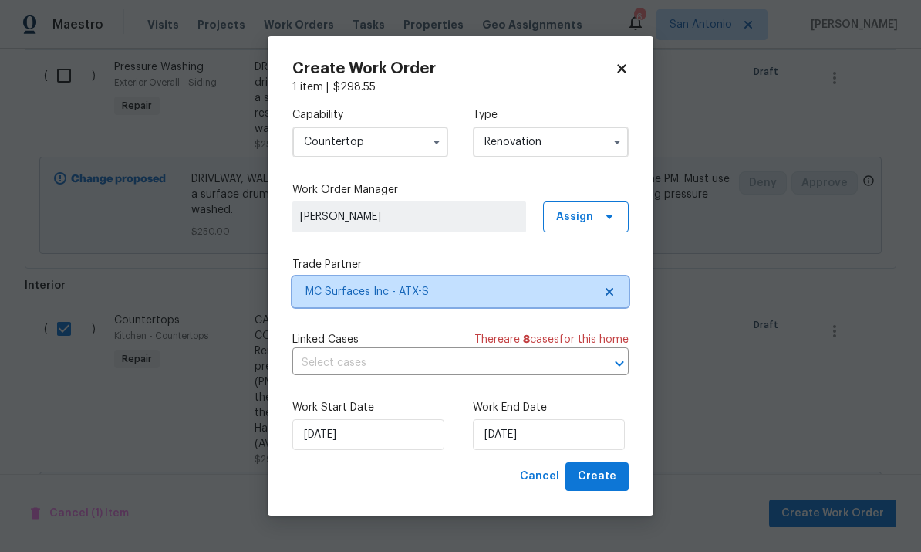
scroll to position [0, 0]
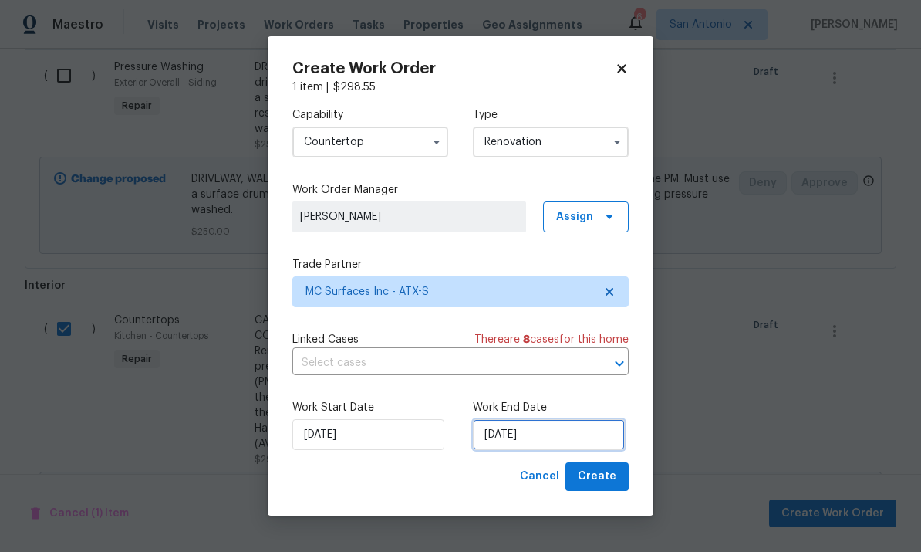
click at [505, 439] on input "[DATE]" at bounding box center [549, 434] width 152 height 31
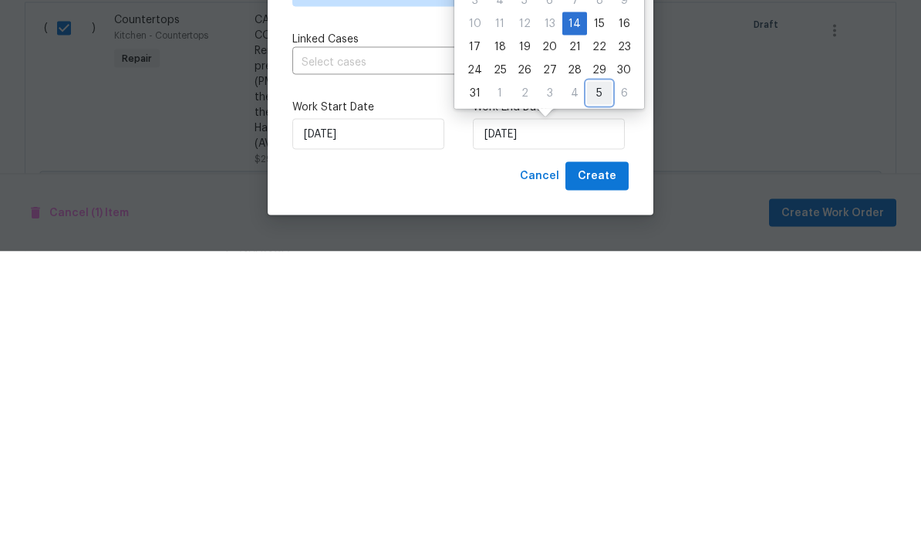
click at [598, 383] on div "5" at bounding box center [599, 394] width 25 height 22
type input "[DATE]"
select select "8"
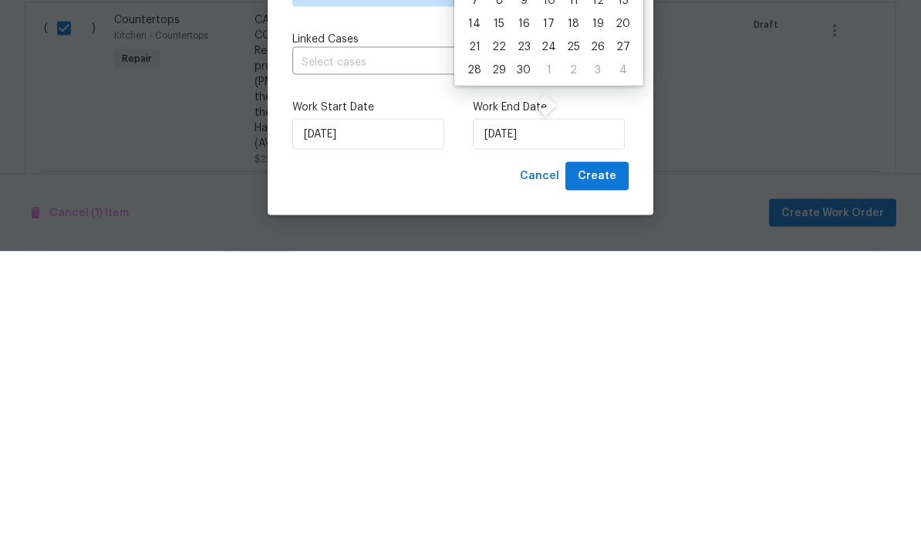
scroll to position [58, 0]
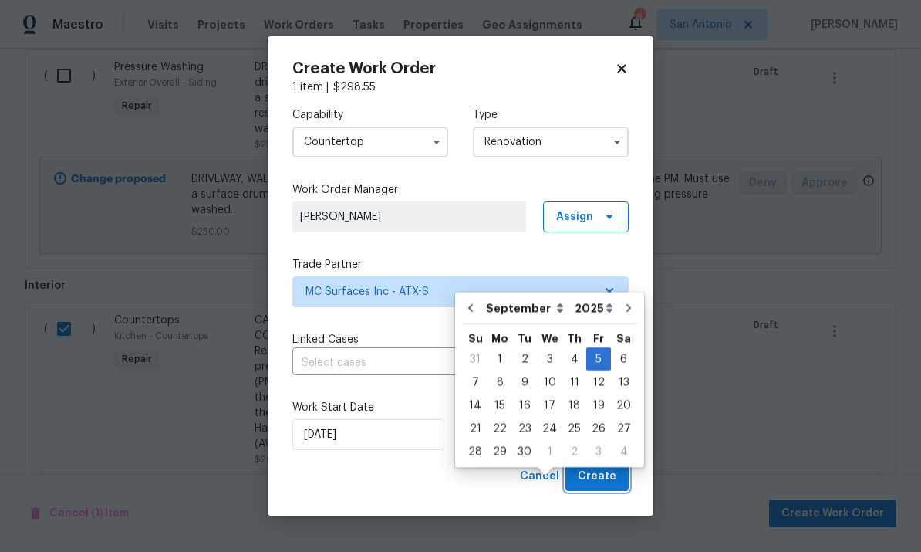
click at [606, 485] on span "Create" at bounding box center [597, 476] width 39 height 19
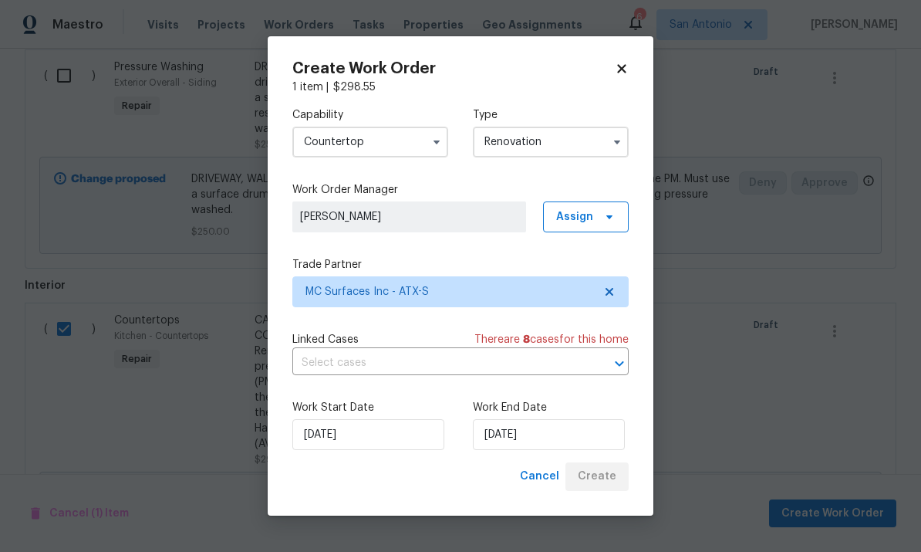
checkbox input "false"
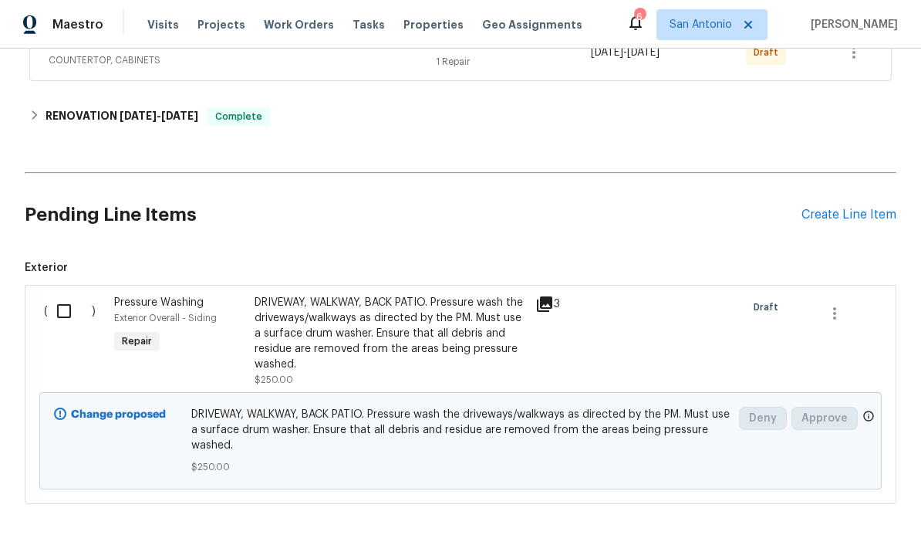
scroll to position [714, 0]
click at [62, 313] on input "checkbox" at bounding box center [70, 312] width 44 height 32
checkbox input "true"
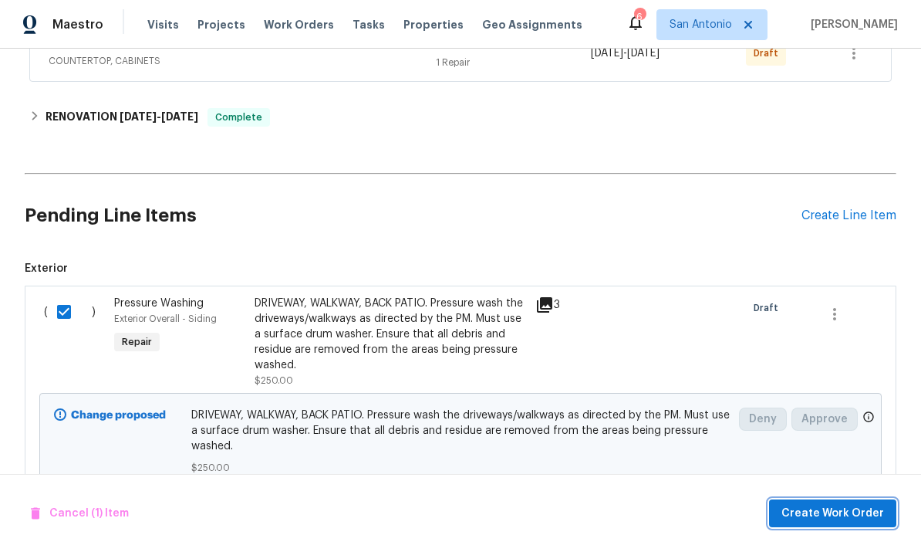
click at [834, 519] on span "Create Work Order" at bounding box center [833, 513] width 103 height 19
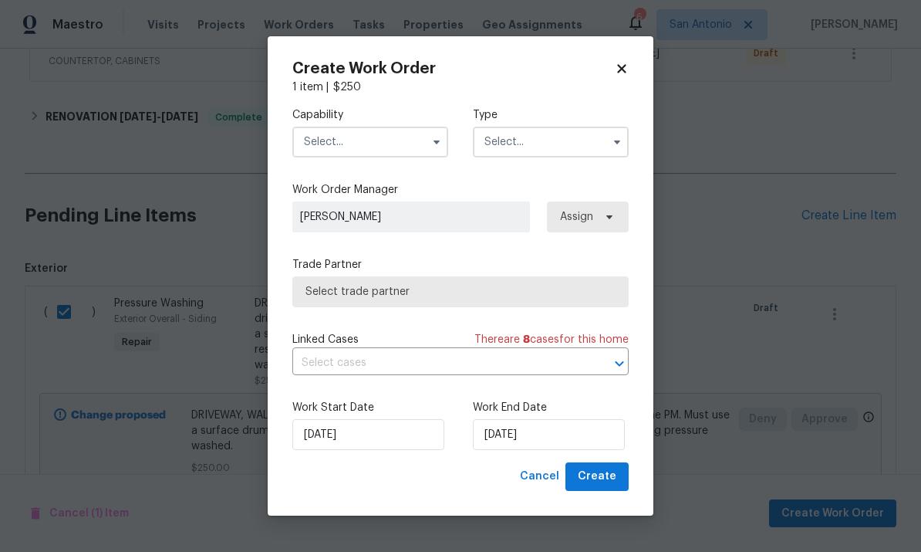
click at [366, 138] on input "text" at bounding box center [370, 142] width 156 height 31
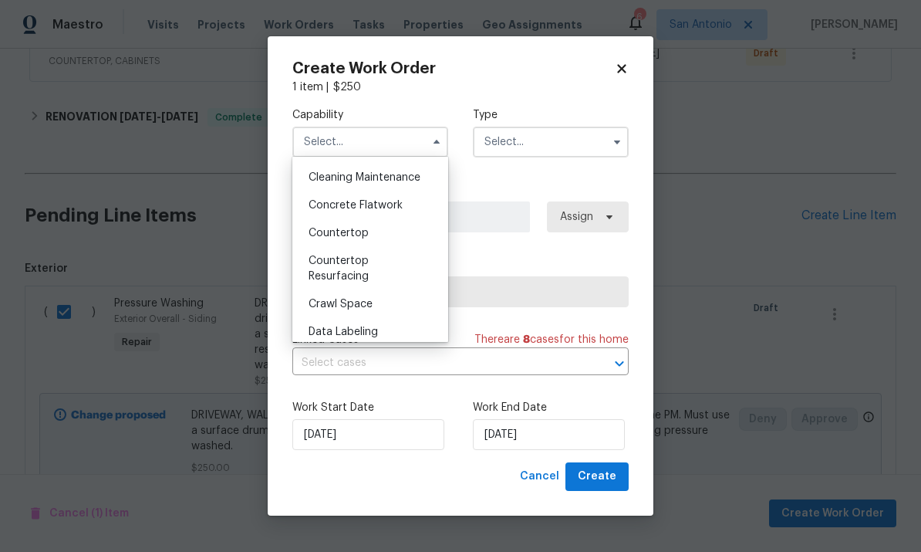
scroll to position [241, 0]
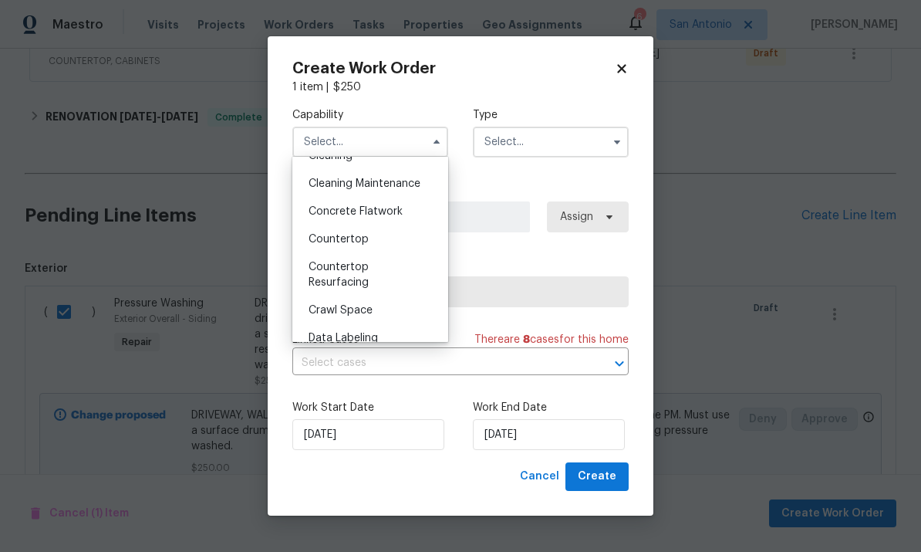
click at [379, 236] on div "Countertop" at bounding box center [370, 239] width 148 height 28
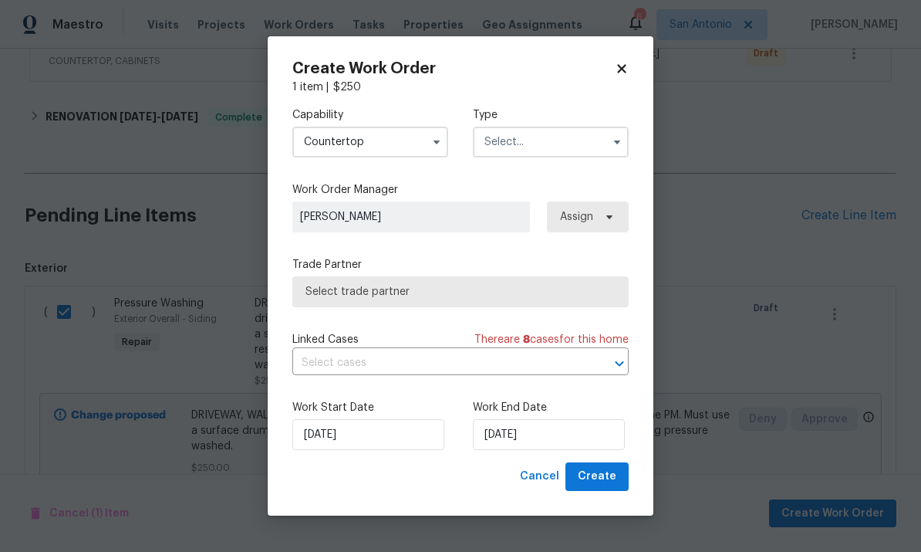
click at [392, 154] on input "Countertop" at bounding box center [370, 142] width 156 height 31
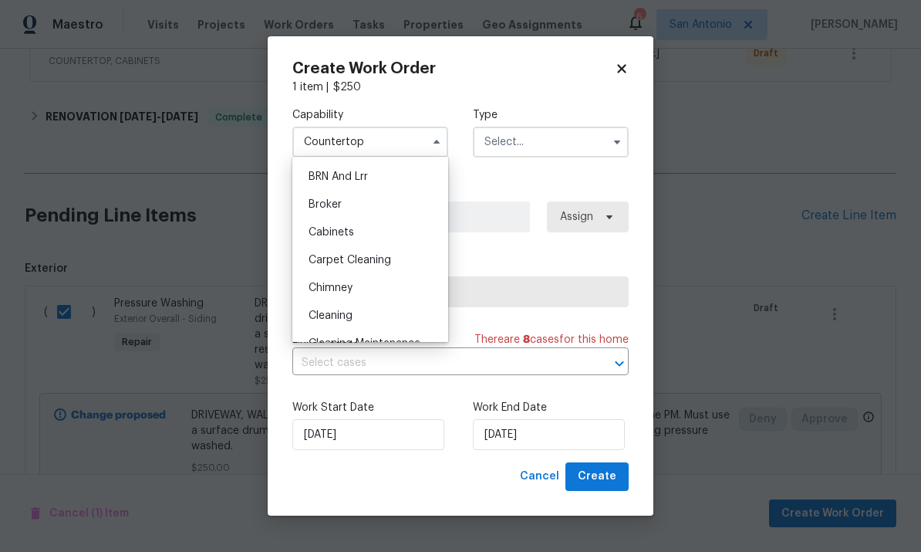
scroll to position [79, 0]
click at [390, 144] on input "Countertop" at bounding box center [370, 142] width 156 height 31
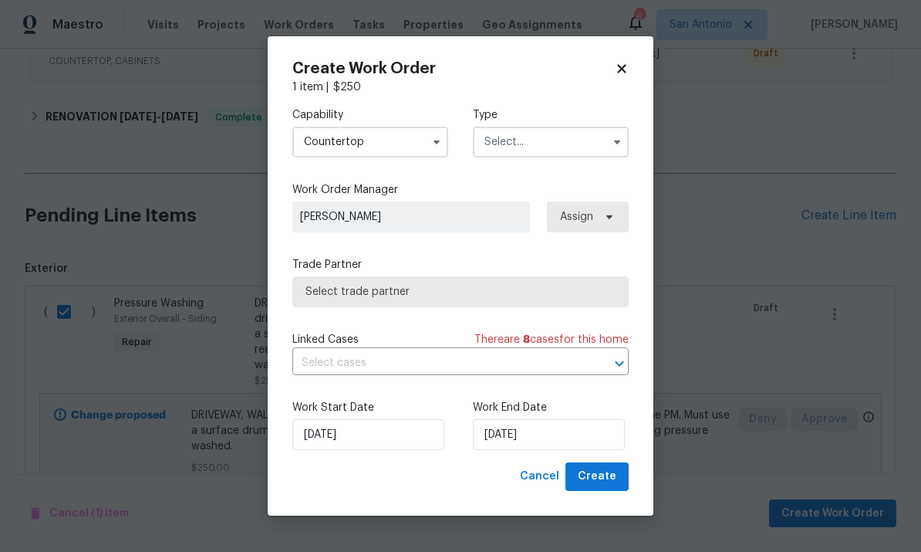
click at [447, 289] on span "Select trade partner" at bounding box center [461, 291] width 310 height 15
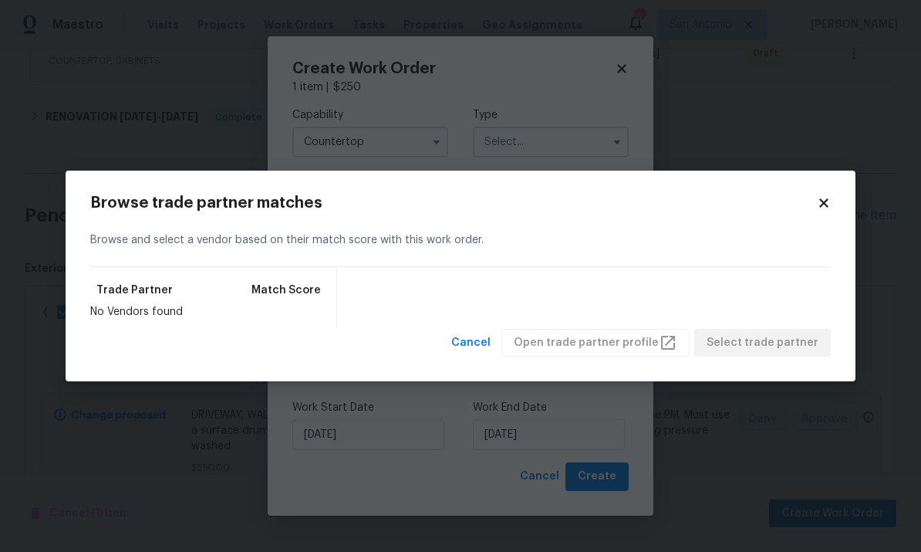
click at [827, 206] on icon at bounding box center [823, 202] width 8 height 8
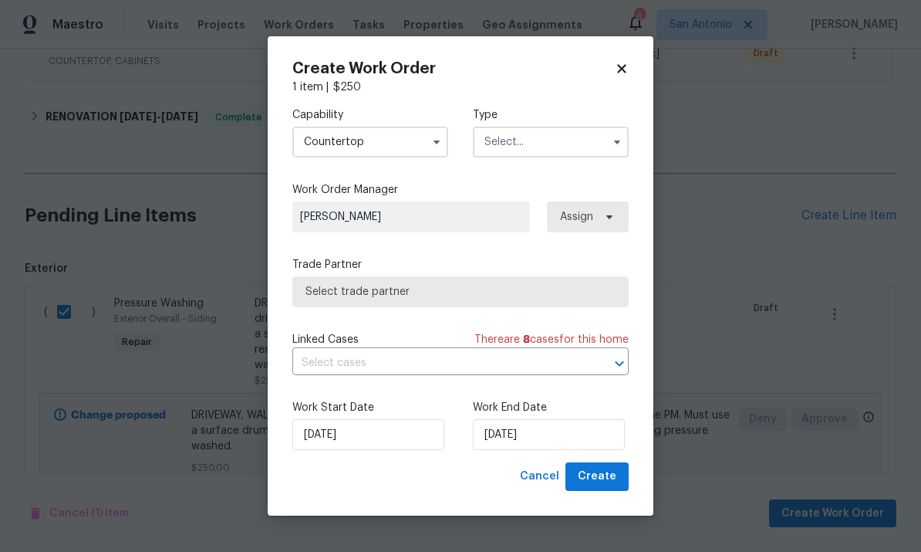
click at [388, 143] on input "Countertop" at bounding box center [370, 142] width 156 height 31
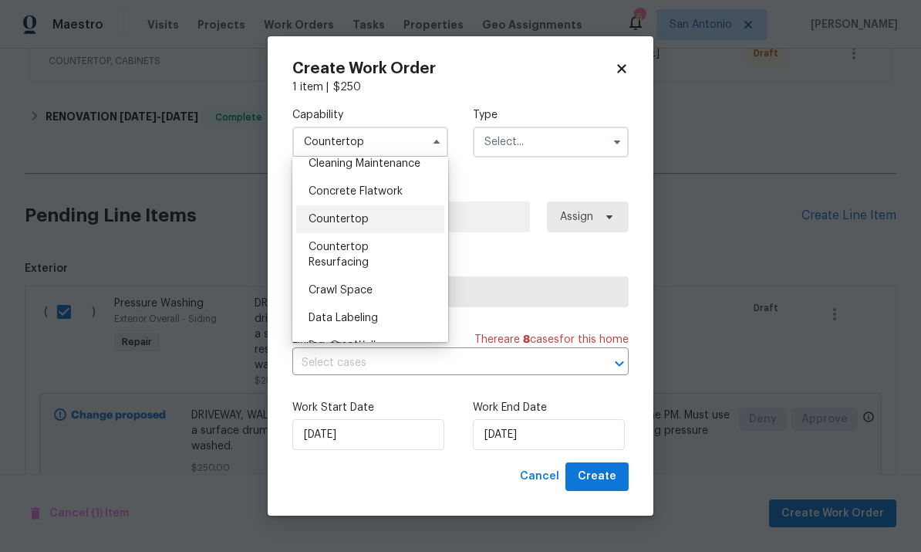
scroll to position [263, 0]
click at [374, 257] on div "Countertop Resurfacing" at bounding box center [370, 252] width 148 height 43
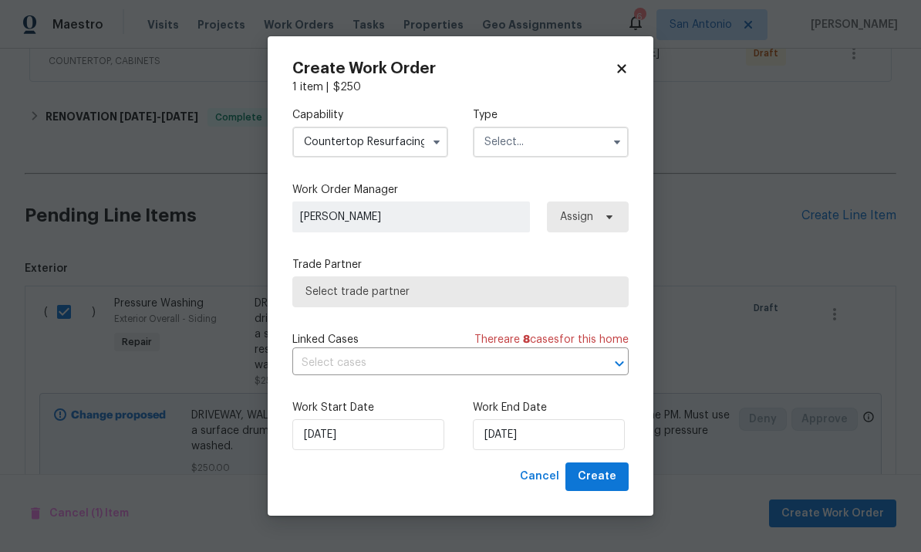
click at [422, 146] on input "Countertop Resurfacing" at bounding box center [370, 142] width 156 height 31
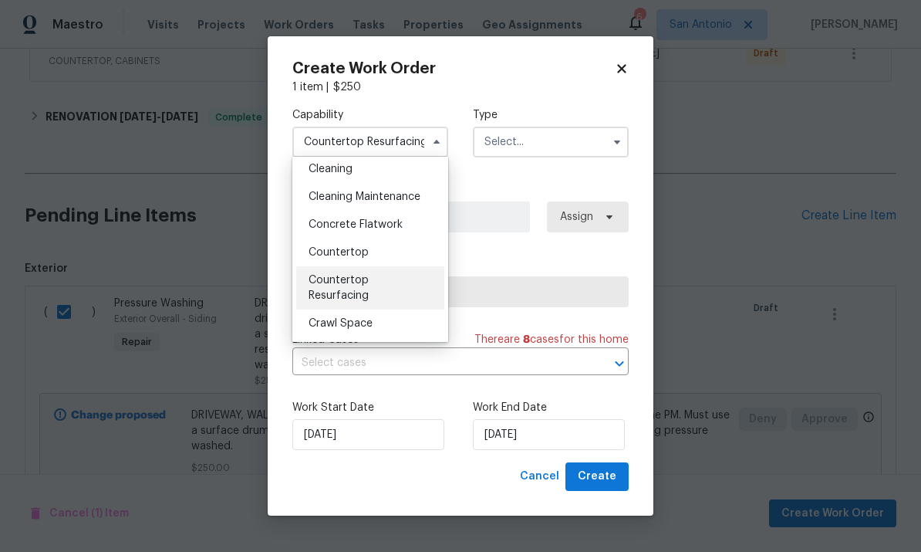
scroll to position [242, 0]
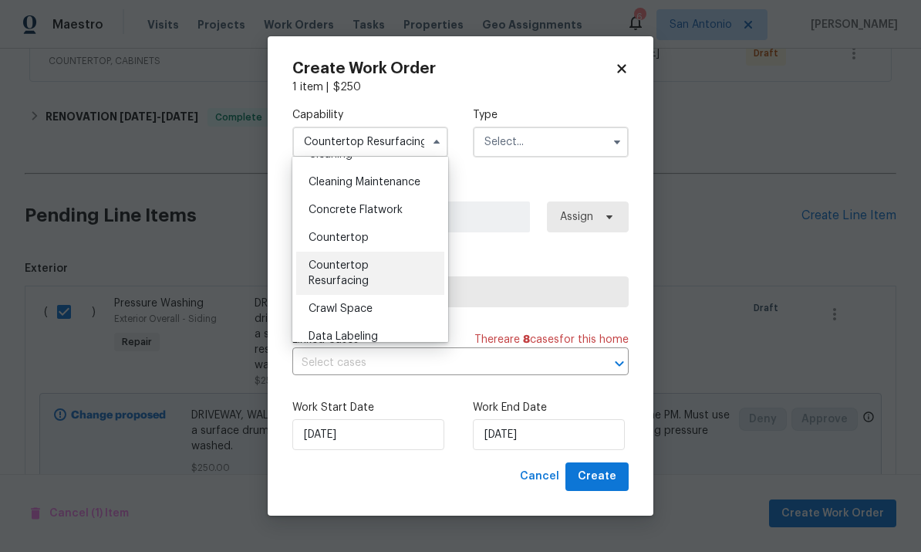
click at [398, 240] on div "Countertop" at bounding box center [370, 238] width 148 height 28
type input "Countertop"
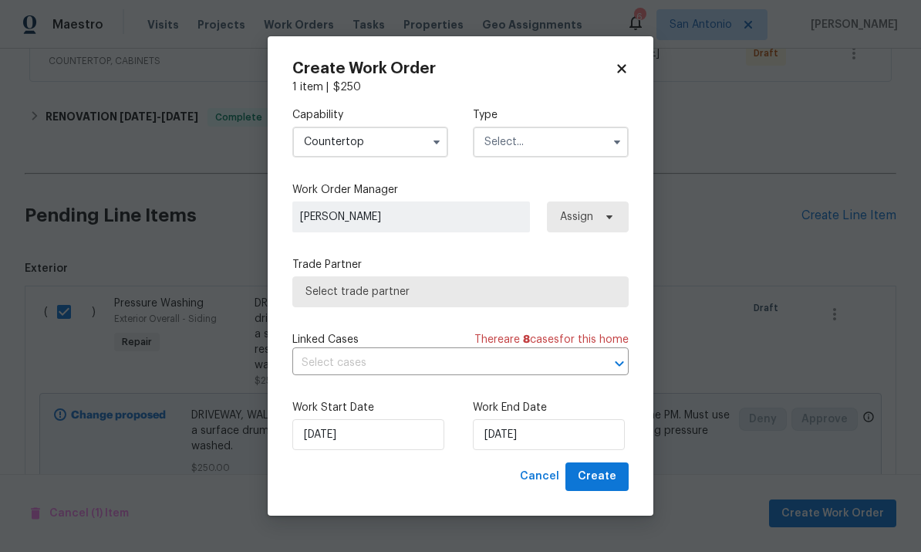
click at [548, 140] on input "text" at bounding box center [551, 142] width 156 height 31
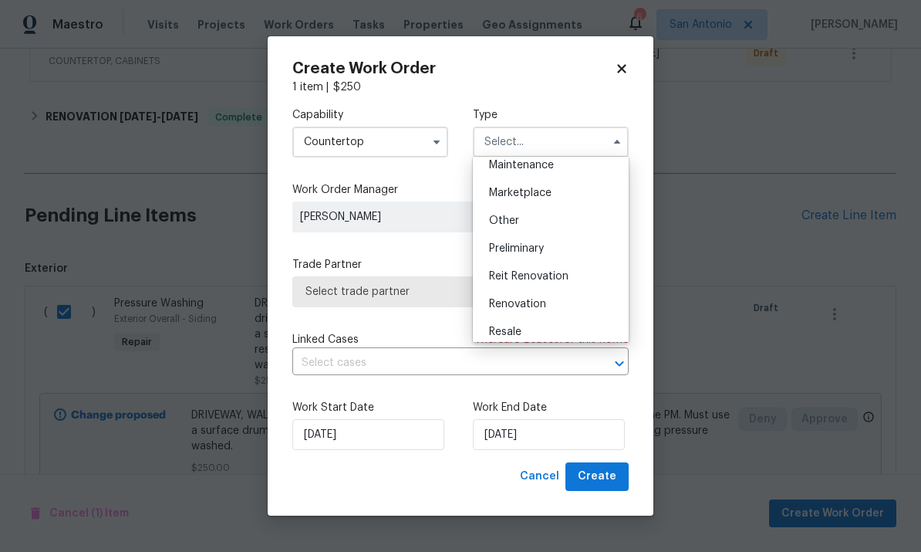
scroll to position [264, 0]
click at [545, 299] on span "Renovation" at bounding box center [517, 299] width 57 height 11
type input "Renovation"
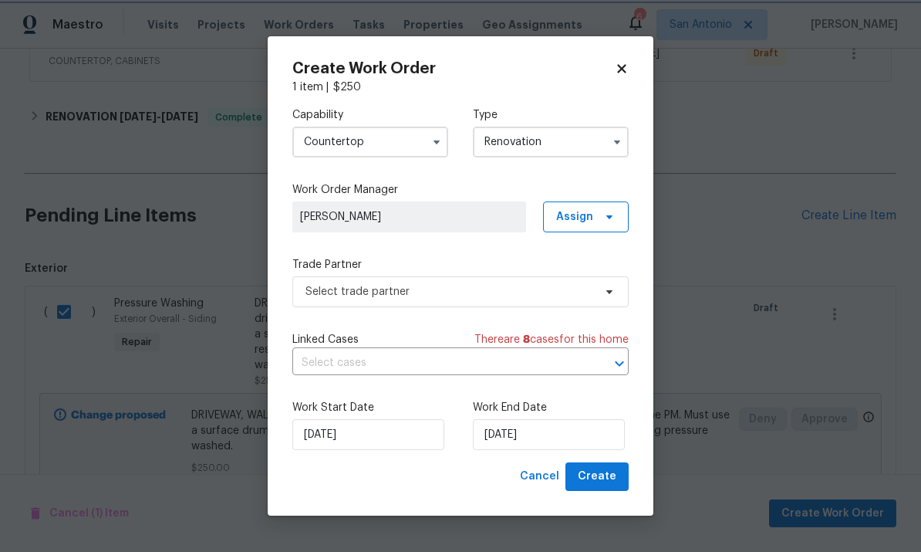
scroll to position [0, 0]
click at [416, 293] on span "Select trade partner" at bounding box center [450, 291] width 288 height 15
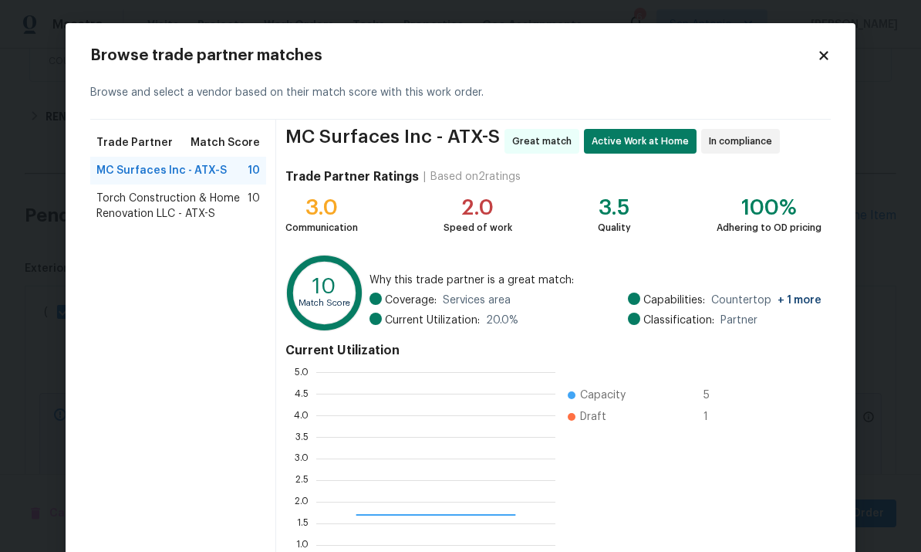
scroll to position [216, 239]
click at [829, 55] on icon at bounding box center [824, 56] width 14 height 14
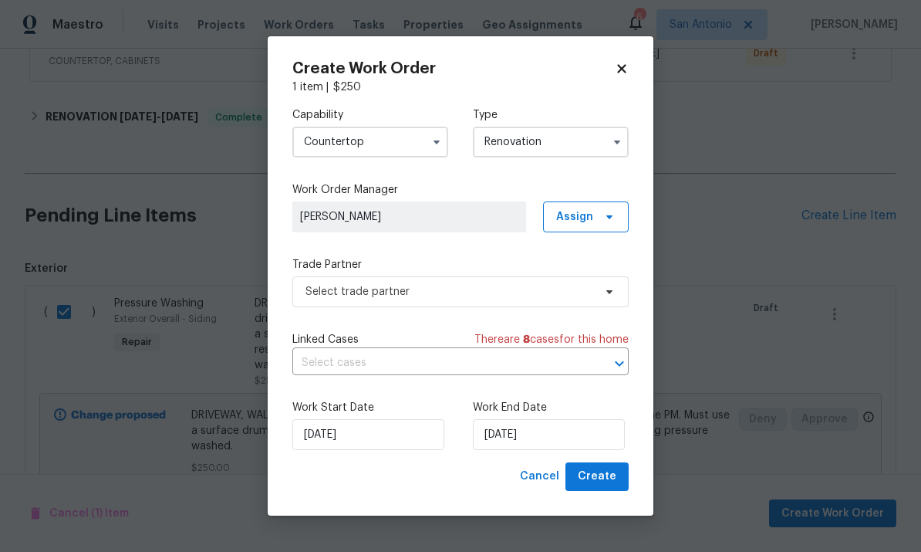
click at [406, 140] on input "Countertop" at bounding box center [370, 142] width 156 height 31
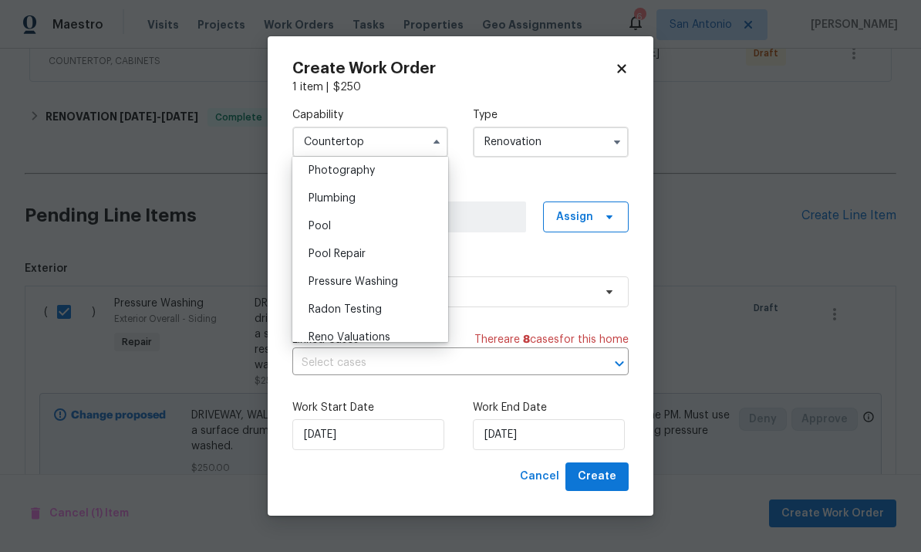
scroll to position [1356, 0]
click at [389, 289] on div "Pressure Washing" at bounding box center [370, 281] width 148 height 28
type input "Pressure Washing"
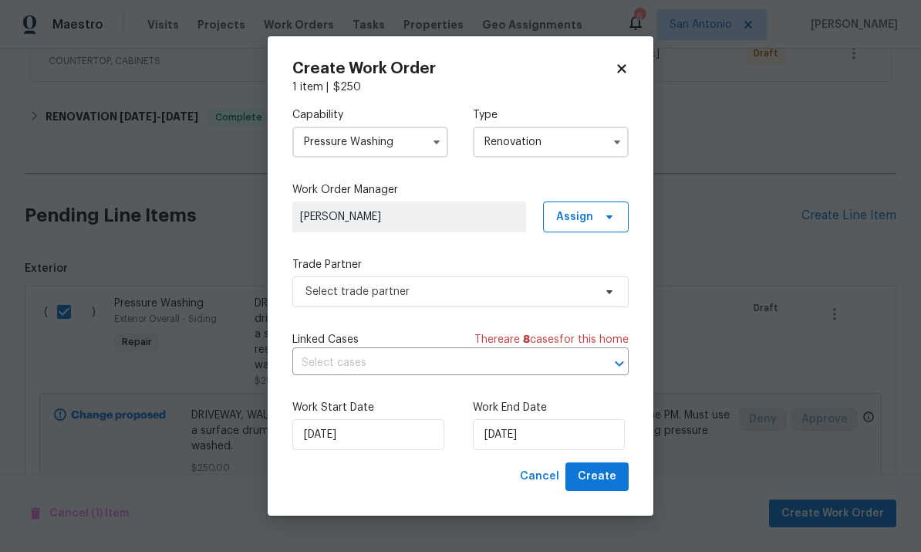
click at [540, 141] on input "Renovation" at bounding box center [551, 142] width 156 height 31
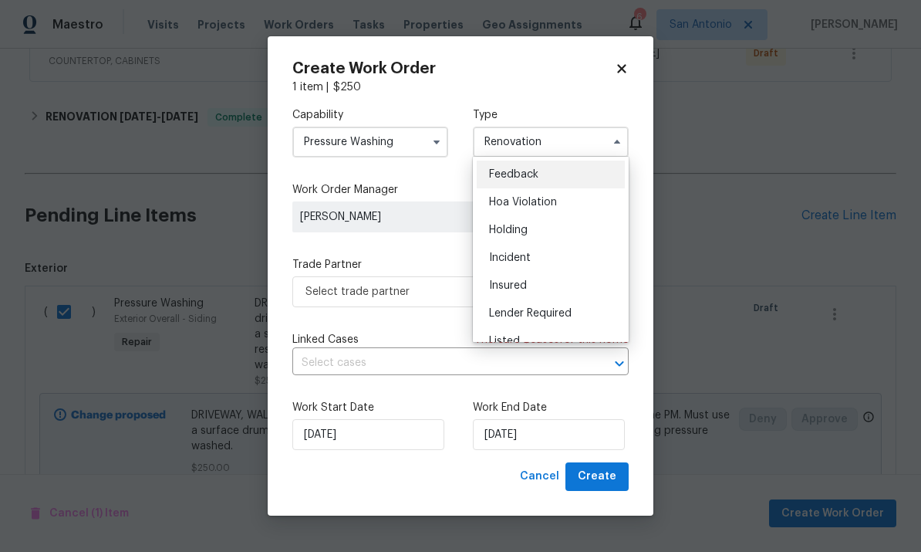
click at [586, 104] on div "Capability Pressure Washing Type Renovation Feedback Hoa Violation Holding Inci…" at bounding box center [460, 132] width 336 height 75
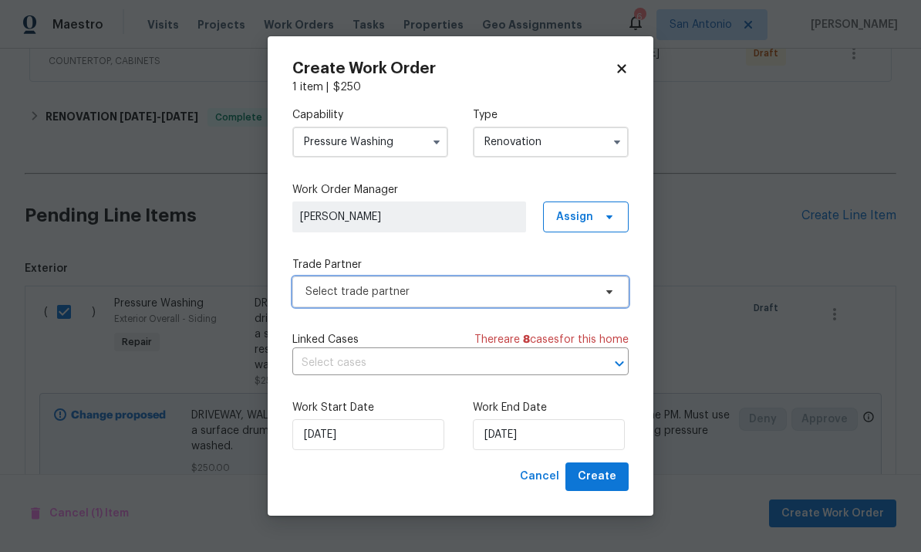
click at [437, 296] on span "Select trade partner" at bounding box center [450, 291] width 288 height 15
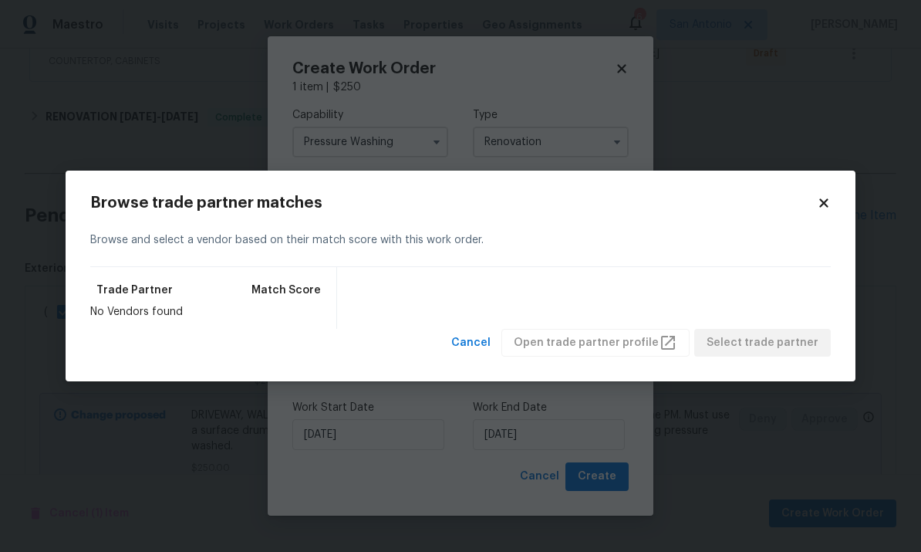
click at [829, 208] on icon at bounding box center [824, 203] width 14 height 14
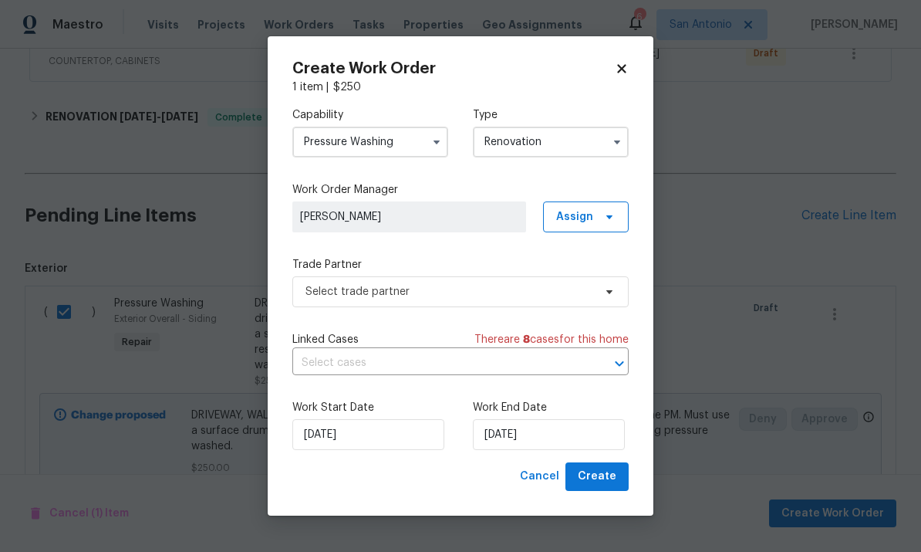
click at [404, 141] on input "Pressure Washing" at bounding box center [370, 142] width 156 height 31
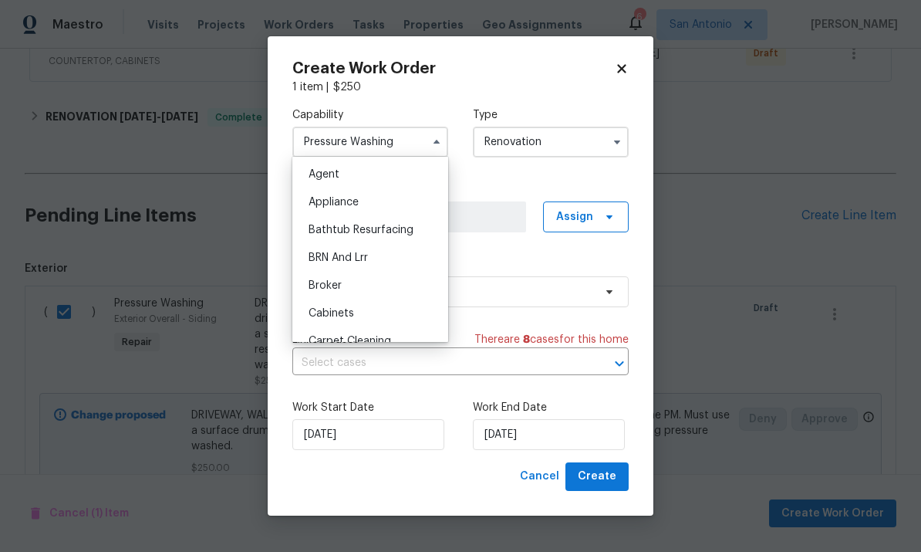
click at [621, 70] on icon at bounding box center [621, 69] width 8 height 8
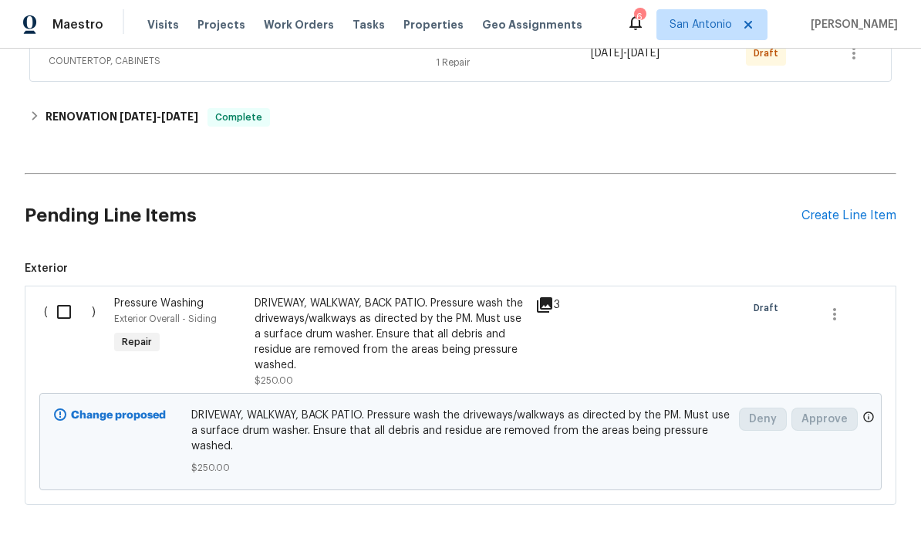
checkbox input "false"
click at [830, 314] on icon "button" at bounding box center [835, 314] width 19 height 19
click at [846, 317] on li "Cancel" at bounding box center [845, 313] width 59 height 25
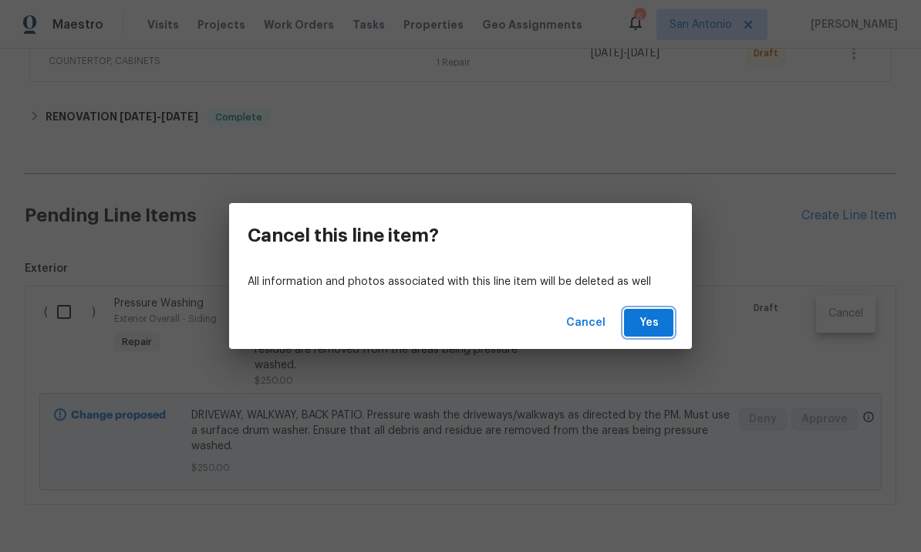
click at [672, 309] on button "Yes" at bounding box center [648, 323] width 49 height 29
click at [674, 311] on div "Cancel Yes" at bounding box center [460, 322] width 463 height 53
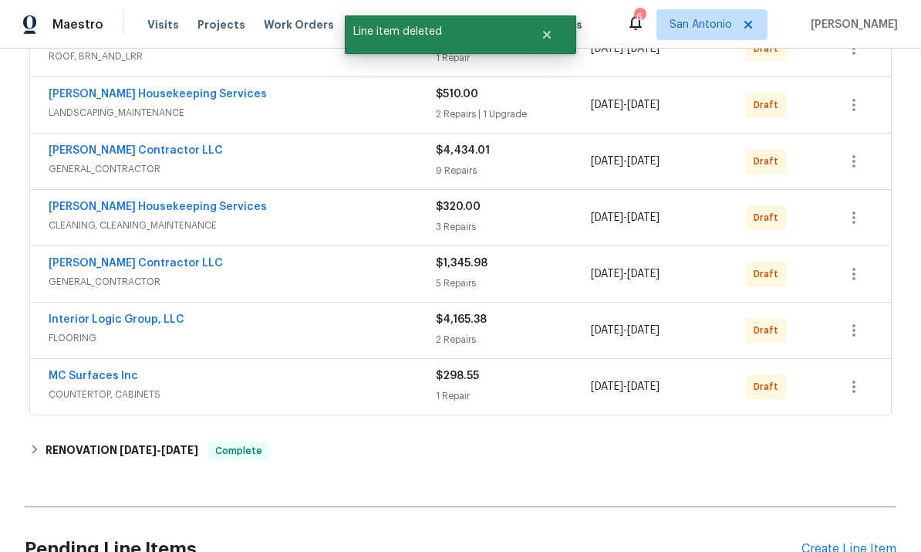
scroll to position [380, 0]
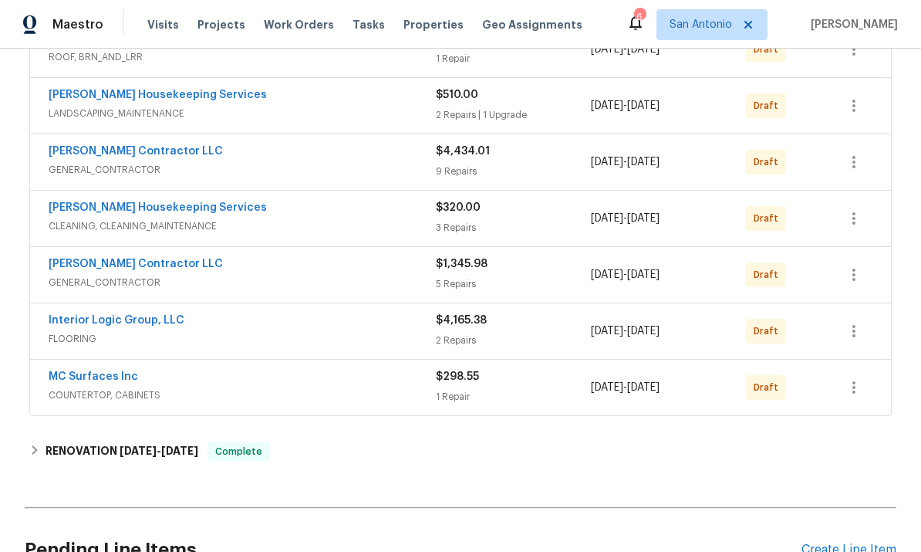
click at [157, 267] on link "[PERSON_NAME] Contractor LLC" at bounding box center [136, 263] width 174 height 11
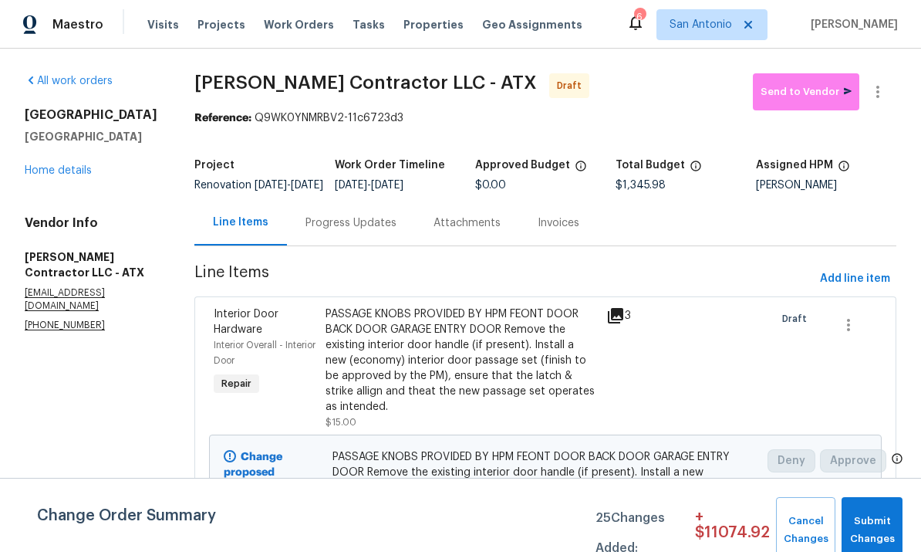
click at [91, 167] on link "Home details" at bounding box center [58, 170] width 67 height 11
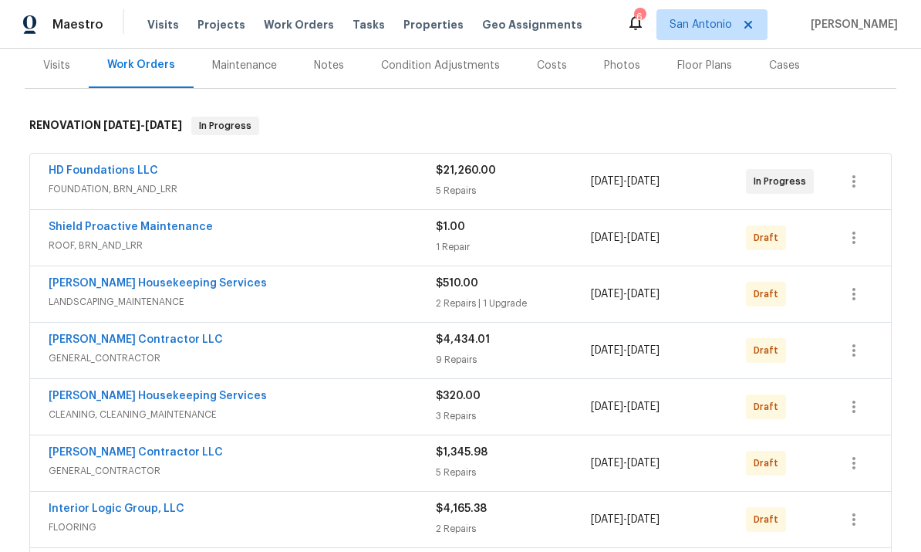
scroll to position [204, 0]
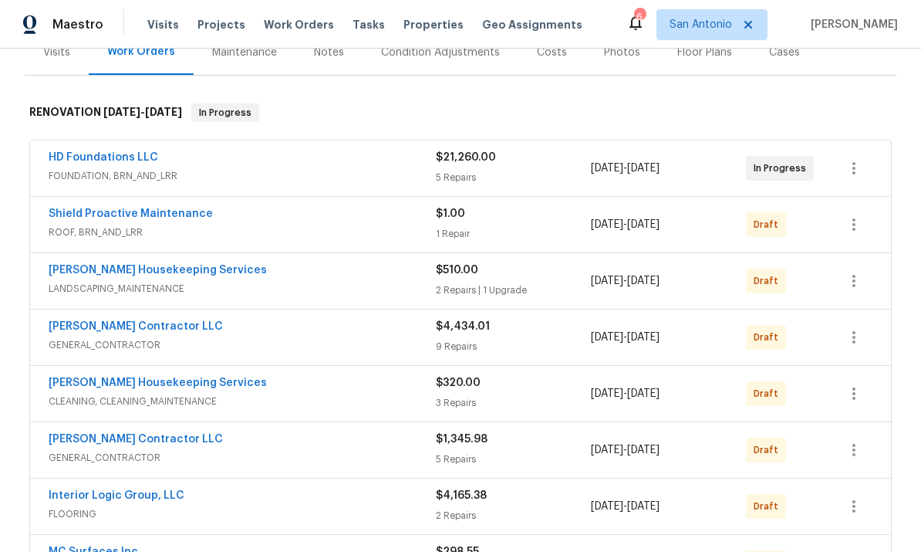
click at [158, 329] on link "[PERSON_NAME] Contractor LLC" at bounding box center [136, 326] width 174 height 11
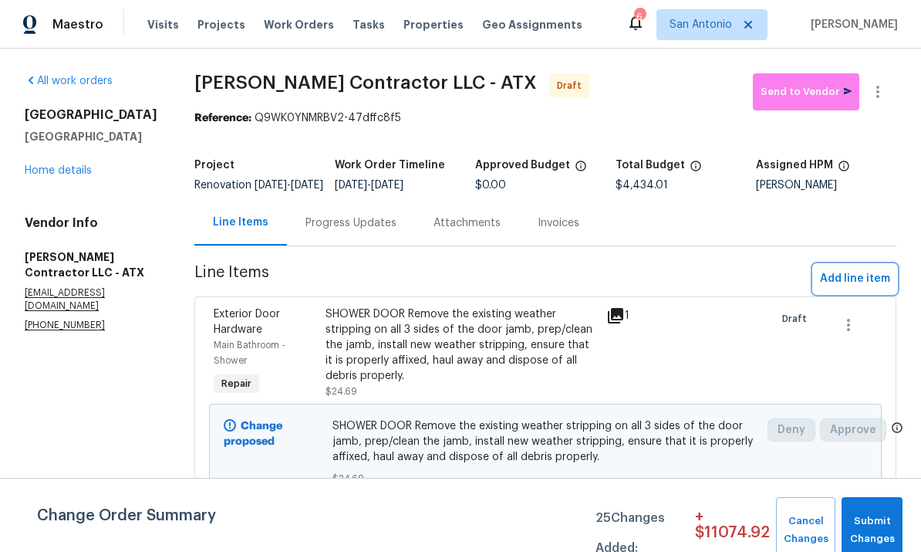
click at [861, 289] on span "Add line item" at bounding box center [855, 278] width 70 height 19
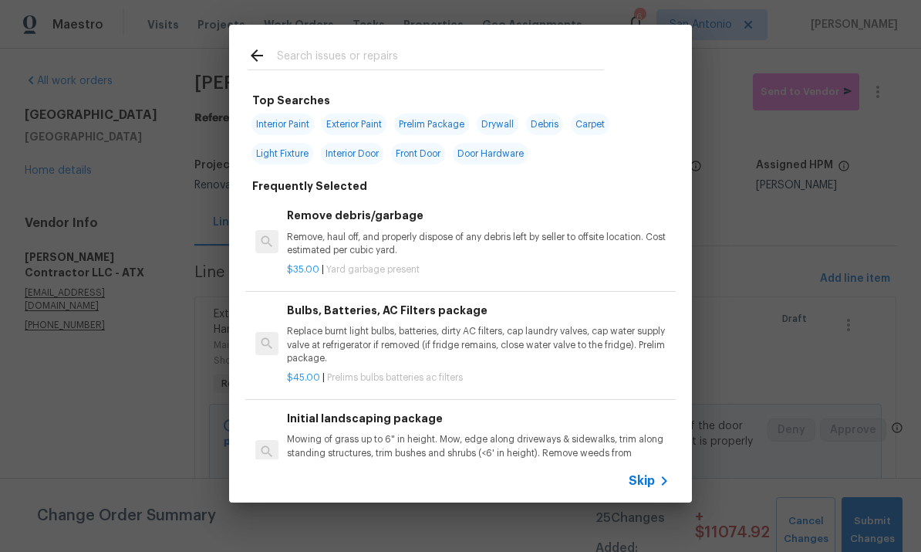
click at [393, 58] on input "text" at bounding box center [440, 57] width 327 height 23
type input "Pressure"
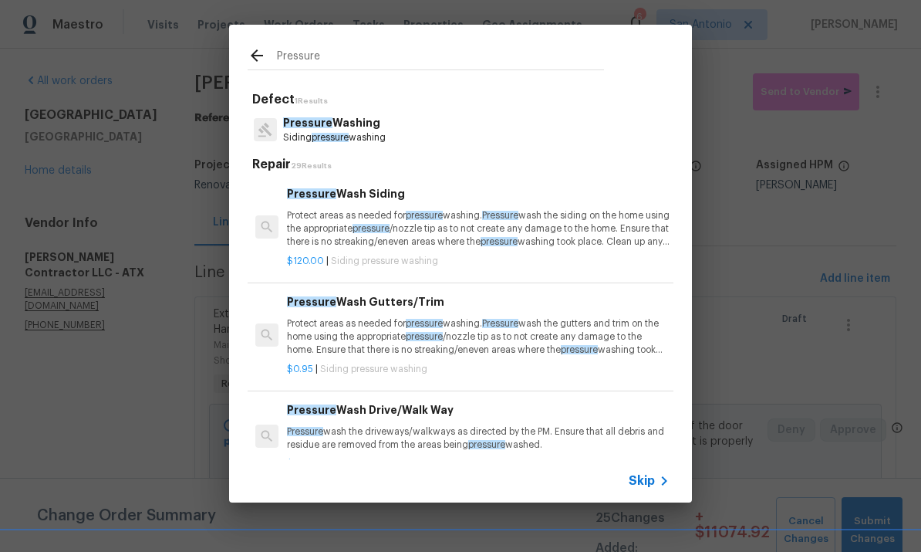
click at [314, 133] on span "pressure" at bounding box center [330, 137] width 37 height 9
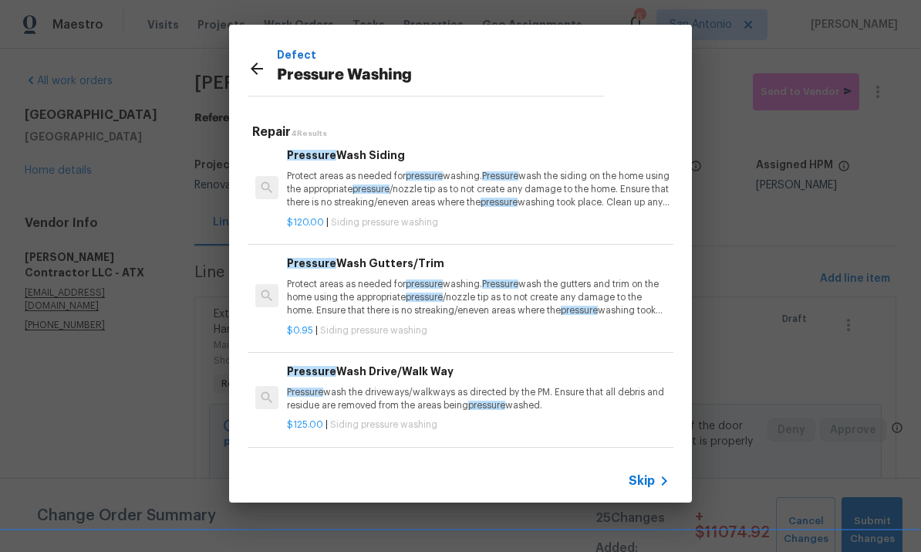
scroll to position [6, 0]
click at [472, 401] on span "pressure" at bounding box center [486, 405] width 37 height 9
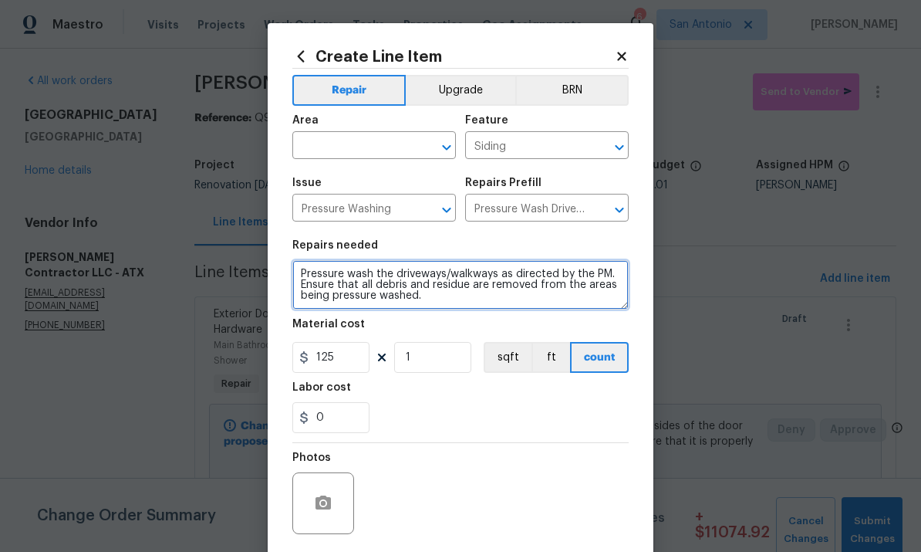
click at [307, 278] on textarea "Pressure wash the driveways/walkways as directed by the PM. Ensure that all deb…" at bounding box center [460, 284] width 336 height 49
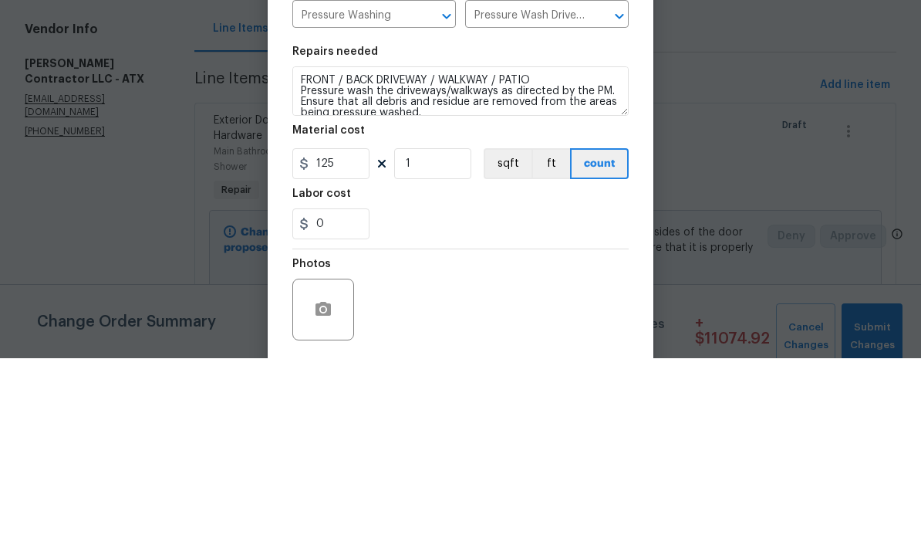
scroll to position [58, 0]
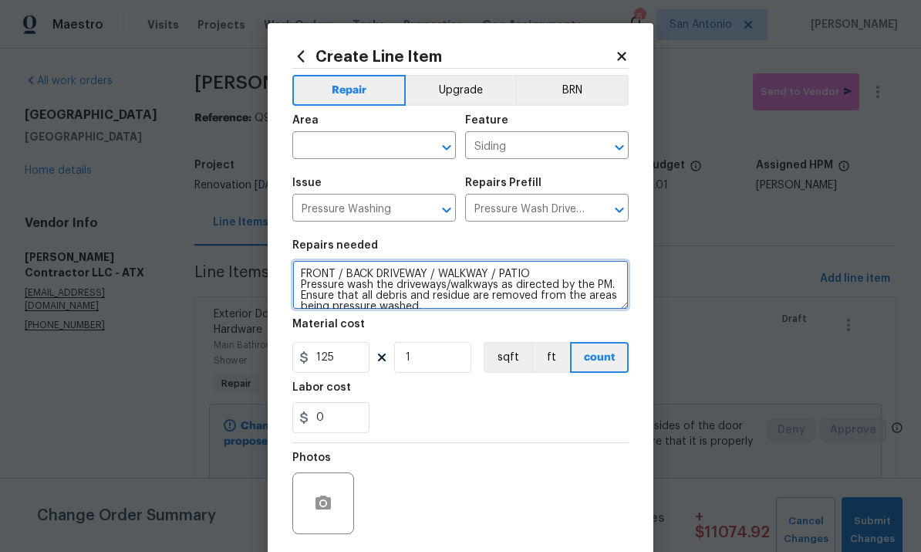
type textarea "FRONT / BACK DRIVEWAY / WALKWAY / PATIO Pressure wash the driveways/walkways as…"
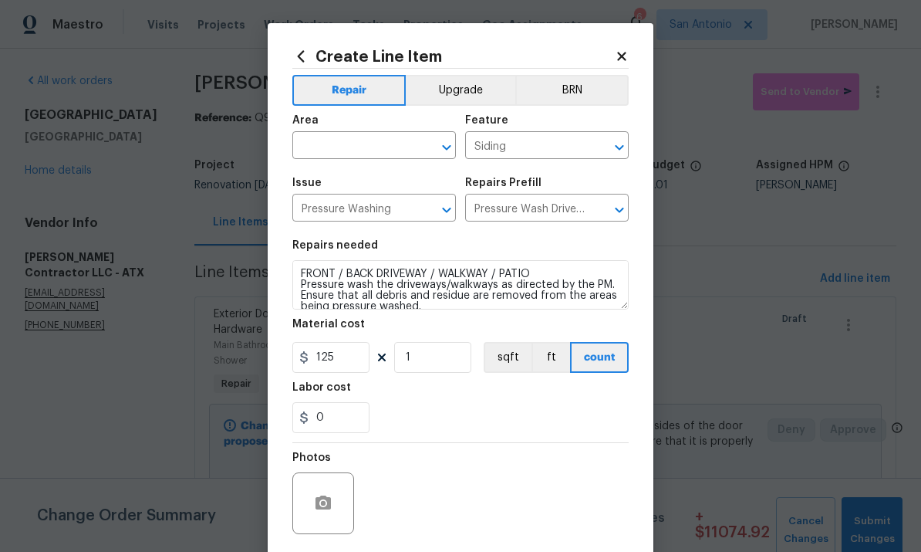
click at [345, 154] on input "text" at bounding box center [352, 147] width 120 height 24
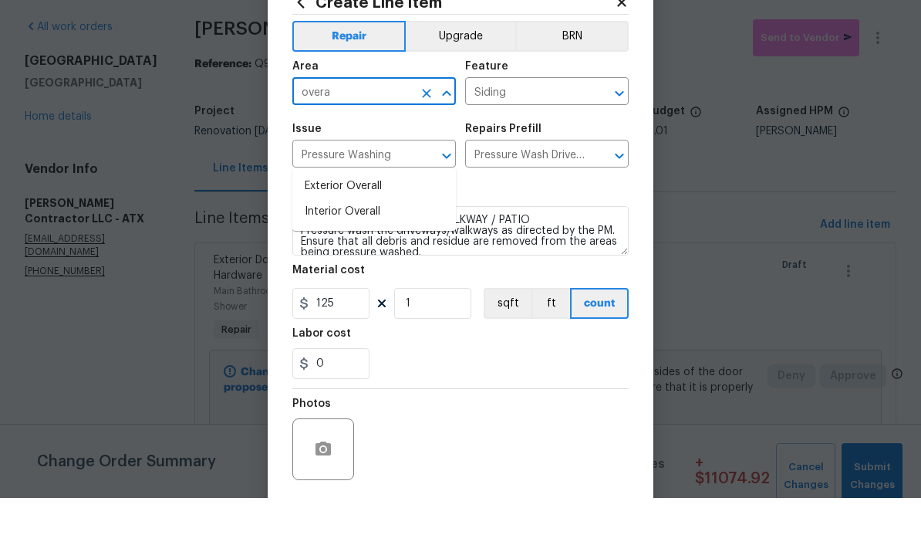
click at [381, 253] on li "Interior Overall" at bounding box center [374, 265] width 164 height 25
type input "Interior Overall"
click at [424, 140] on icon "Clear" at bounding box center [426, 147] width 15 height 15
click at [383, 228] on li "Exterior Overall" at bounding box center [374, 240] width 164 height 25
type input "Exterior Overall"
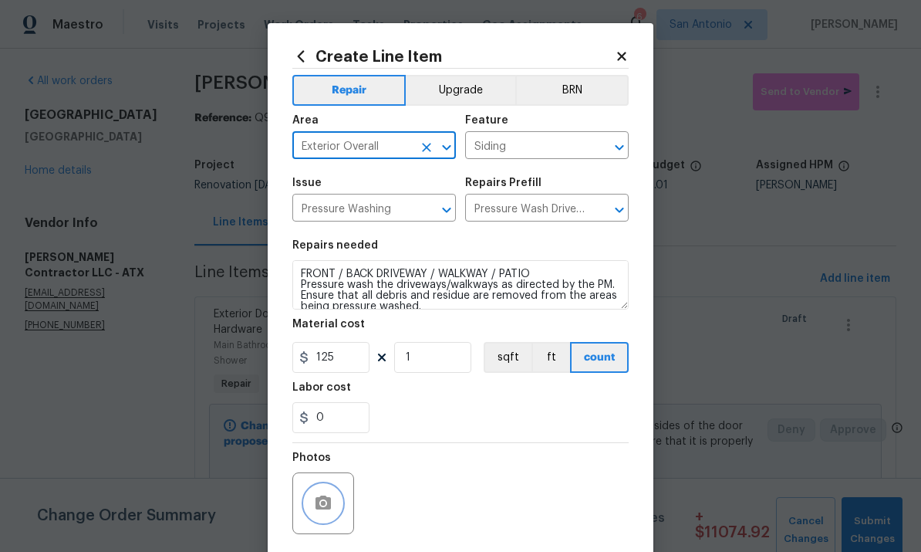
click at [335, 497] on button "button" at bounding box center [323, 503] width 37 height 37
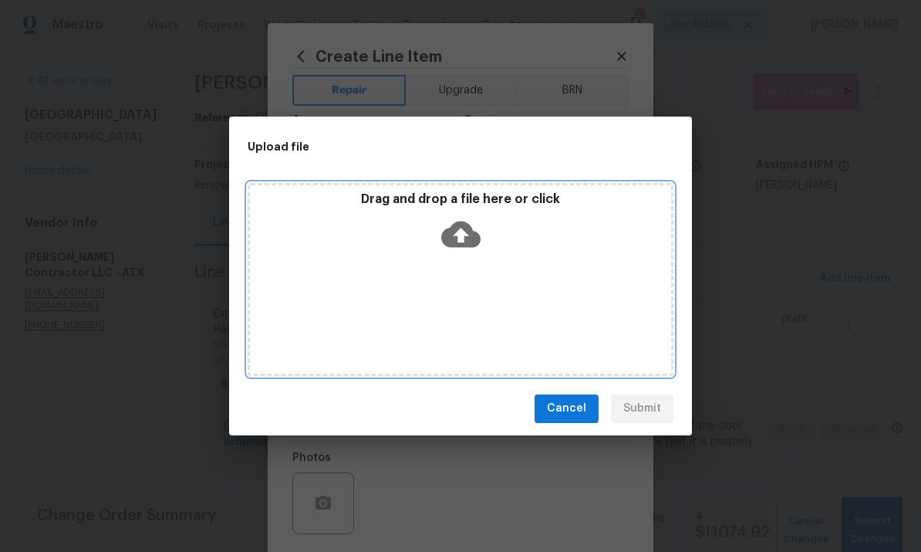
click at [471, 250] on icon at bounding box center [460, 233] width 39 height 39
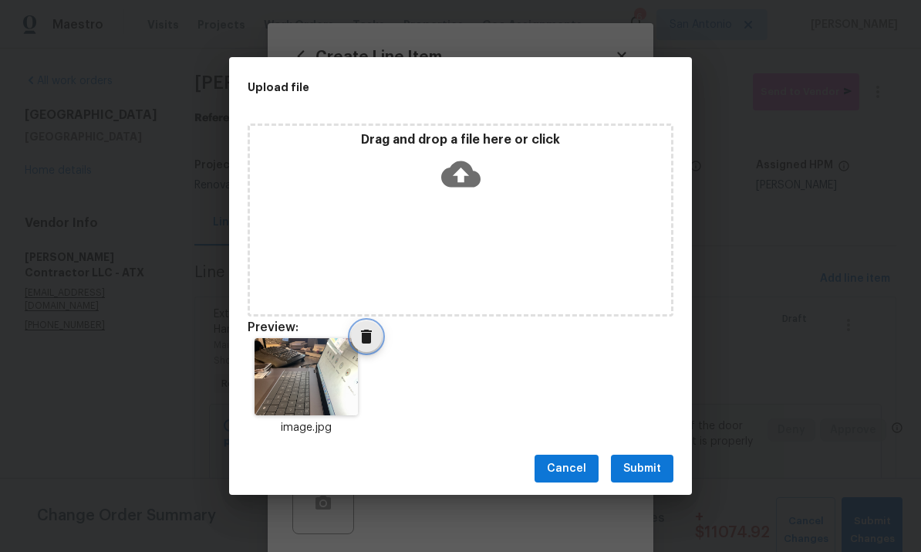
click at [373, 343] on icon "Delete" at bounding box center [366, 336] width 19 height 19
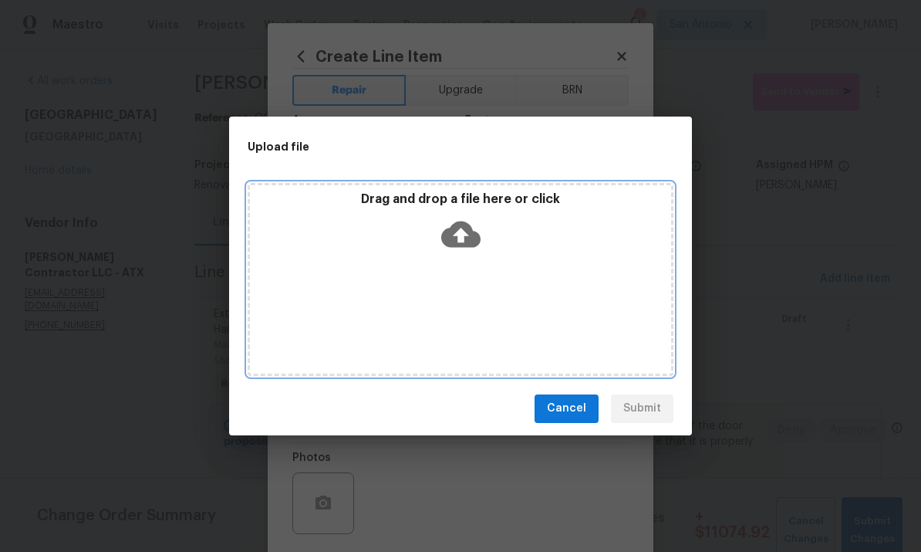
click at [473, 248] on icon at bounding box center [460, 233] width 39 height 39
click at [462, 238] on icon at bounding box center [460, 233] width 39 height 39
